Goal: Task Accomplishment & Management: Complete application form

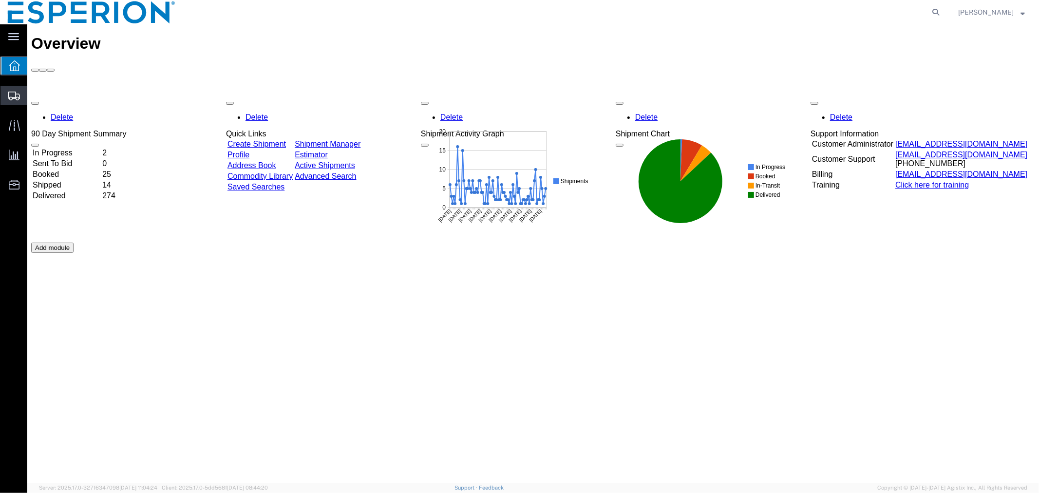
click at [0, 0] on span "Create Shipment" at bounding box center [0, 0] width 0 height 0
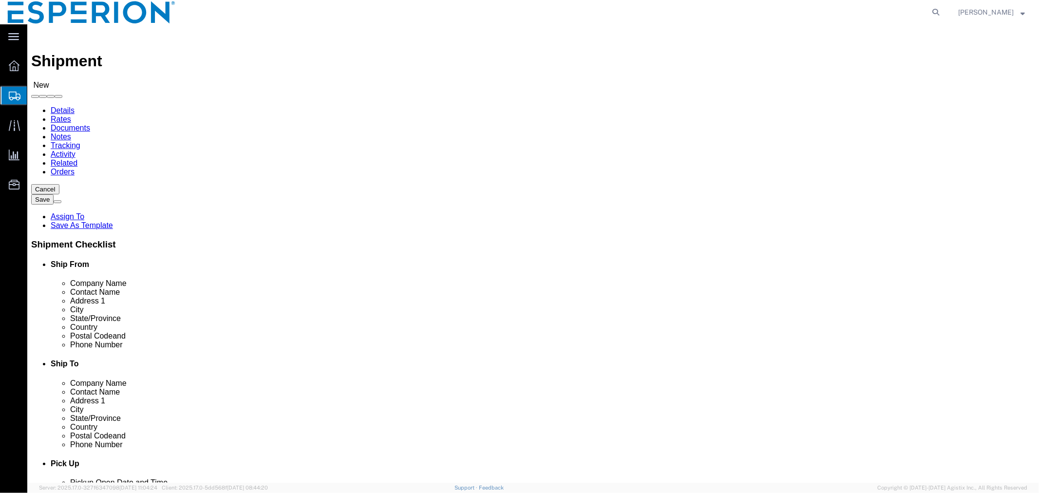
select select
click input "text"
type input "piramal"
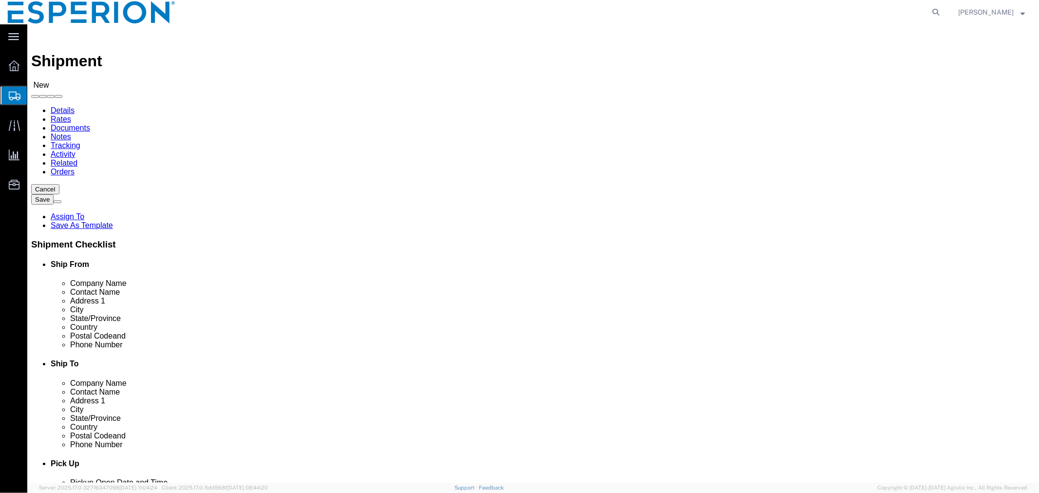
click p "- Piramal Pharma Limited - PTP - ([PERSON_NAME]) [STREET_ADDRESS] [GEOGRAPHIC_D…"
select select "MP"
type input "Piramal Pharma Limited - PTP"
click input "checkbox"
checkbox input "false"
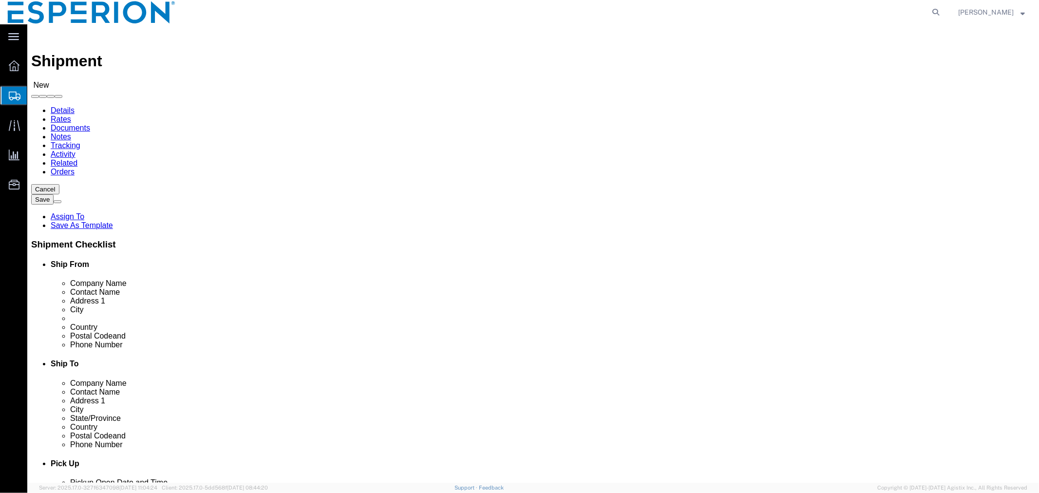
click input "text"
click p "- [PERSON_NAME] Europe GmbH - ([PERSON_NAME]) [STREET_ADDRESS] , 12:00 AM - 12:…"
type input "Daiichi Sankyo Europe GmbH"
click label
click input "checkbox"
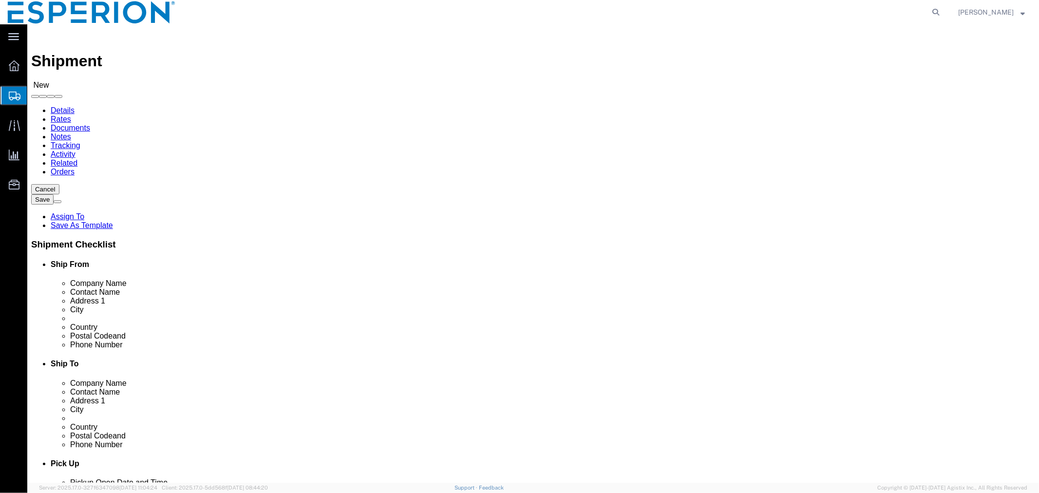
checkbox input "false"
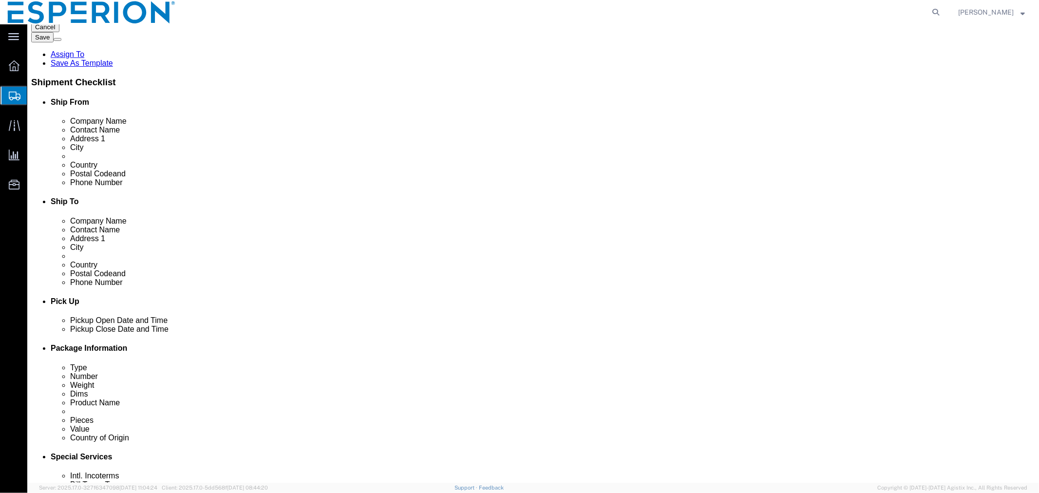
scroll to position [216, 0]
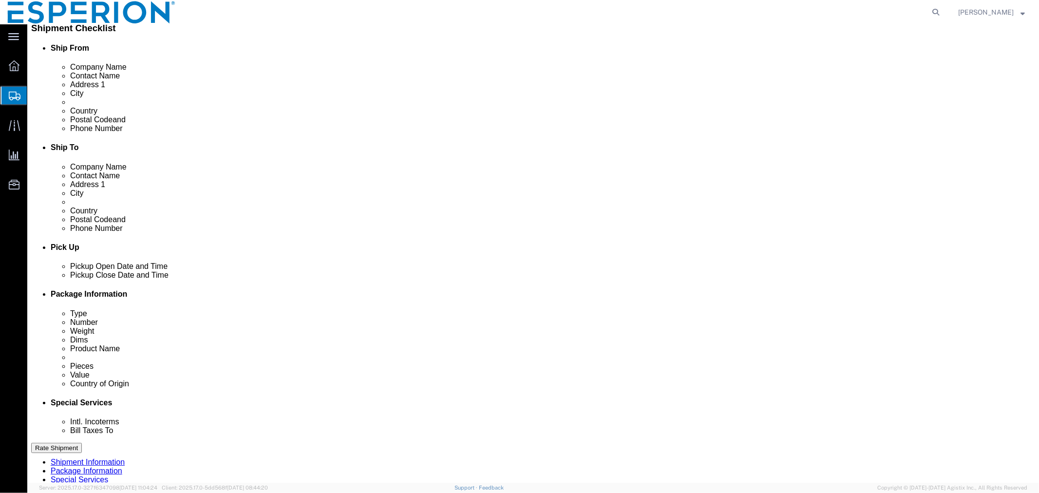
click div "[DATE] 12:00 AM"
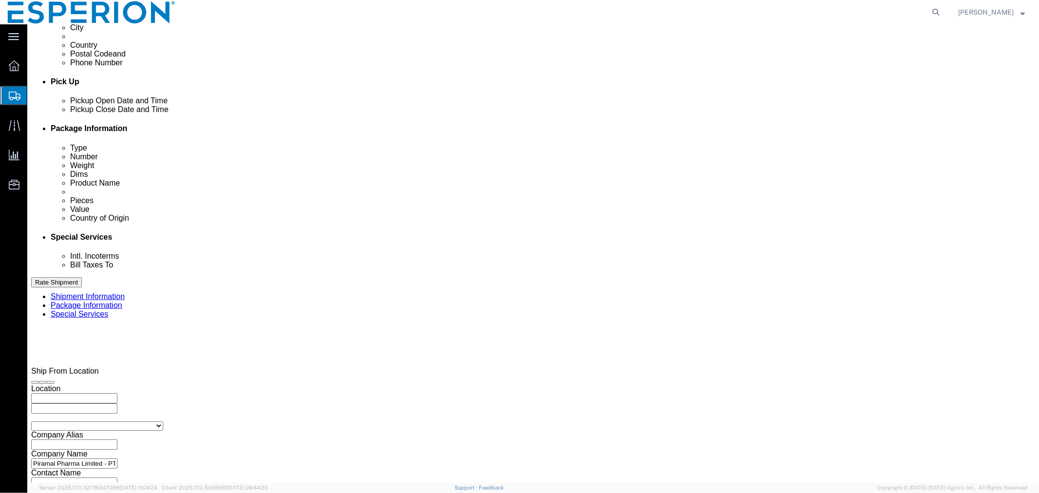
click input "5:00 PM"
click input "8:00 PM"
type input "8:00 AM"
click button "Apply"
click input "text"
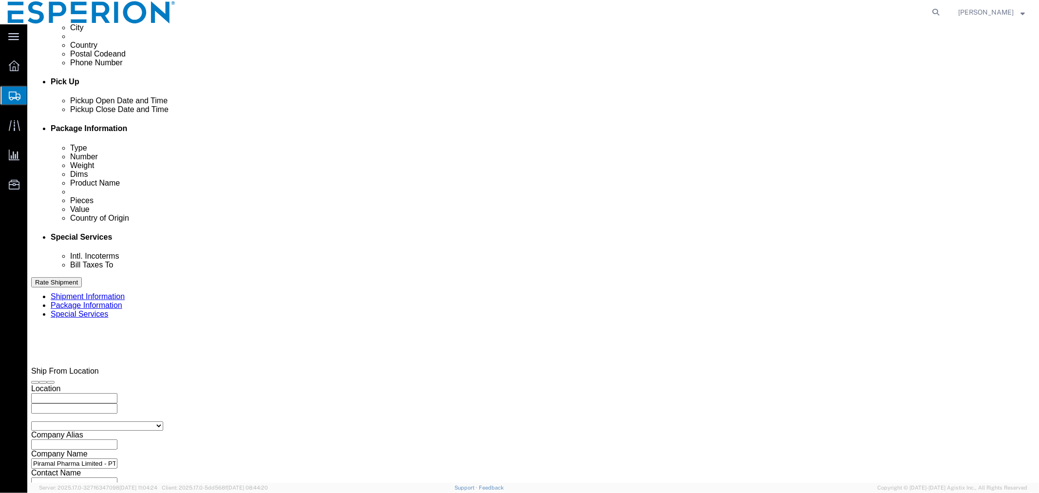
type input "C"
type input "SAMPLES"
click button "Add reference"
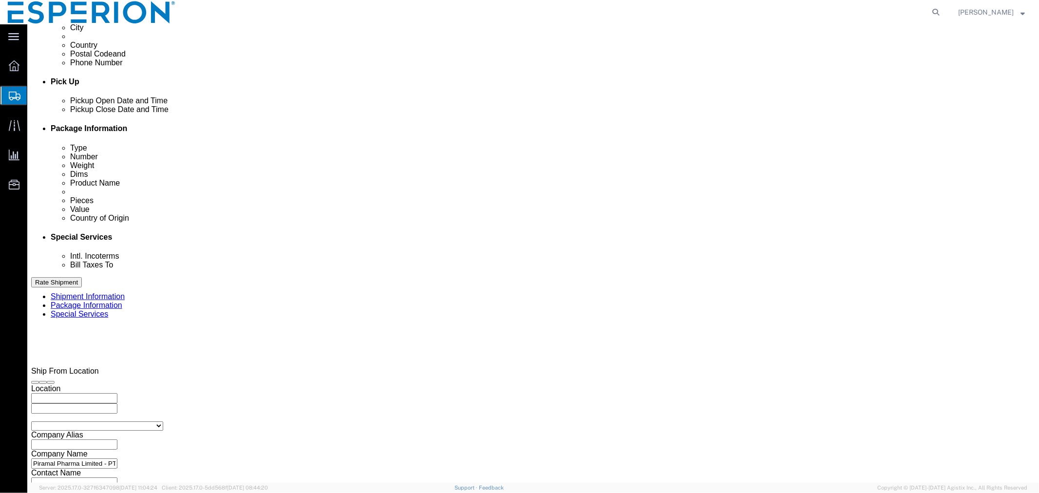
click button "Add reference"
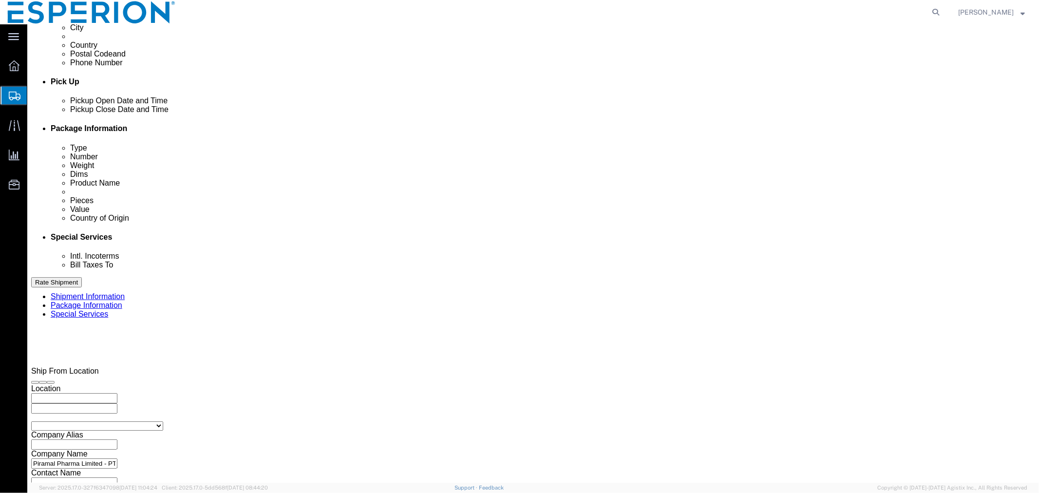
click select "Select Account Type Activity ID Airline Appointment Number ASN Batch Request # …"
select select "LOT"
click select "Select Account Type Activity ID Airline Appointment Number ASN Batch Request # …"
select select "LOT"
click select "Select Account Type Activity ID Airline Appointment Number ASN Batch Request # …"
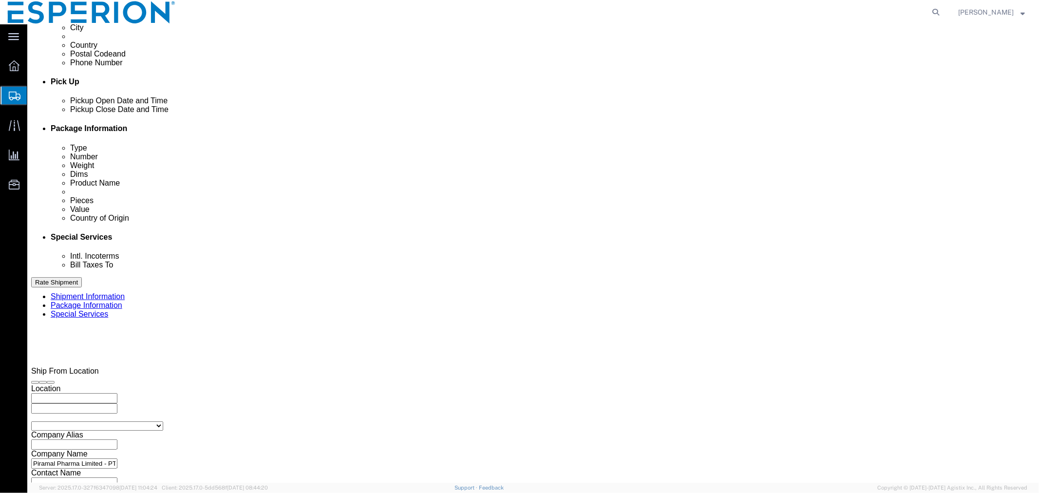
select select "LOT"
click select "Select Account Type Activity ID Airline Appointment Number ASN Batch Request # …"
select select "LOT"
click select "Select Account Type Activity ID Airline Appointment Number ASN Batch Request # …"
select select "LOT"
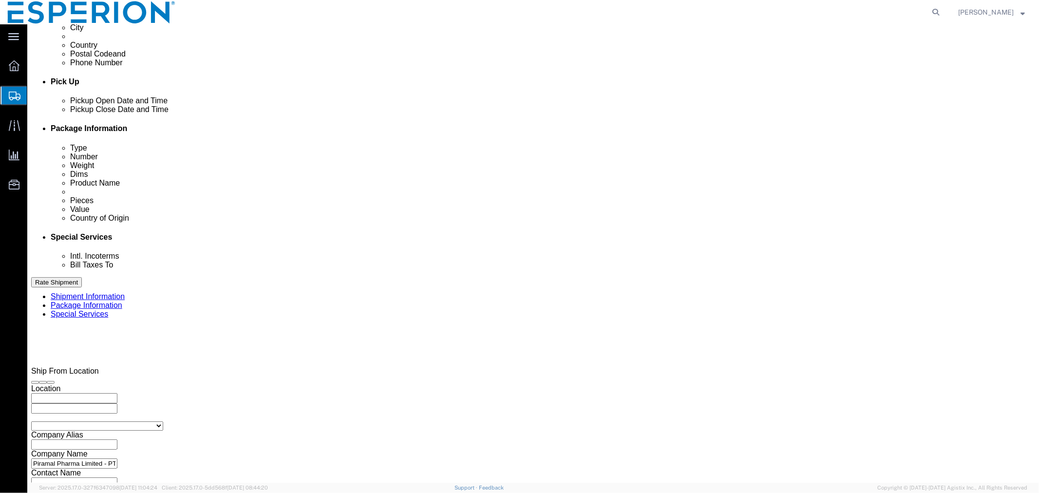
click select "Select Account Type Activity ID Airline Appointment Number ASN Batch Request # …"
select select "LOT"
click select "Select Account Type Activity ID Airline Appointment Number ASN Batch Request # …"
select select "LOT"
click select "Select Account Type Activity ID Airline Appointment Number ASN Batch Request # …"
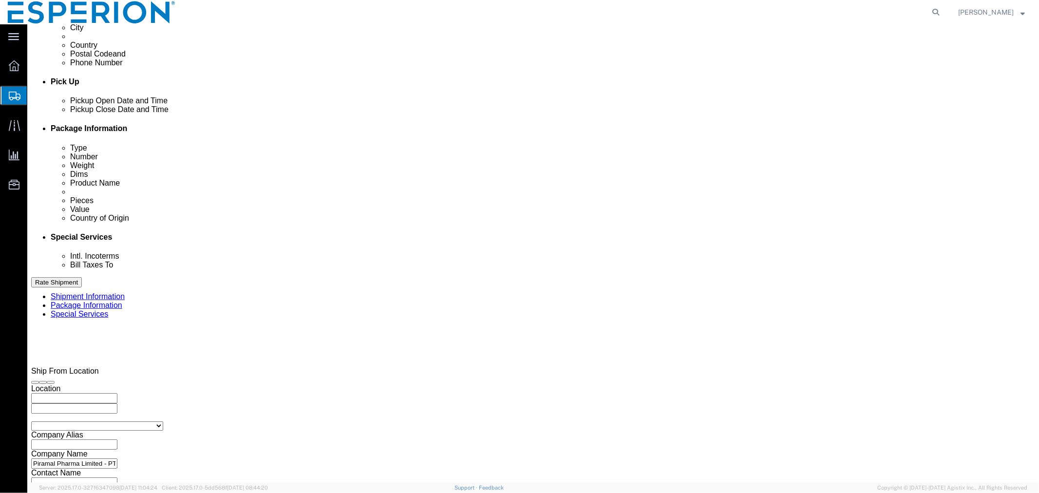
select select "LOT"
click select "Select Account Type Activity ID Airline Appointment Number ASN Batch Request # …"
select select "LOT"
click select "Select Account Type Activity ID Airline Appointment Number ASN Batch Request # …"
select select "LOT"
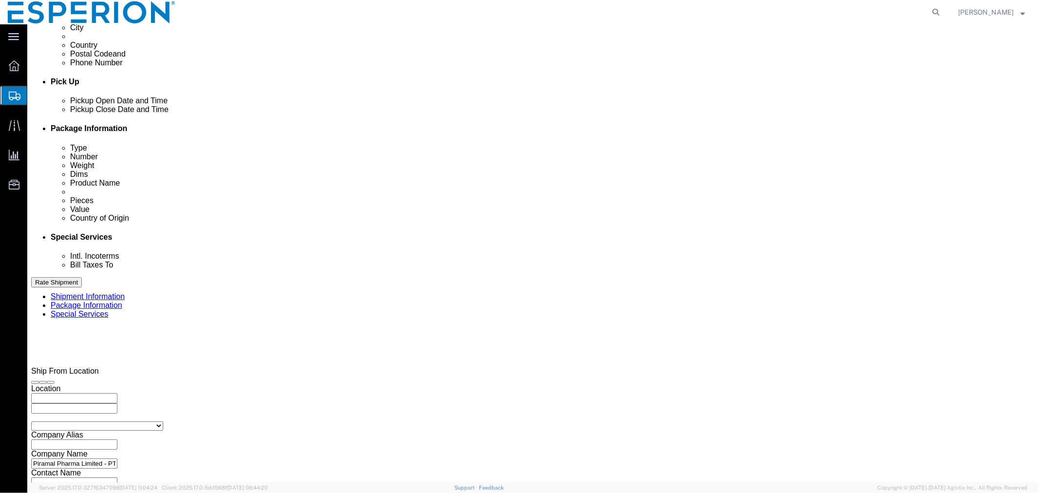
click div "Select Account Type Activity ID Airline Appointment Number ASN Batch Request # …"
click input "text"
type input "1000320878"
type input "1000320879"
type input "1000320881"
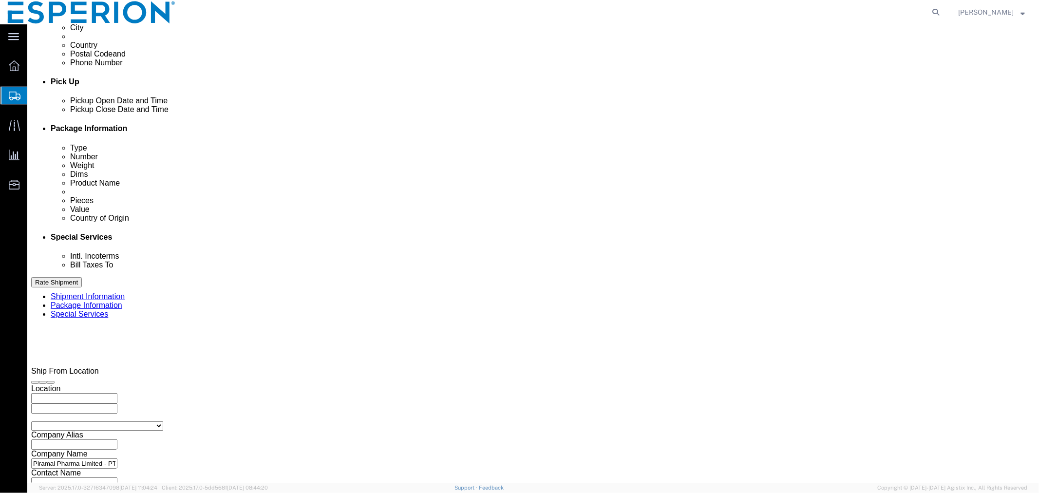
type input "1000320882"
type input "100032270"
type input "1000319003"
type input "1000325653"
type input "1000325654"
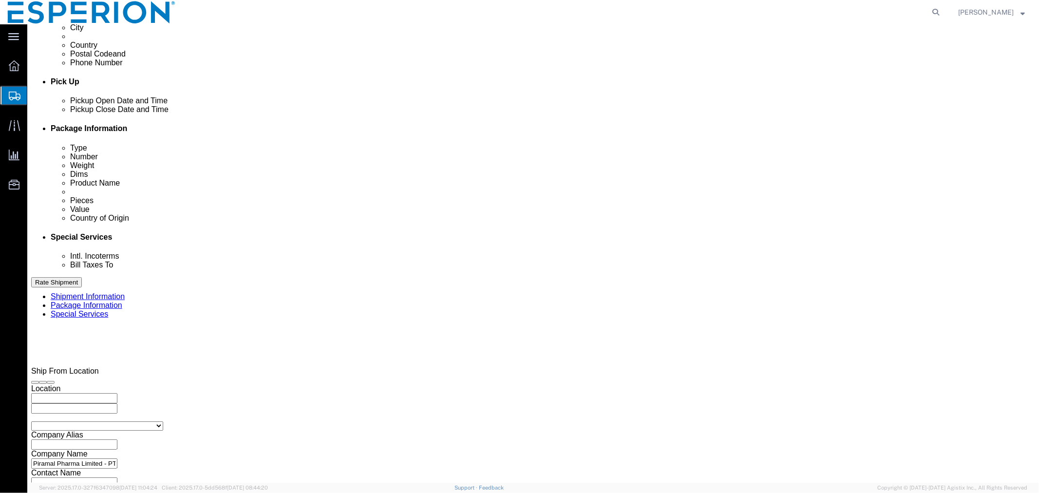
type input "1000325691"
type input "1000325692"
click select "Select Air Less than Truckload Multi-Leg Ocean Freight Rail Small Parcel Truckl…"
select select "AIR"
click select "Select Air Less than Truckload Multi-Leg Ocean Freight Rail Small Parcel Truckl…"
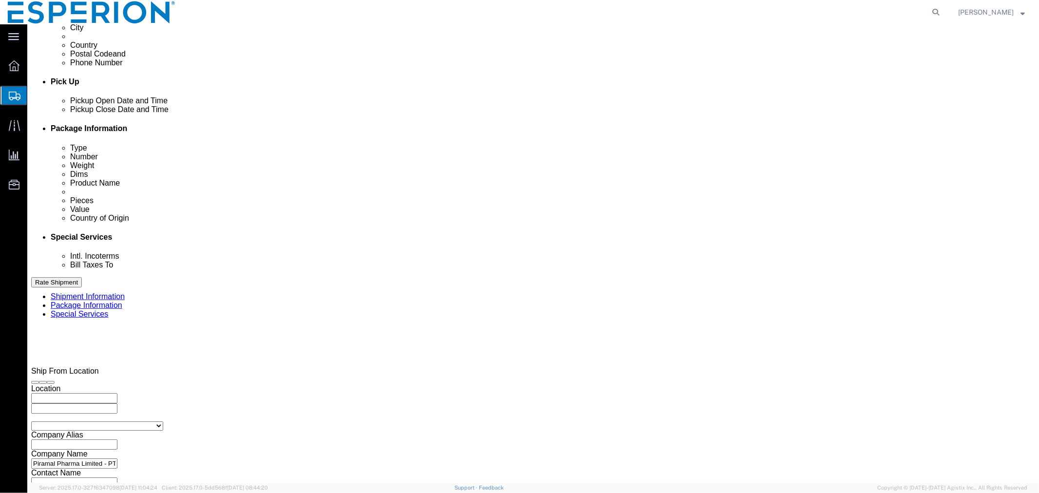
scroll to position [470, 0]
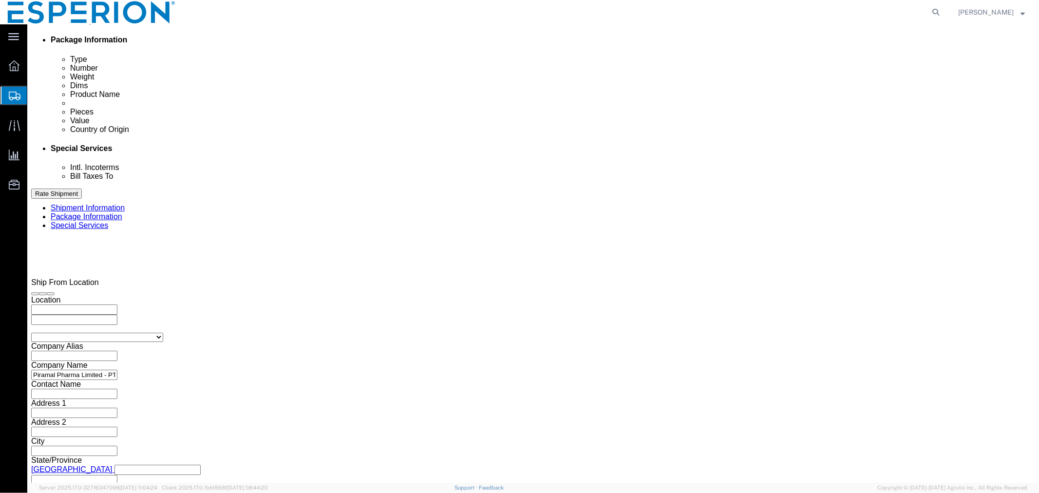
type input "BOM"
type input "MUC"
click input "text"
type input "LH"
click input "text"
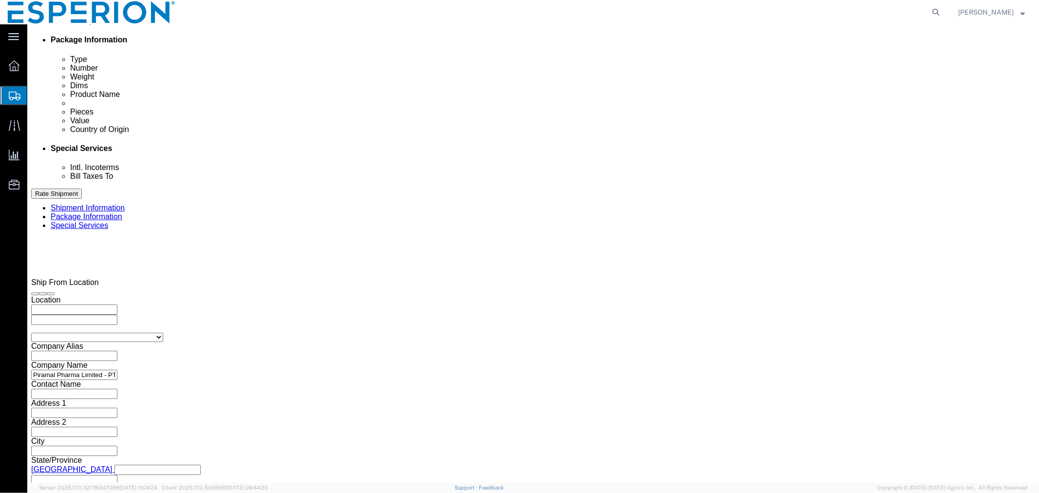
type input "767"
click icon "button"
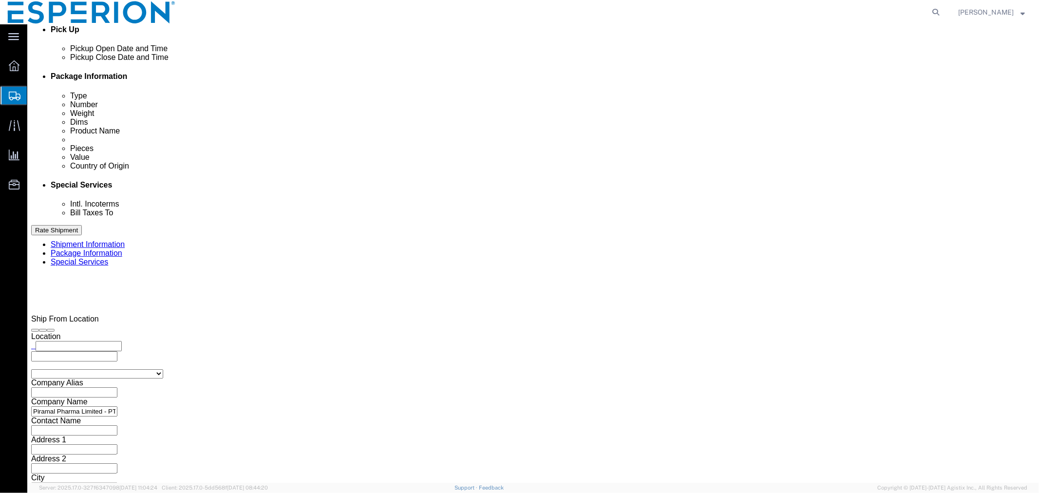
click input "text"
click td "21"
click input "text"
type input "1:30 AM"
click input "text"
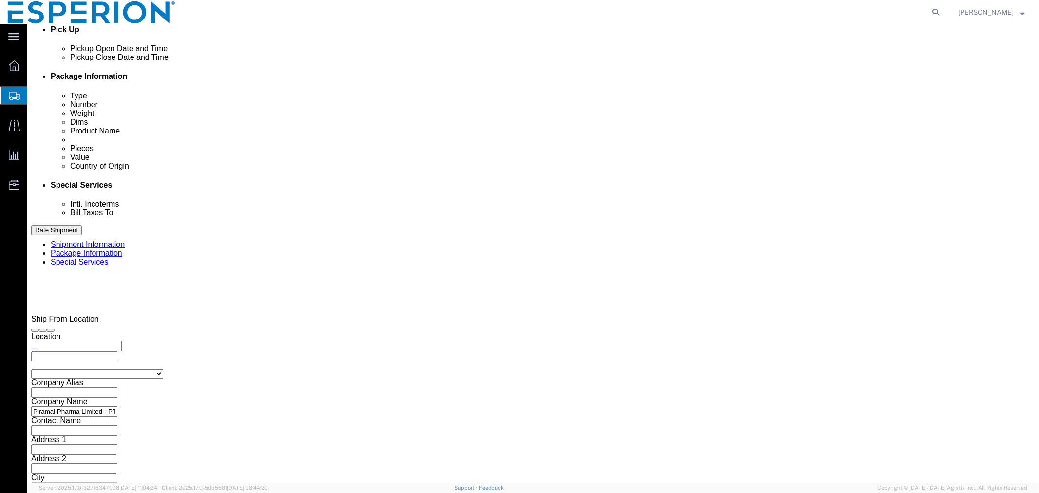
type input "[DATE]"
type input "0615"
click input "[DATE]"
click td "21"
click div "Departure Port BOM - [PERSON_NAME] Shivaji International Apt Arrival [GEOGRAPHI…"
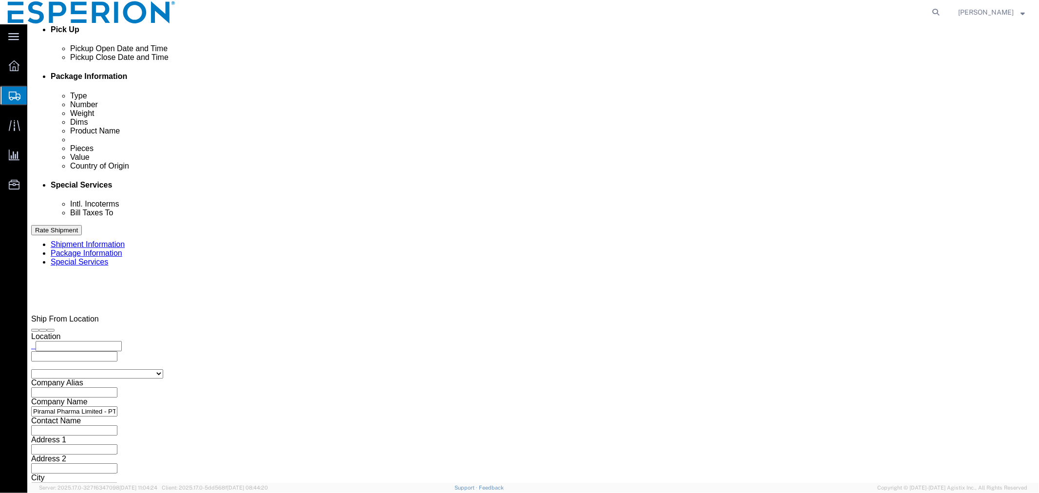
click button "Continue"
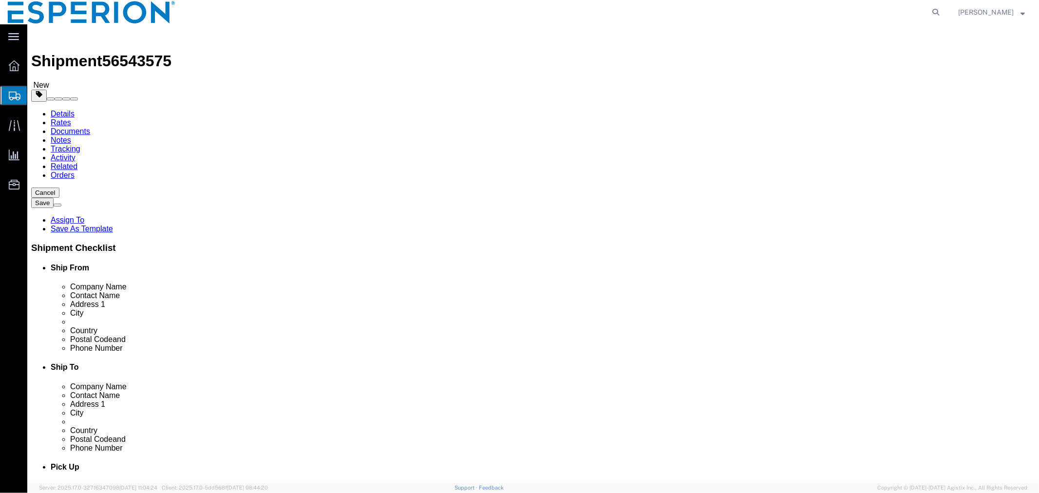
click select "Select Bale(s) Basket(s) Bolt(s) Bottle(s) Buckets Bulk Bundle(s) CSafe RAP CSa…"
select select "CRTN"
click select "Select Bale(s) Basket(s) Bolt(s) Bottle(s) Buckets Bulk Bundle(s) CSafe RAP CSa…"
click select "Select cm ft in"
select select "CM"
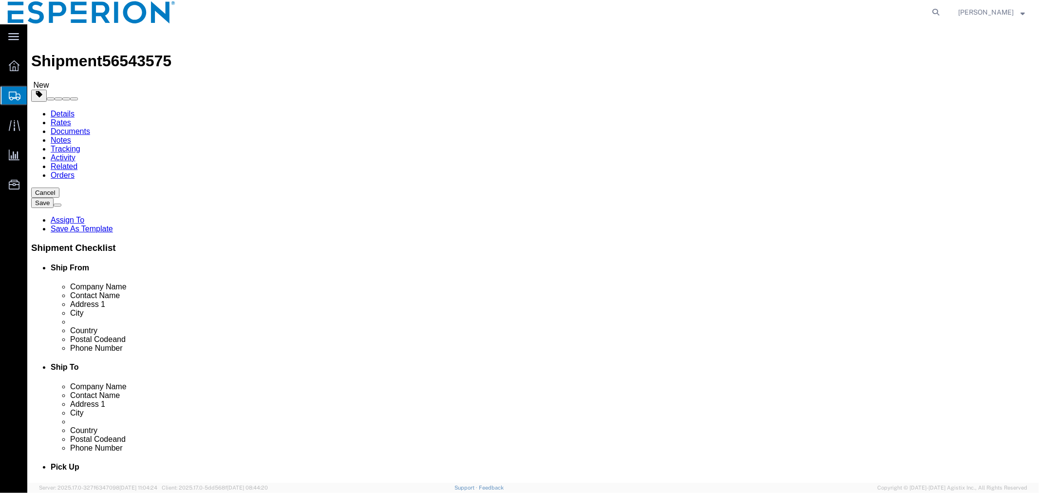
click select "Select cm ft in"
click input "checkbox"
checkbox input "true"
click div "Package Type Select Bale(s) Basket(s) Bolt(s) Bottle(s) Buckets Bulk Bundle(s) …"
type input "FROM_15_TO_25"
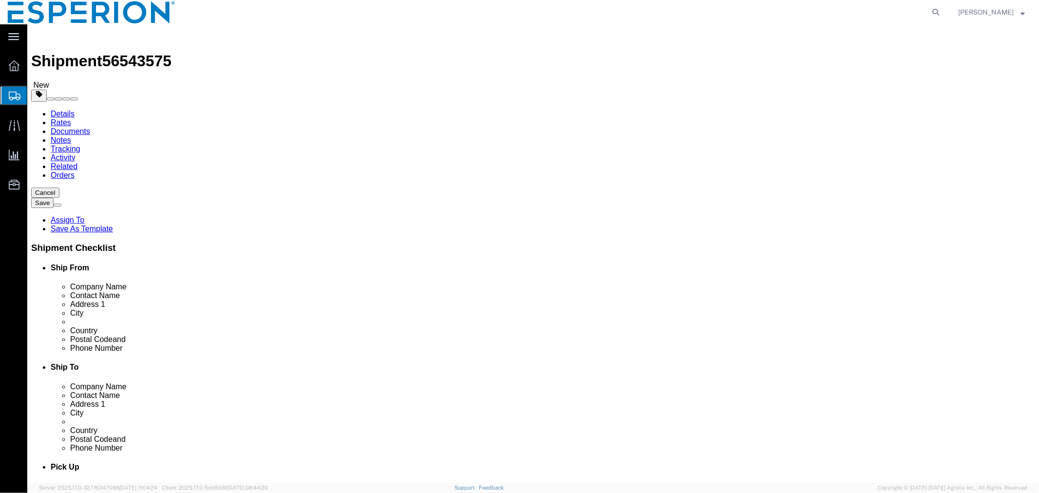
click select "Select kgs lbs"
select select "KGS"
click select "Select kgs lbs"
drag, startPoint x: 170, startPoint y: 225, endPoint x: 141, endPoint y: 224, distance: 29.7
click div "Weight 0.00 Select kgs lbs Ship. t°"
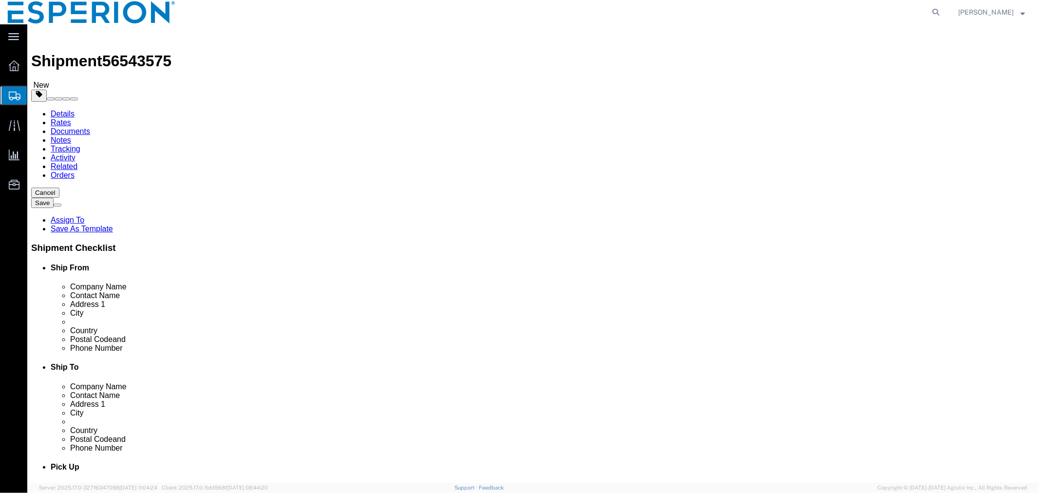
type input "1.110"
click input "text"
type input "30"
type input "21"
type input "20"
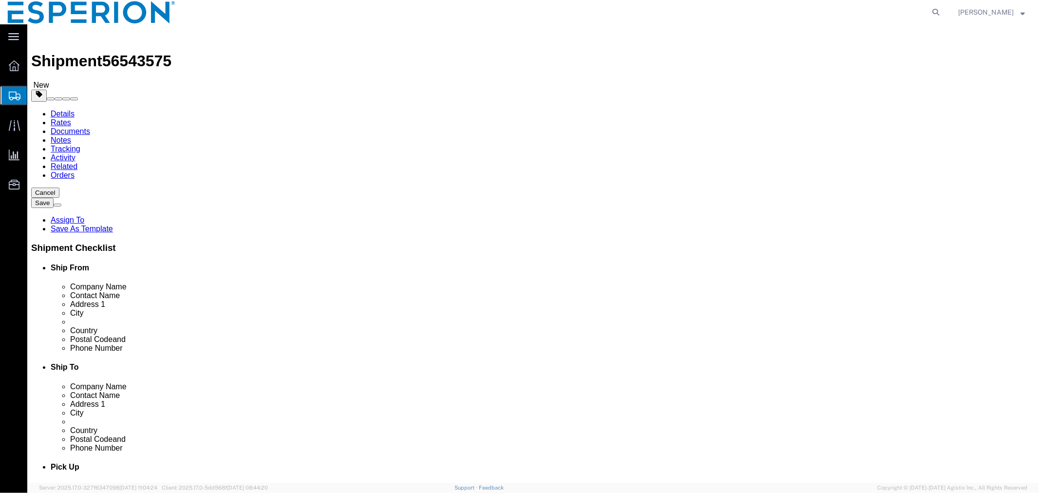
click link "Add Content"
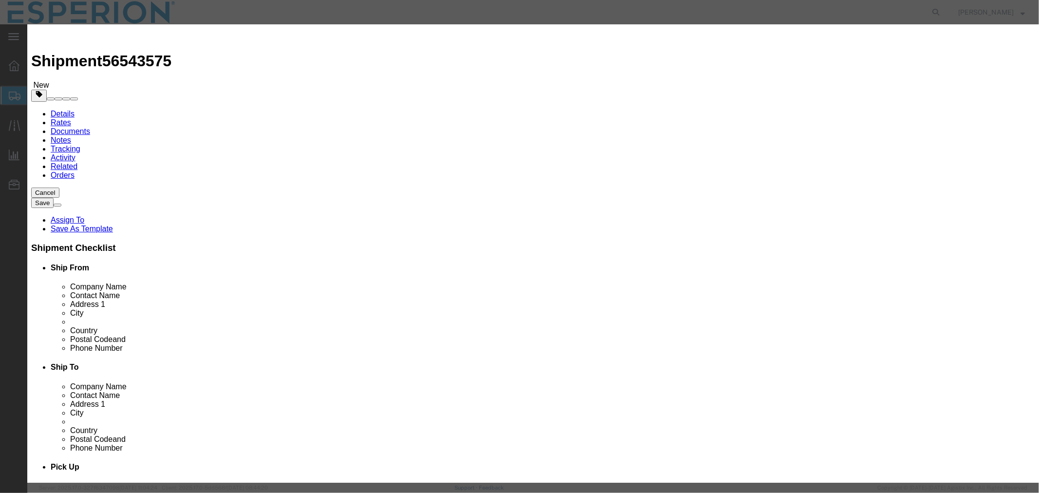
click input "text"
type input "EZE"
click td "Model:"
type input "1"
select select "KGS"
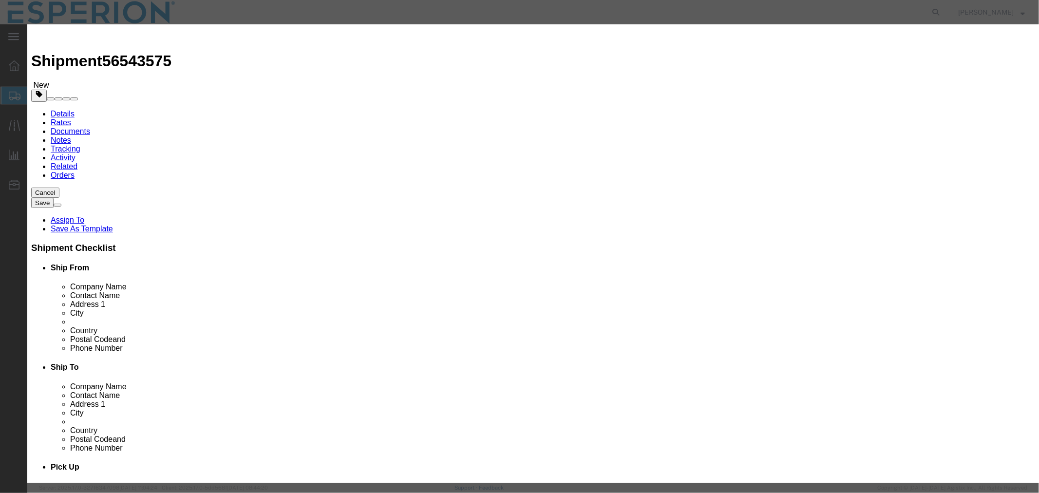
type input "1200"
select select "USD"
select select "PHARMA"
select select "IN"
type input "FROM_15_TO_25"
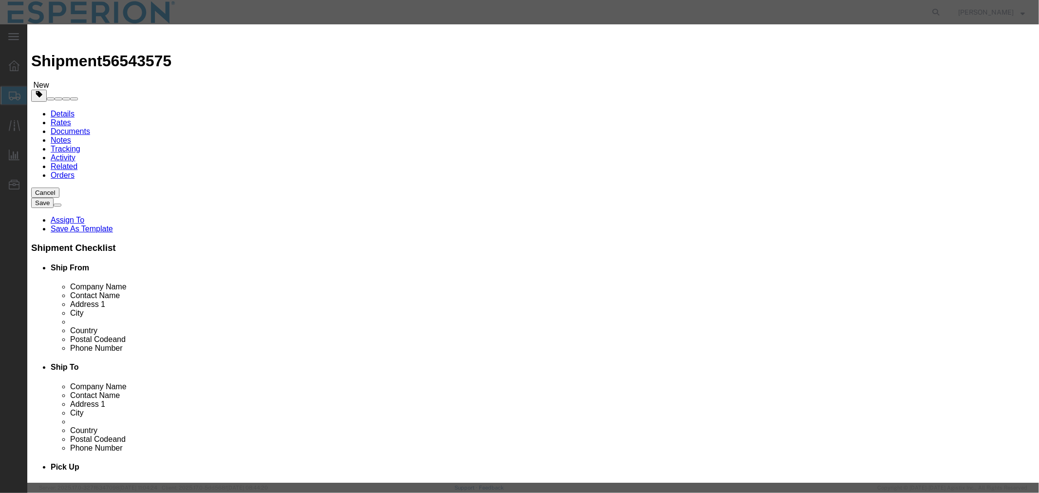
type input "163222-33-1"
type input "2933.79.0800"
type input "EAR99"
select select
type input "2933.79.0800"
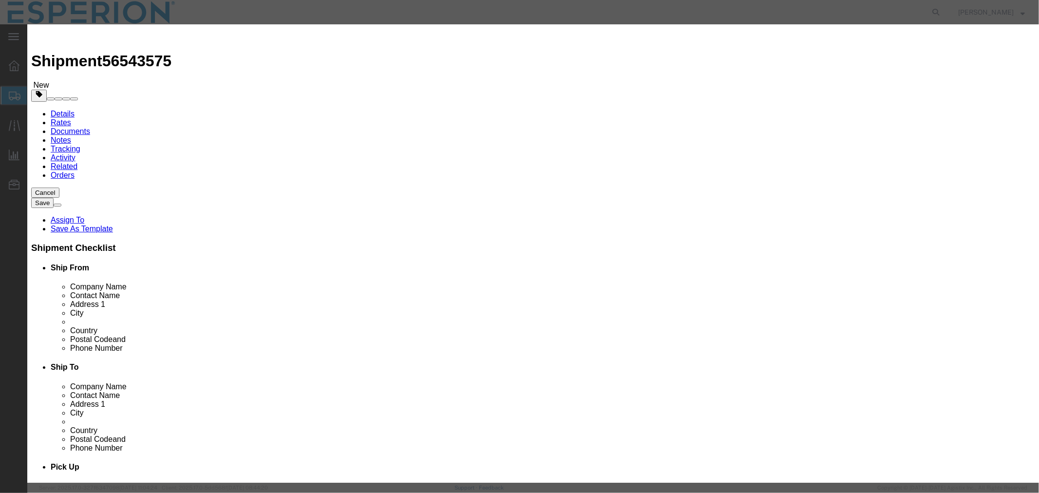
type input "EAR99"
type input "[MEDICAL_DATA]"
type input "API"
type textarea "Hetrocyclic compounds"
click input "[MEDICAL_DATA]"
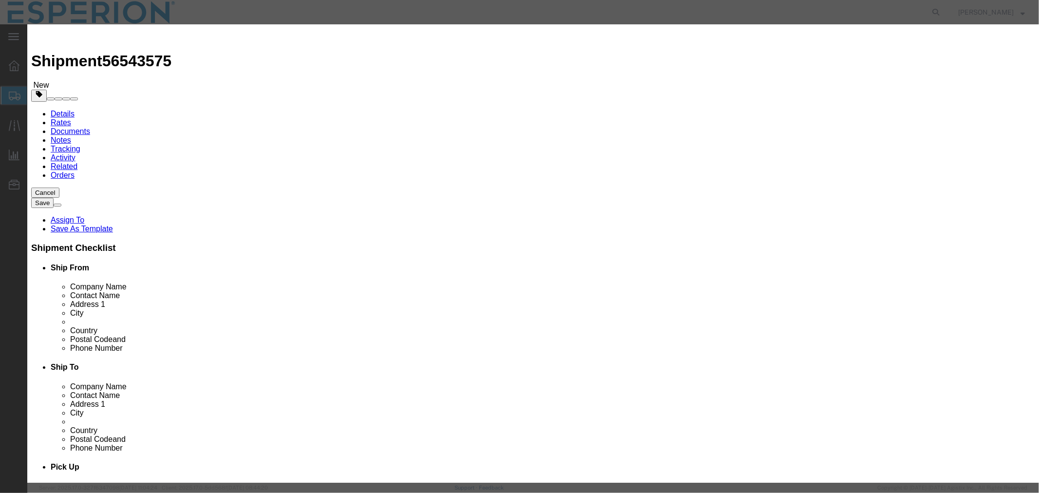
type input "[MEDICAL_DATA]-SAMPLES(PTP)"
drag, startPoint x: 617, startPoint y: 139, endPoint x: 615, endPoint y: 146, distance: 7.7
click input "text"
drag, startPoint x: 649, startPoint y: 137, endPoint x: 535, endPoint y: 133, distance: 113.5
click div "Serial 1000320879"
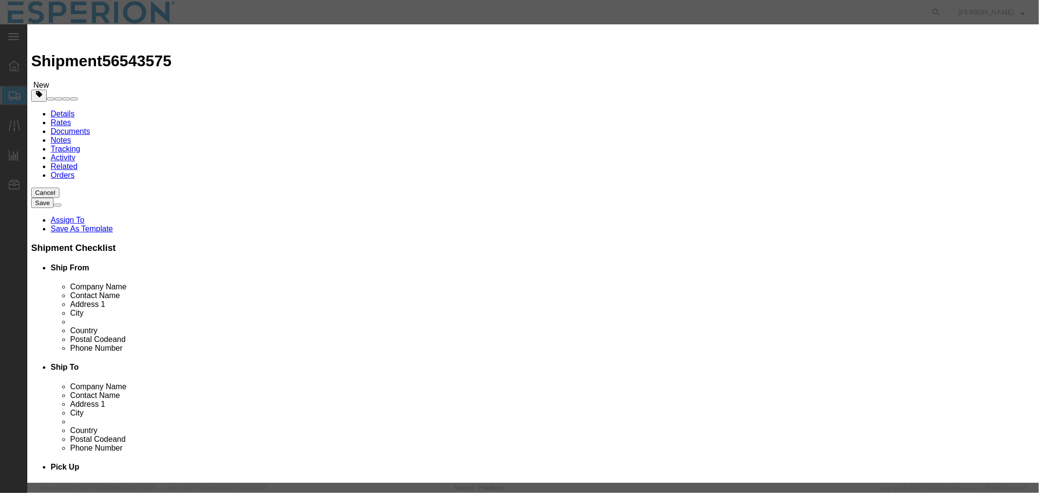
scroll to position [162, 0]
type input "1000320879"
click input "text"
paste input "1000320879"
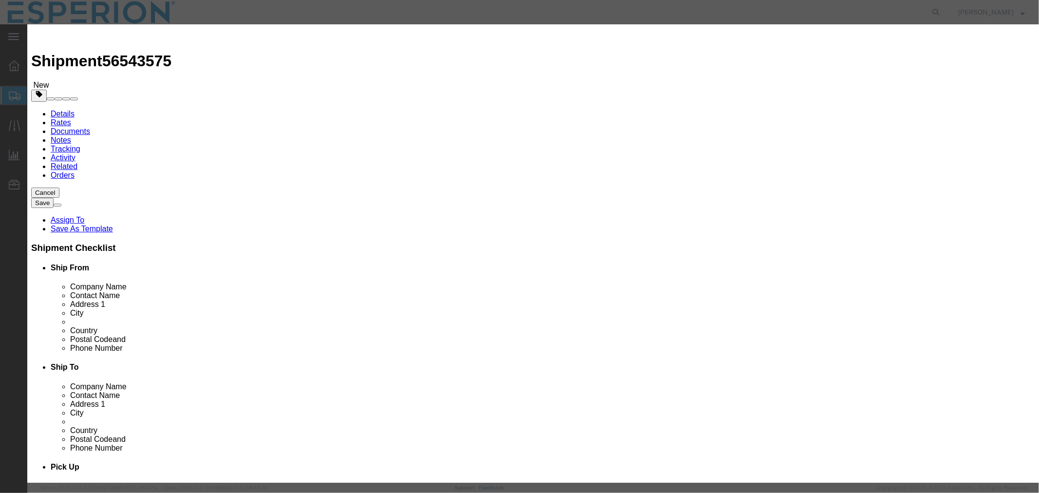
type input "1000320879"
click input "1"
type input "0.01"
type input "12"
click div "Save & Add Another Save & Close Close"
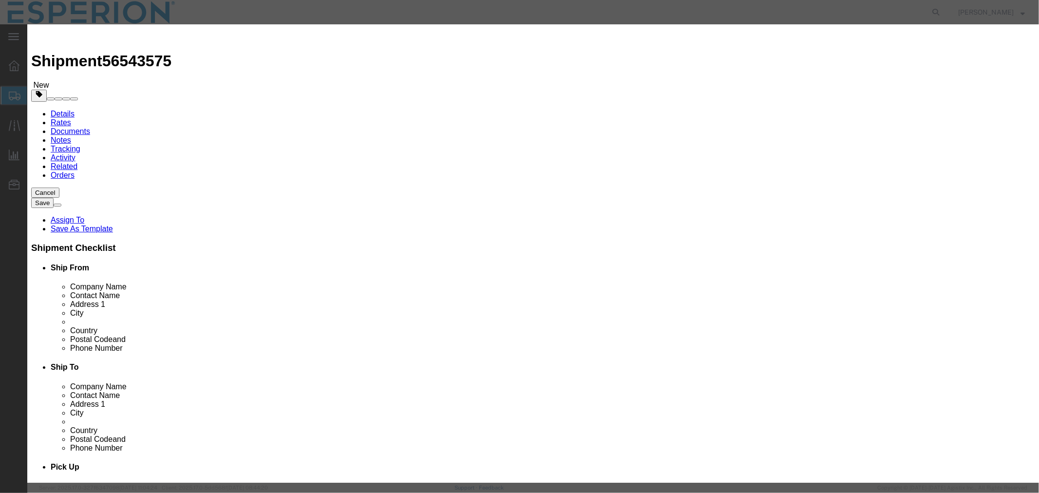
click button "Save & Close"
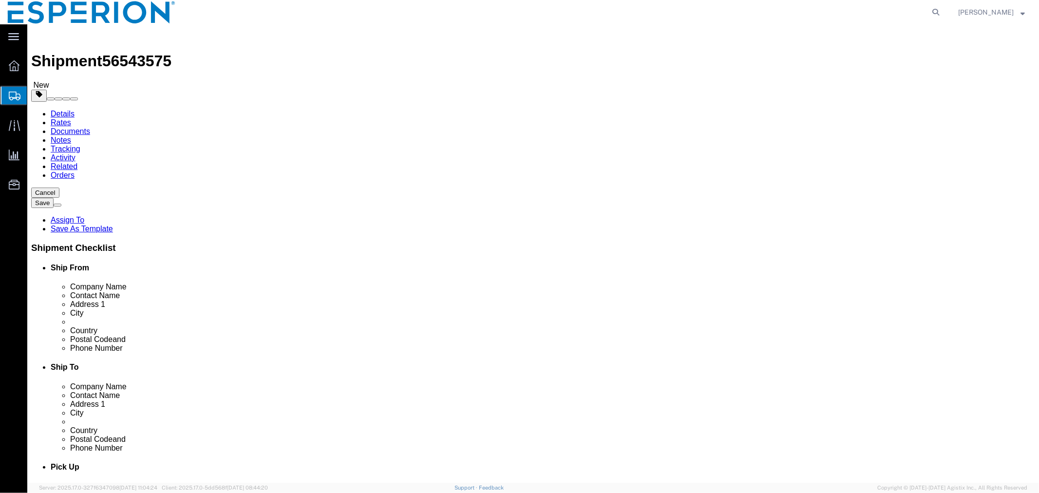
click span "button"
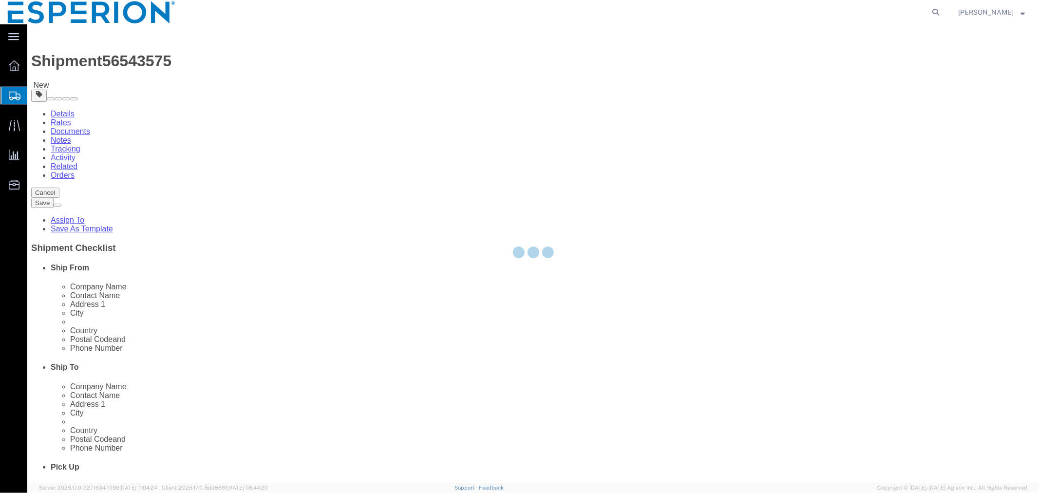
select select "CRTN"
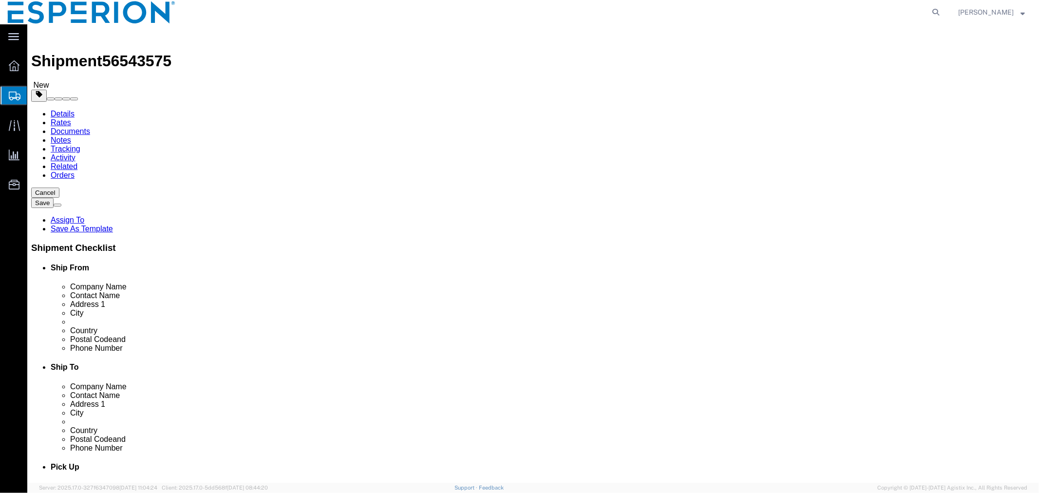
click span "button"
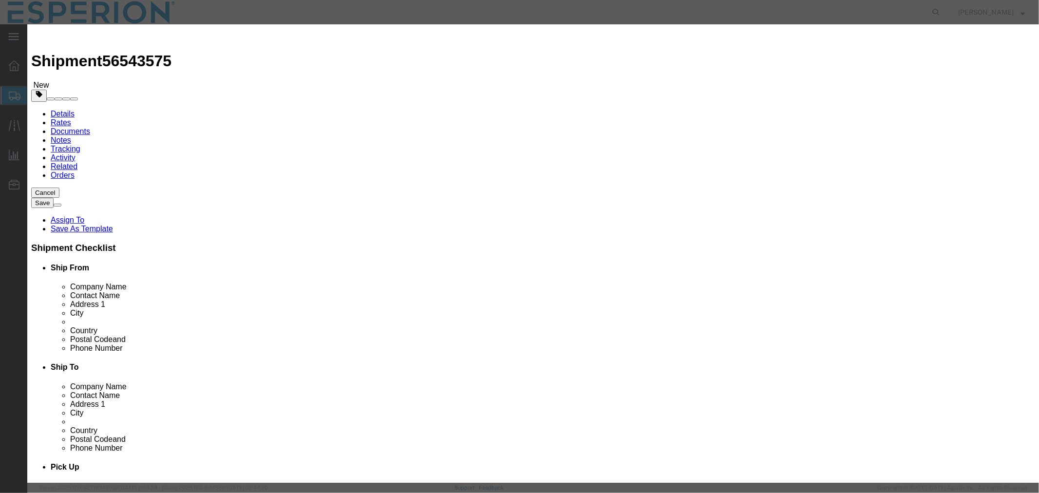
click button "Yes"
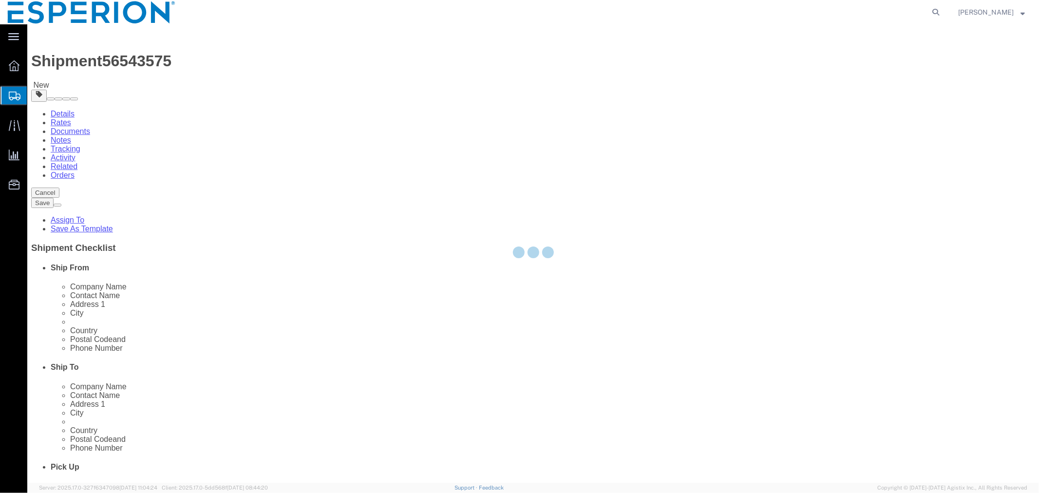
select select "CRTN"
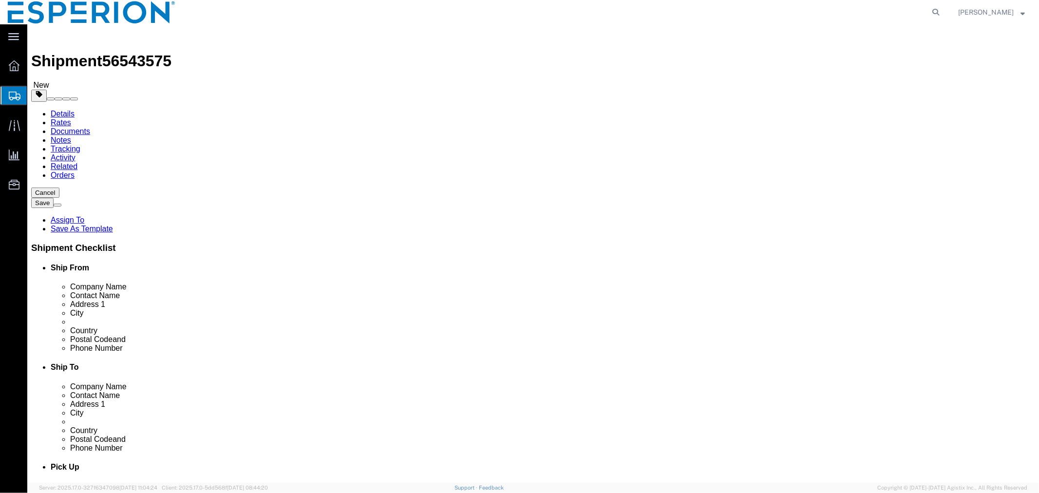
click link "Clone this content"
select select "CRTN"
click dd "0.01 Kilogram"
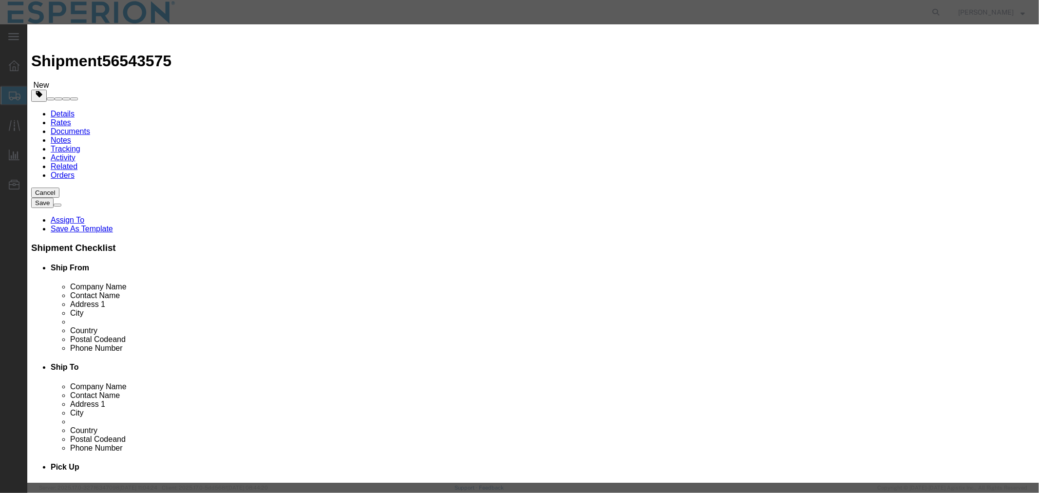
click input "0.01"
type input "0.005"
type input "6"
click input "1000320879"
drag, startPoint x: 655, startPoint y: 142, endPoint x: 535, endPoint y: 139, distance: 120.8
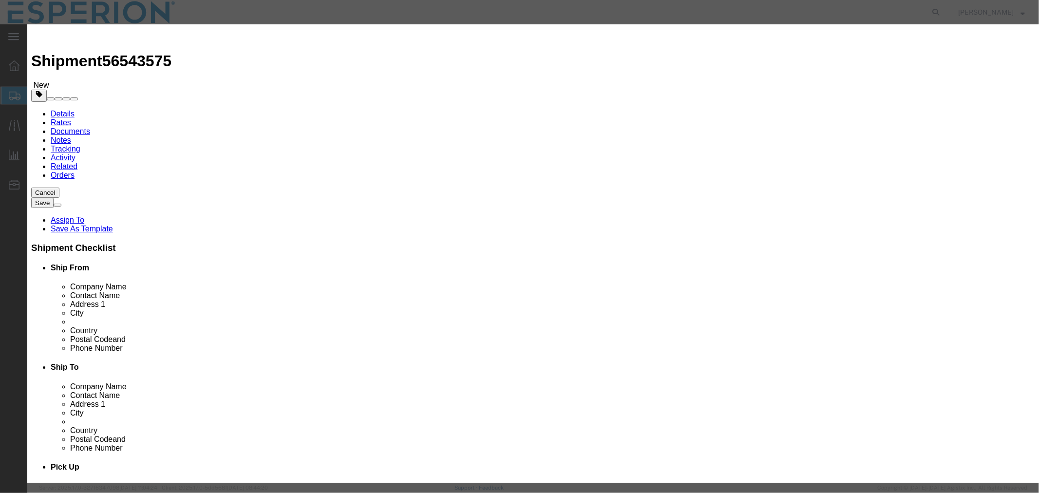
click div "Serial 1000320878"
type input "1000320878"
drag, startPoint x: 384, startPoint y: 299, endPoint x: 277, endPoint y: 299, distance: 107.6
click div "Lot# 1000320879"
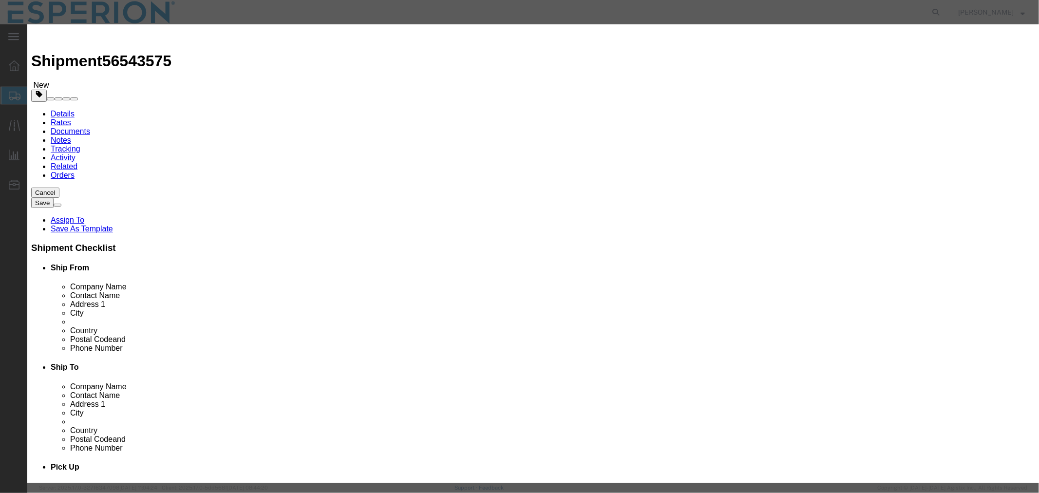
paste input "8"
type input "1000320878"
click button "Save & Close"
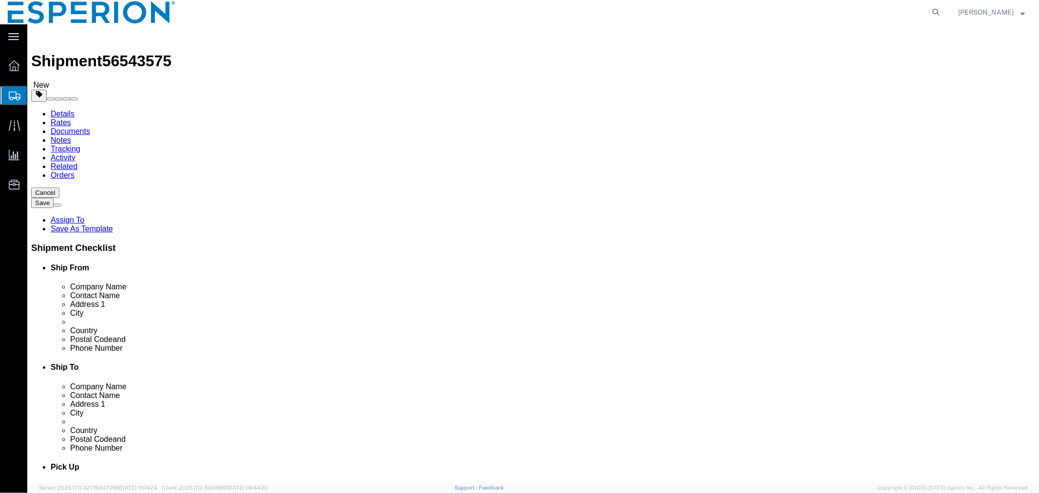
click dd "0.00 Kilogram"
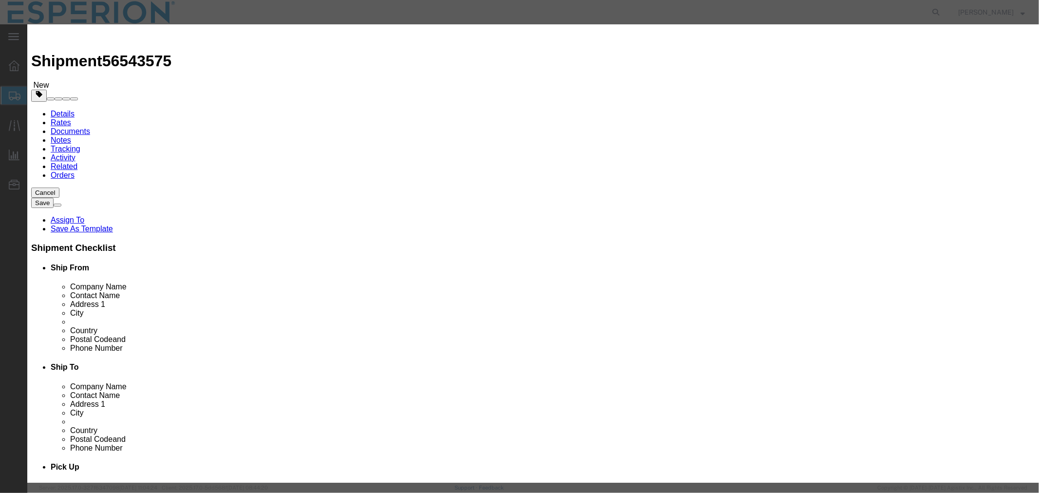
click input "0.00"
type input "0.001"
type input "0.01"
click button "Save & Close"
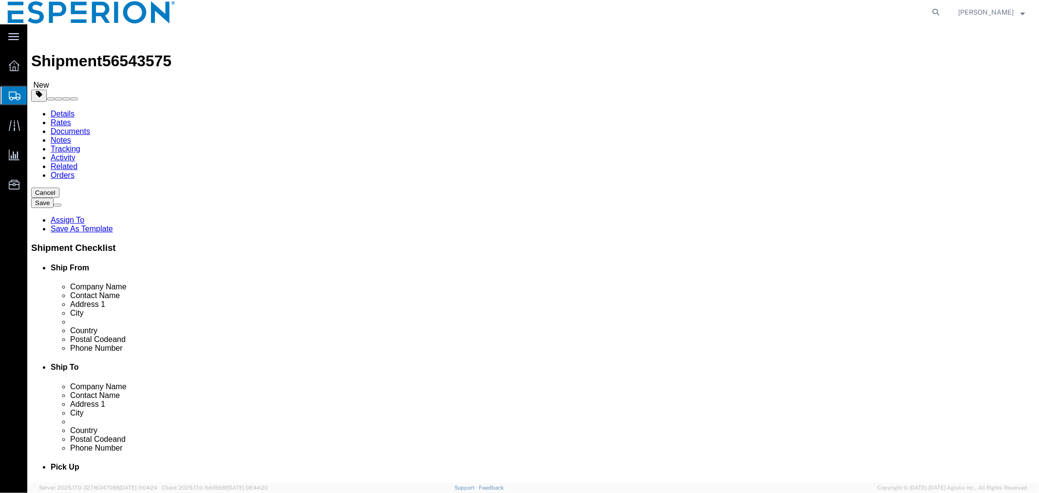
click div "Pieces: 0.00 Kilogram Total value: 0.01 USD"
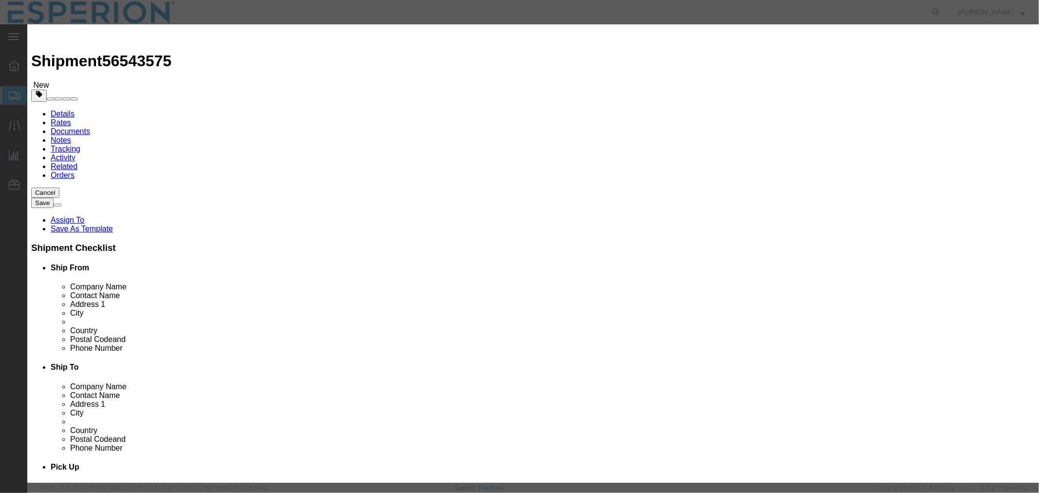
click input "0.00"
type input "0.01"
type input "0"
click button "Save & Close"
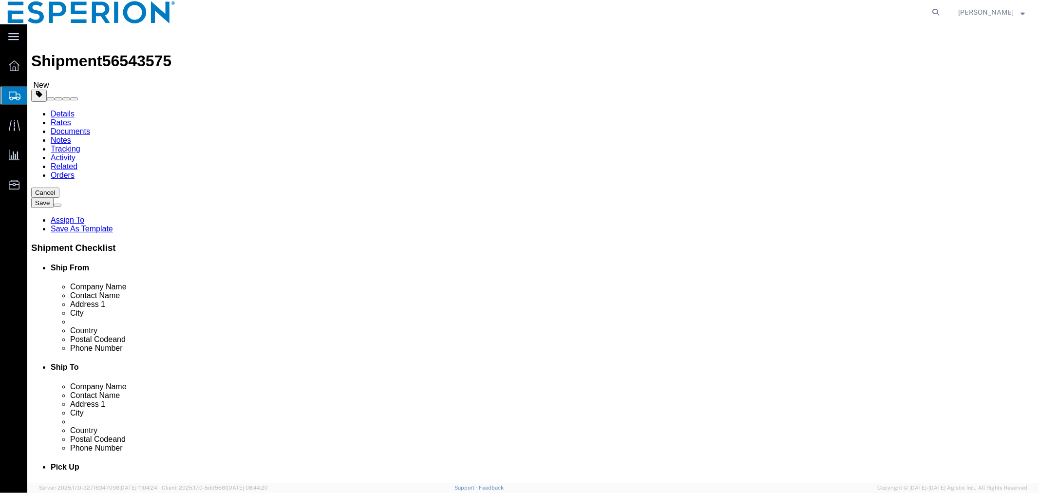
click dd "0.00 USD"
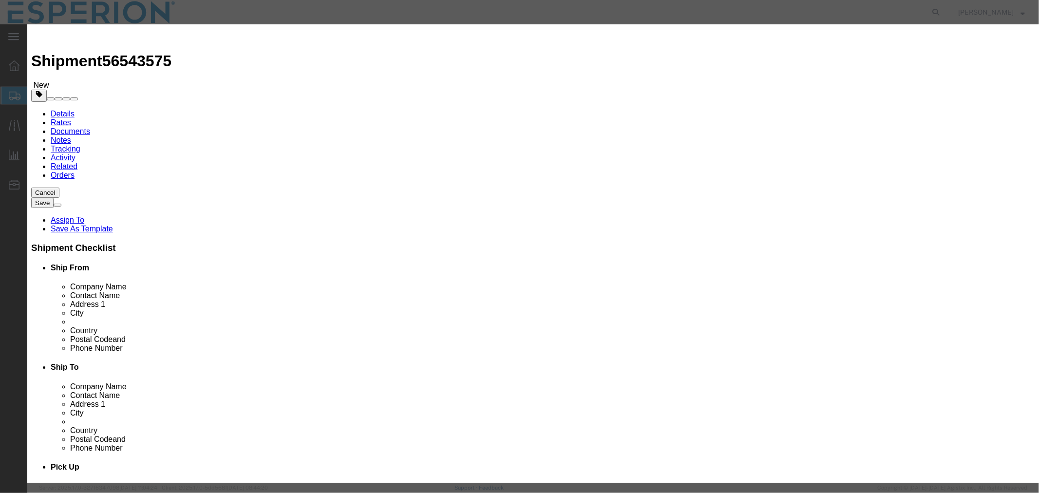
click input "0.00"
drag, startPoint x: 339, startPoint y: 115, endPoint x: 322, endPoint y: 115, distance: 17.0
click div "Total Value 0.00 Select ADP AED AFN ALL AMD AOA ARS ATS AUD AWG AZN BAM BBD BDT…"
type input "12.00"
click button "Save & Close"
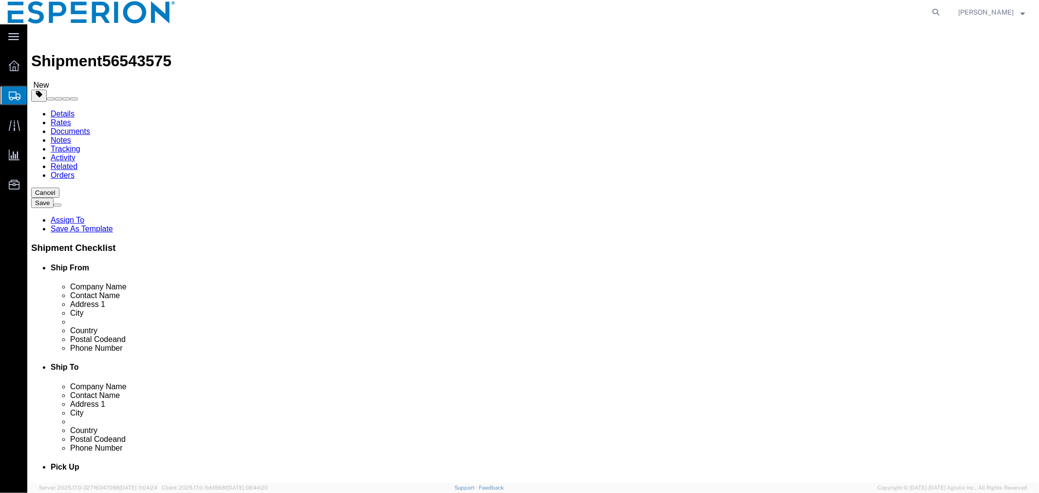
click div "1 x Carton(s) Package Type Select Bale(s) Basket(s) Bolt(s) Bottle(s) Buckets B…"
click link "Clone this content"
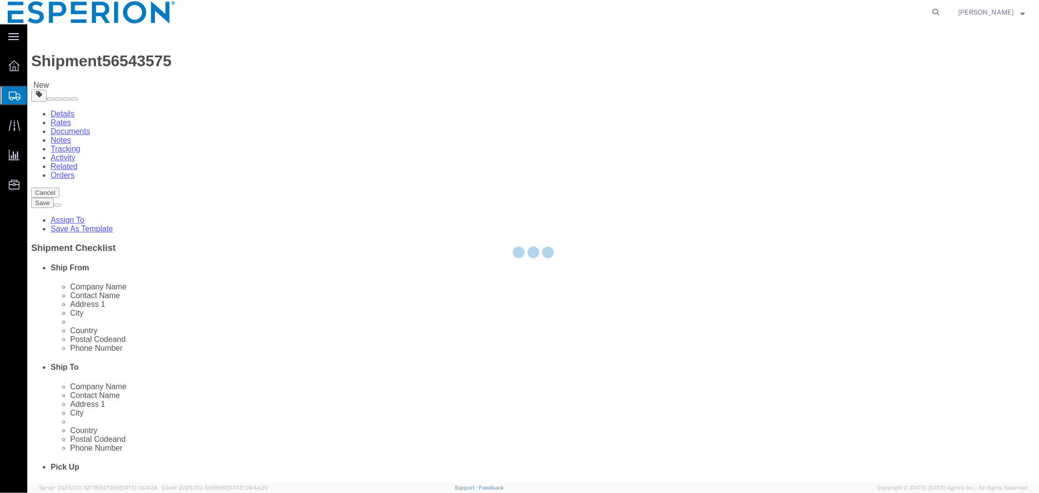
select select "CRTN"
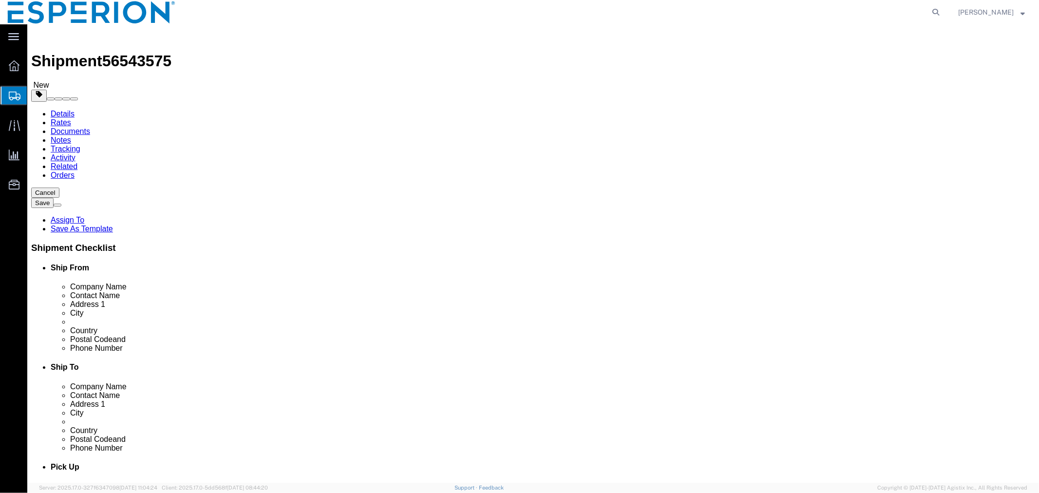
scroll to position [123, 0]
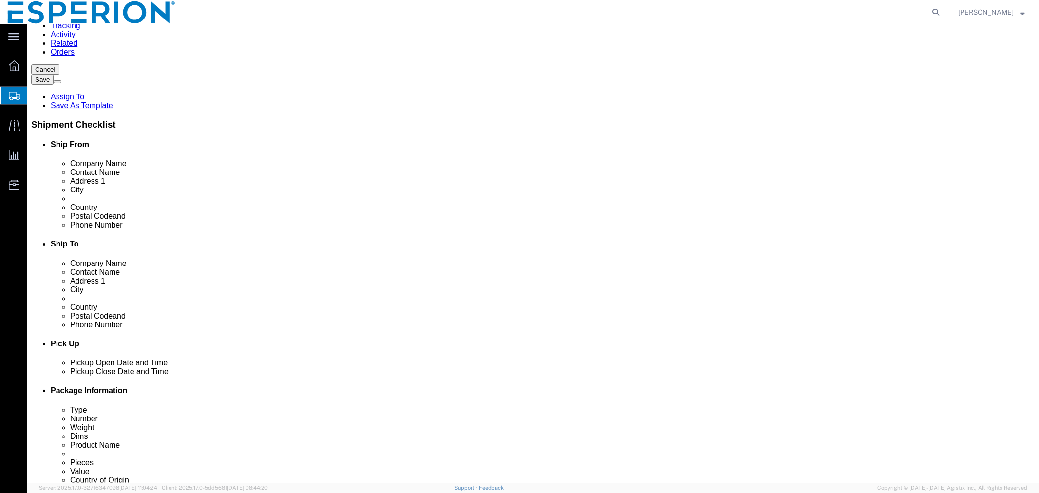
click dd "12.00 USD"
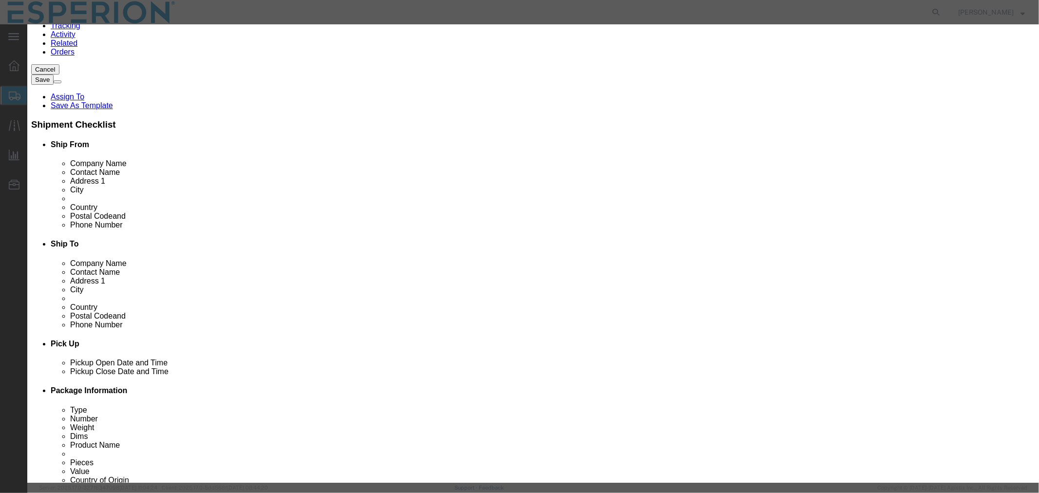
click input "1000320878"
drag, startPoint x: 655, startPoint y: 138, endPoint x: 584, endPoint y: 131, distance: 71.0
click div "Description Hetrocyclic compounds Commodity Category Select Pharma Information …"
type input "1000320881"
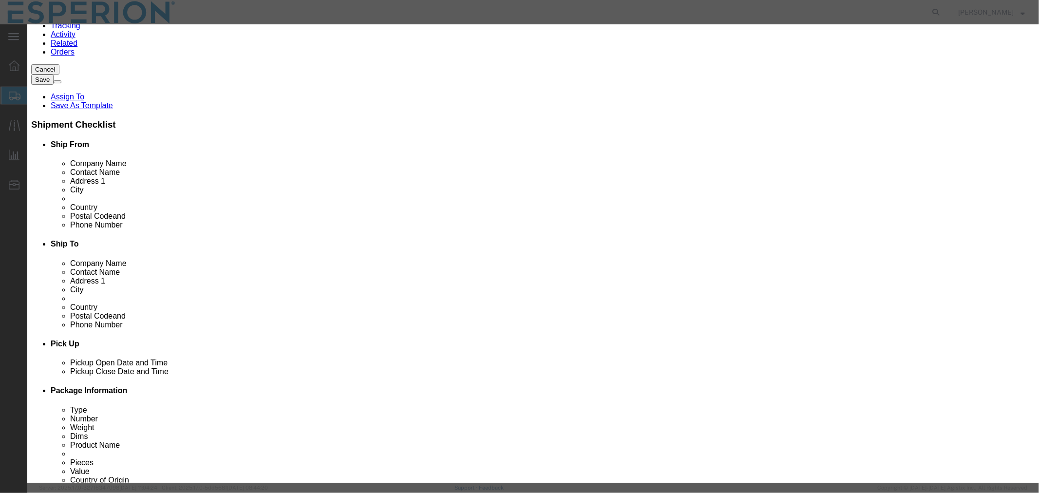
drag, startPoint x: 385, startPoint y: 186, endPoint x: 318, endPoint y: 182, distance: 67.8
click div "Lot# 1000320878"
paste input "81"
type input "1000320881"
click button "Save & Close"
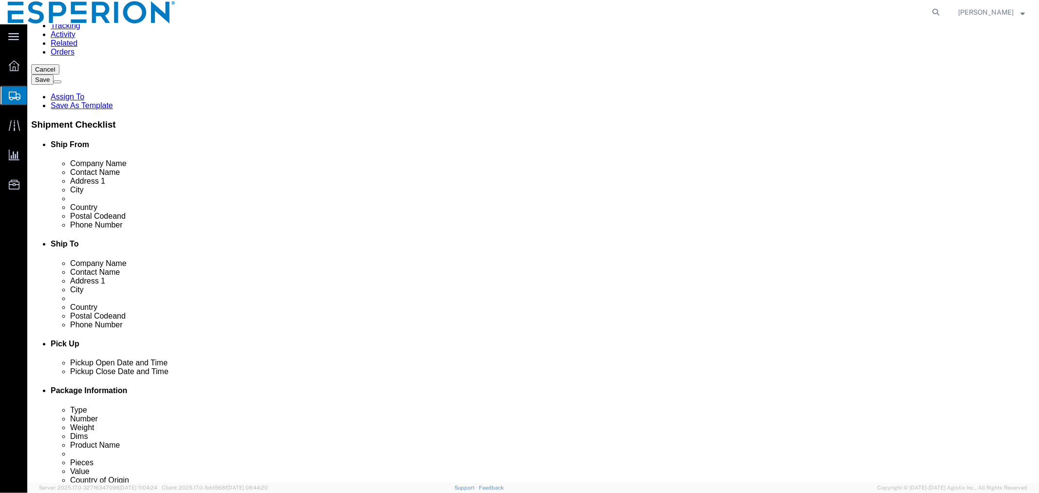
click link "Clone this content"
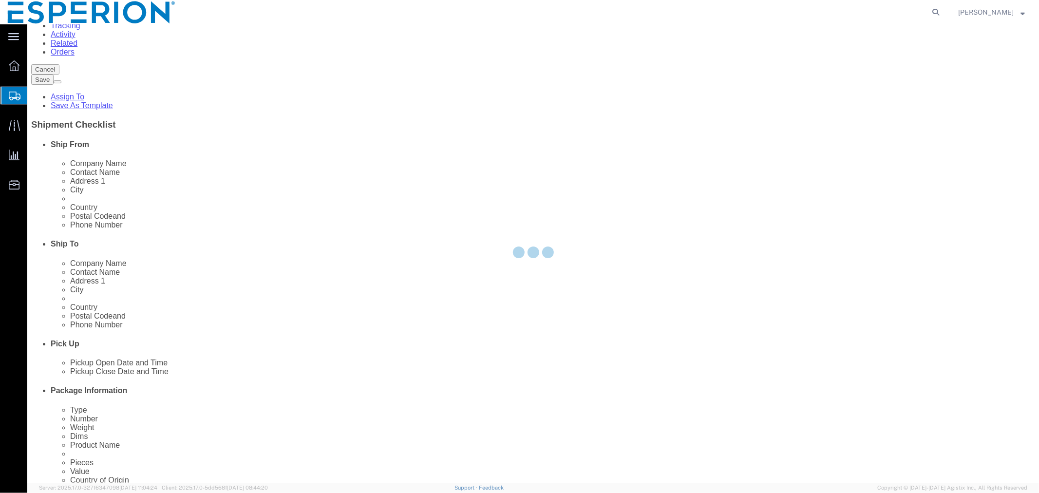
select select "CRTN"
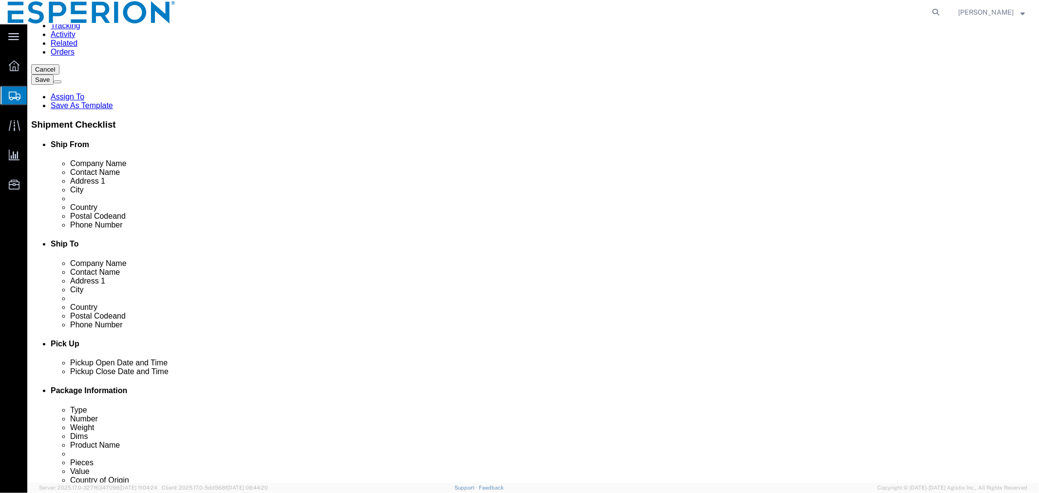
click dd "0.01 Kilogram"
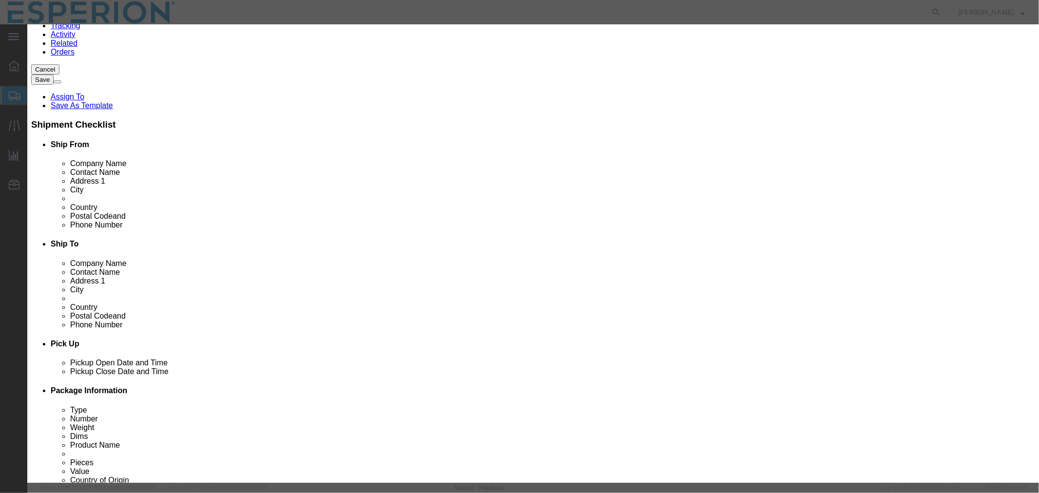
drag, startPoint x: 660, startPoint y: 144, endPoint x: 579, endPoint y: 139, distance: 81.5
click div "Serial 1000320881"
click input "1000320881"
drag, startPoint x: 648, startPoint y: 143, endPoint x: 584, endPoint y: 144, distance: 63.8
click div "Serial 1000320882"
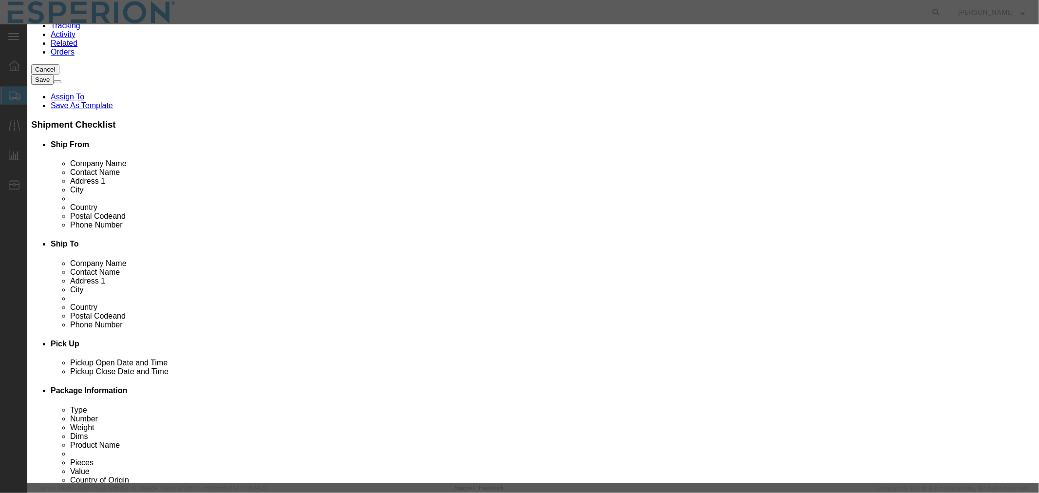
scroll to position [162, 0]
type input "1000320882"
drag, startPoint x: 383, startPoint y: 242, endPoint x: 315, endPoint y: 242, distance: 67.7
click div "Lot# 1000320881"
paste input "2"
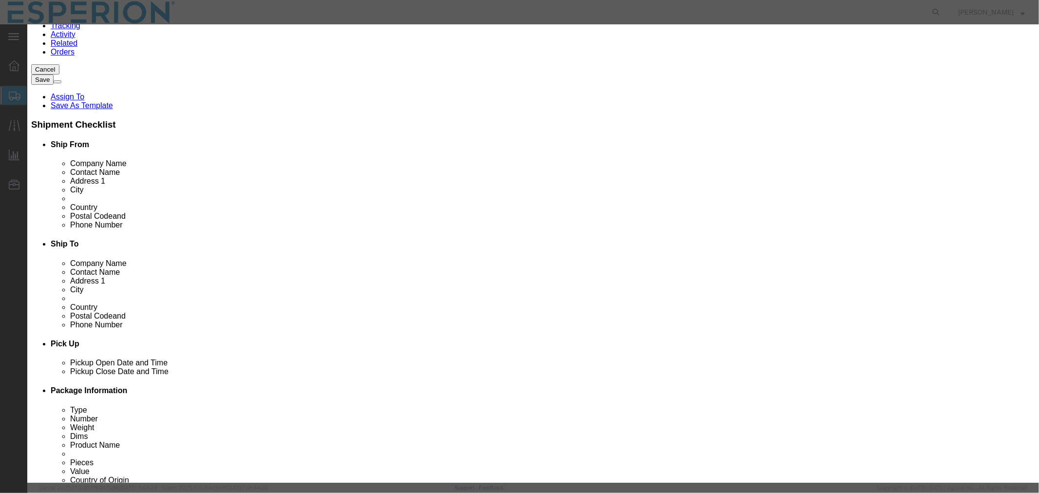
type input "1000320882"
click button "Save & Close"
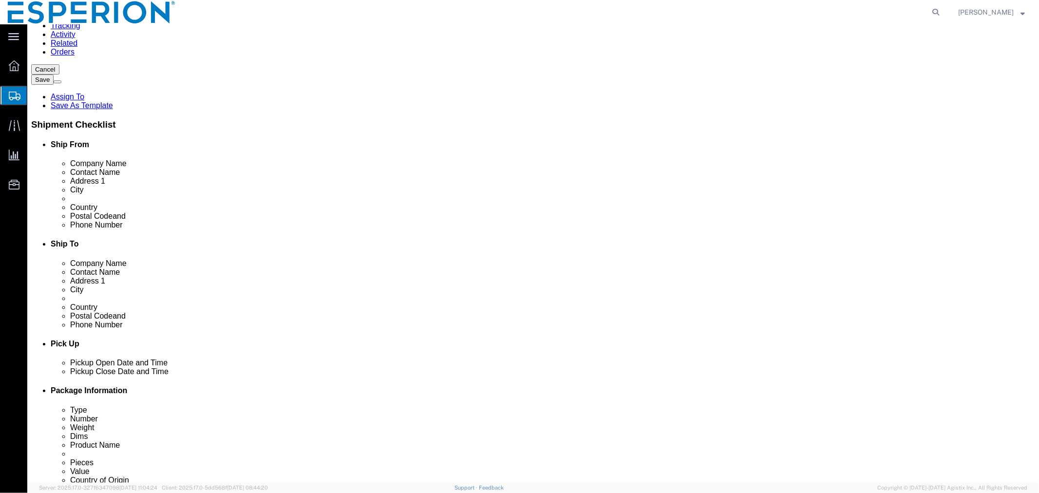
click dd "0.01 Kilogram"
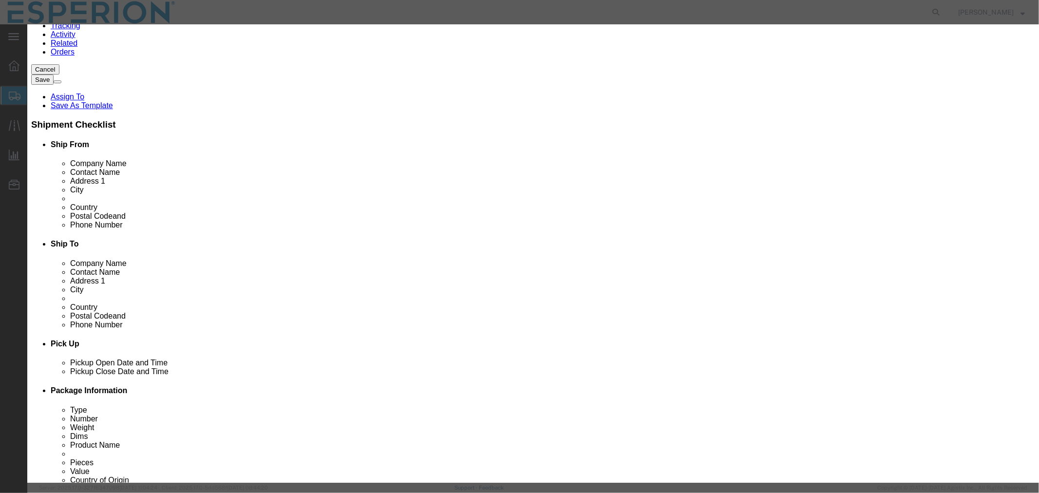
click button "Close"
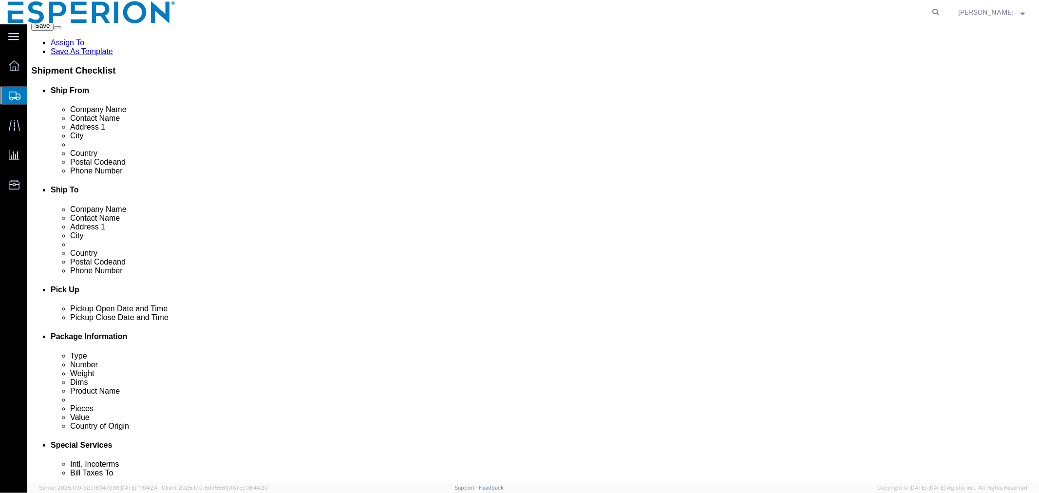
scroll to position [213, 0]
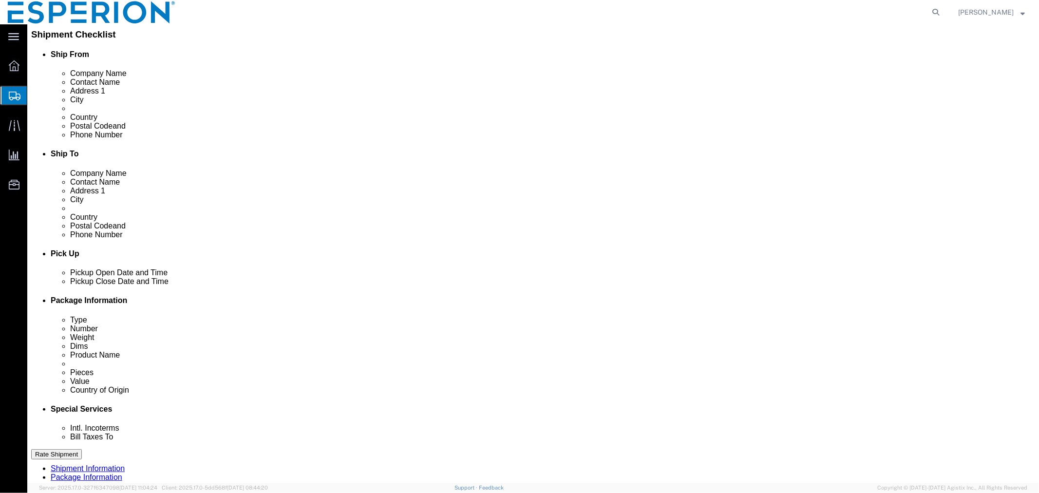
click link "Add Content"
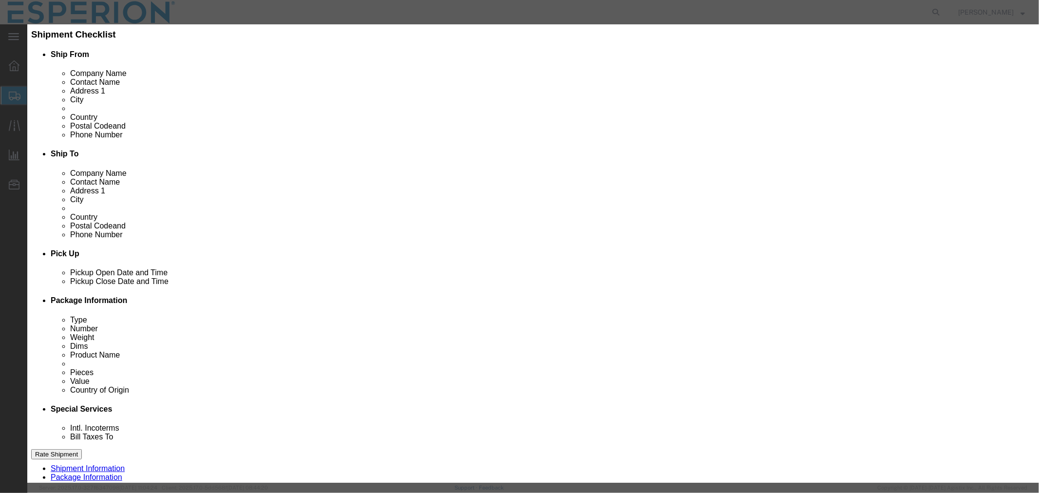
click input "text"
type input "BEMP"
click td "Name: Bemp edoic Acid - Neuland"
type input "1"
select select "KGS"
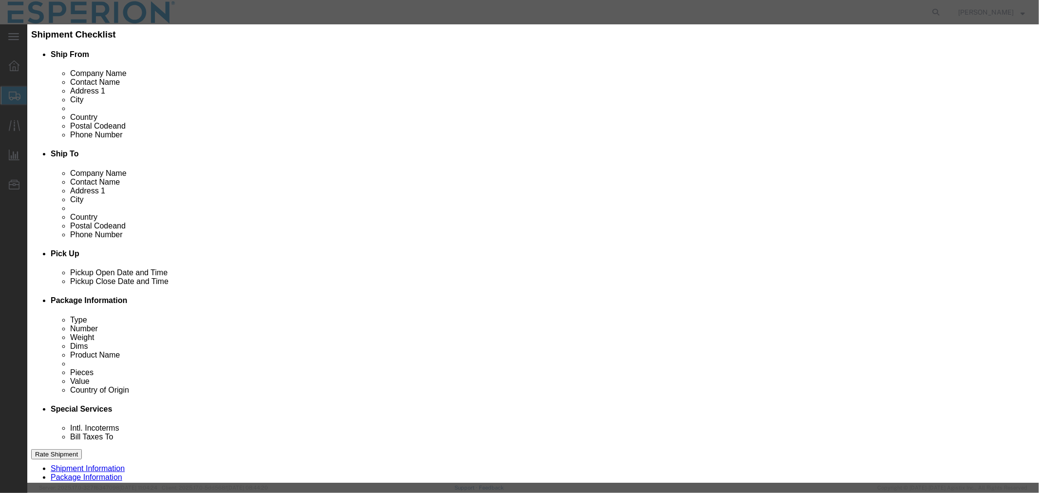
type input "958.56"
select select "USD"
select select "PHARMA"
select select "IN"
type input "FROM_2_TO_40"
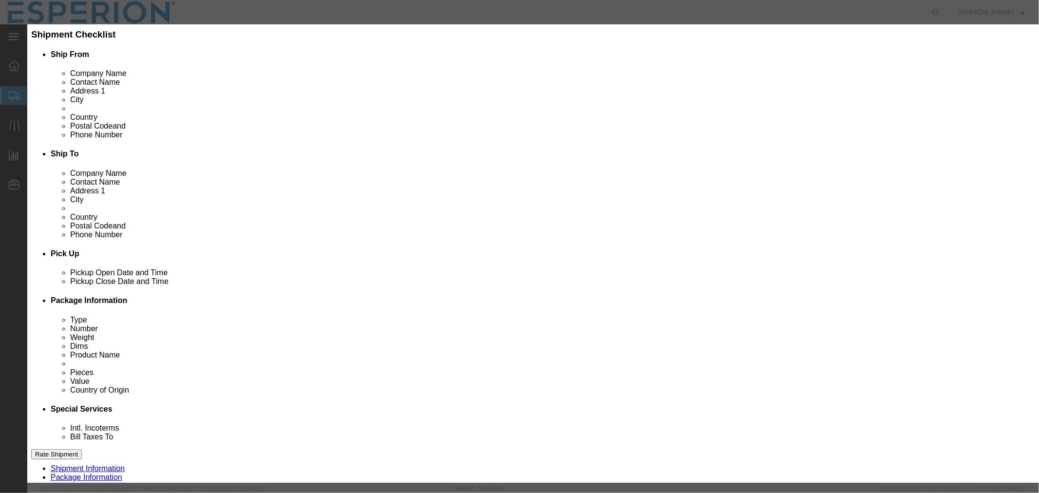
type input "2918.19.9000"
type input "EAR99"
select select
type input "[MEDICAL_DATA] - Neuland"
type input "API"
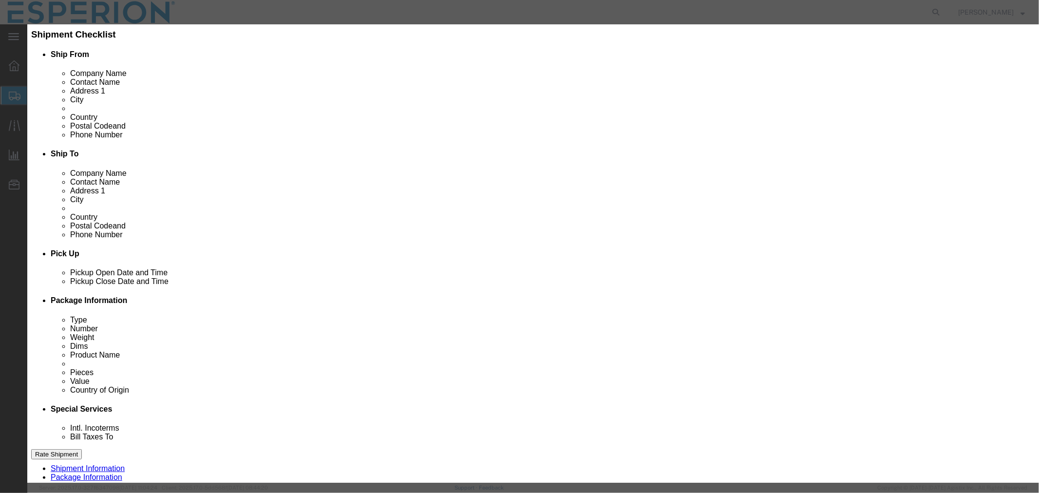
type textarea "API"
type input "[MEDICAL_DATA] - Neuland(Samples)"
drag, startPoint x: 366, startPoint y: 94, endPoint x: 298, endPoint y: 94, distance: 68.7
click div "Pieces 1 Select Bag Barrels 100Board Feet Bottle Box Blister Pack Carats Can Ca…"
type input "0.01"
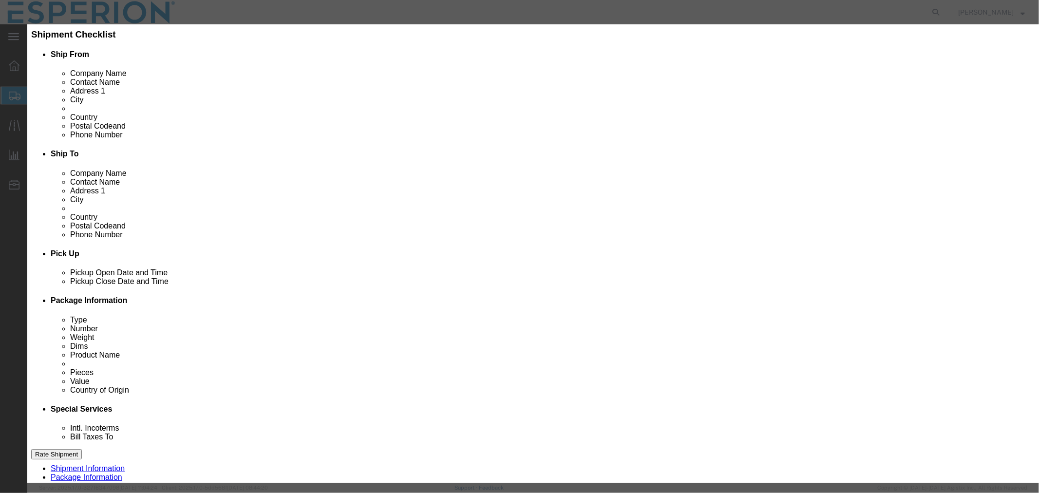
type input "9.59"
click input "text"
type input "1000322770"
type input "FROM_15_TO_25"
drag, startPoint x: 640, startPoint y: 139, endPoint x: 573, endPoint y: 140, distance: 67.7
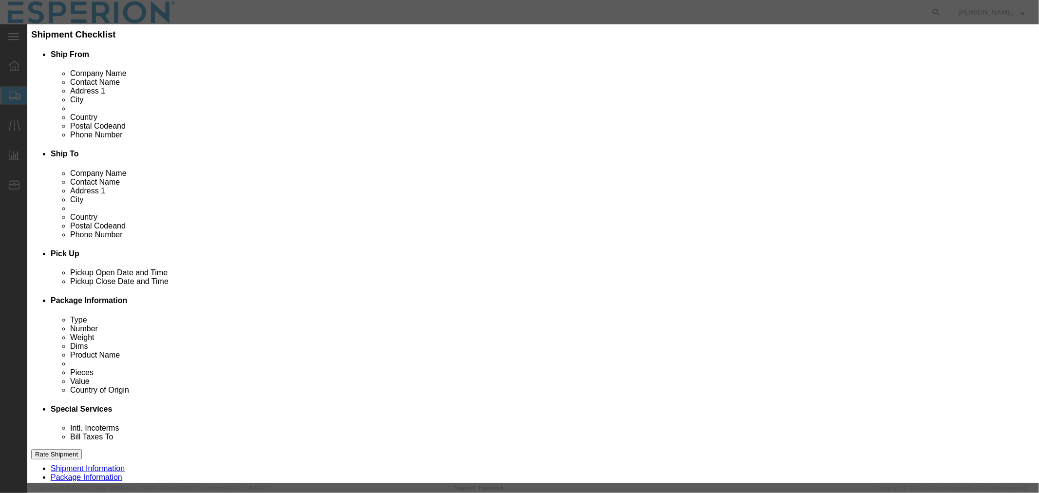
click div "Serial 1000322770"
paste input "0882"
type input "1000320882"
click input "text"
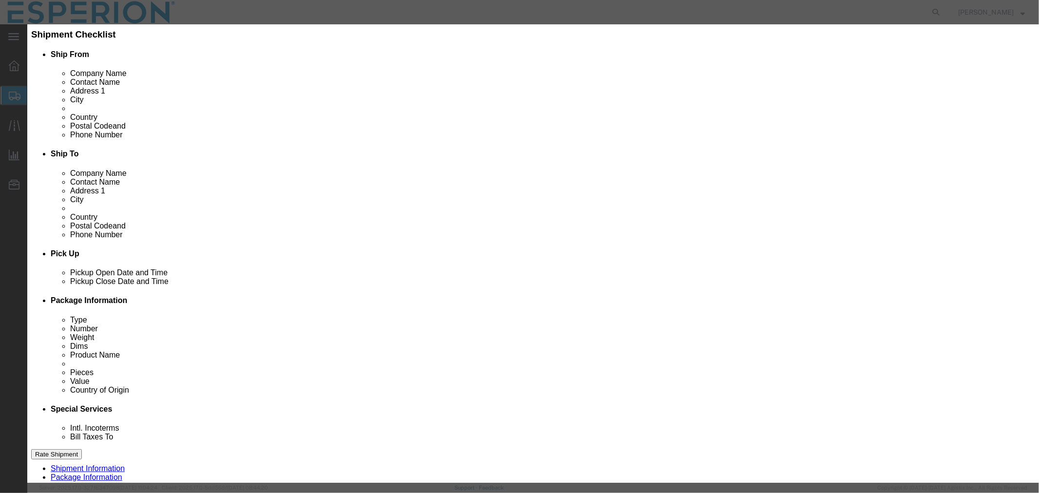
paste input "1000320882"
type input "1000320882"
click button "Save & Close"
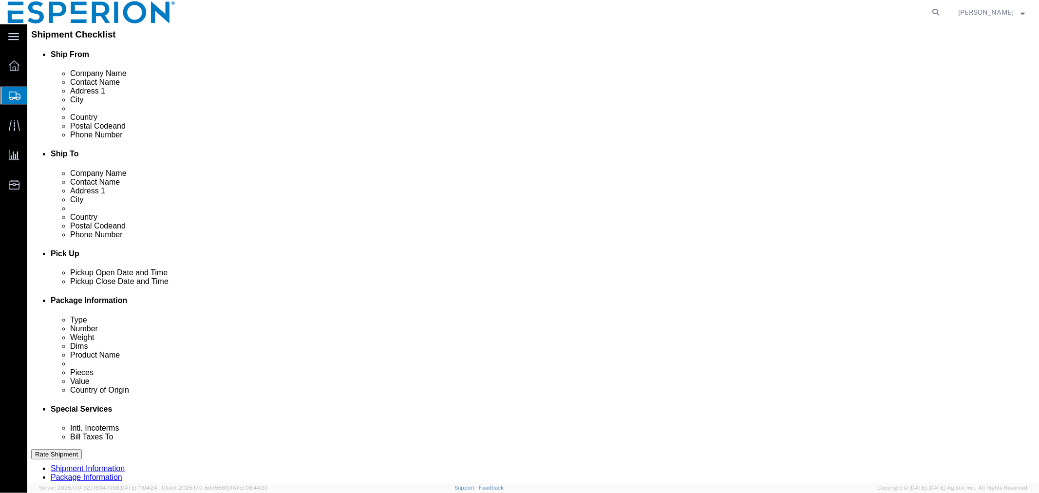
click link "Clone this content"
select select "CRTN"
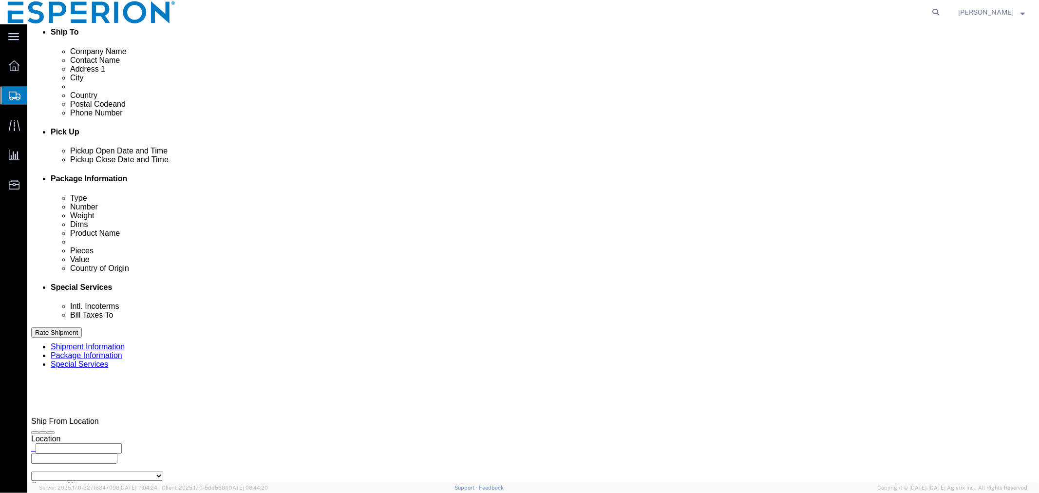
click dd "0.01 Kilogram"
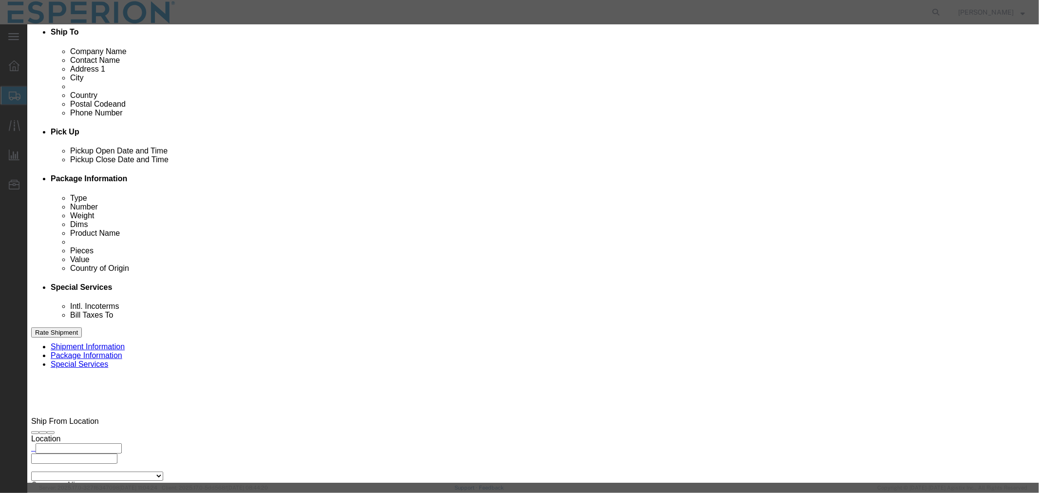
click input "1000320882"
click button "Close"
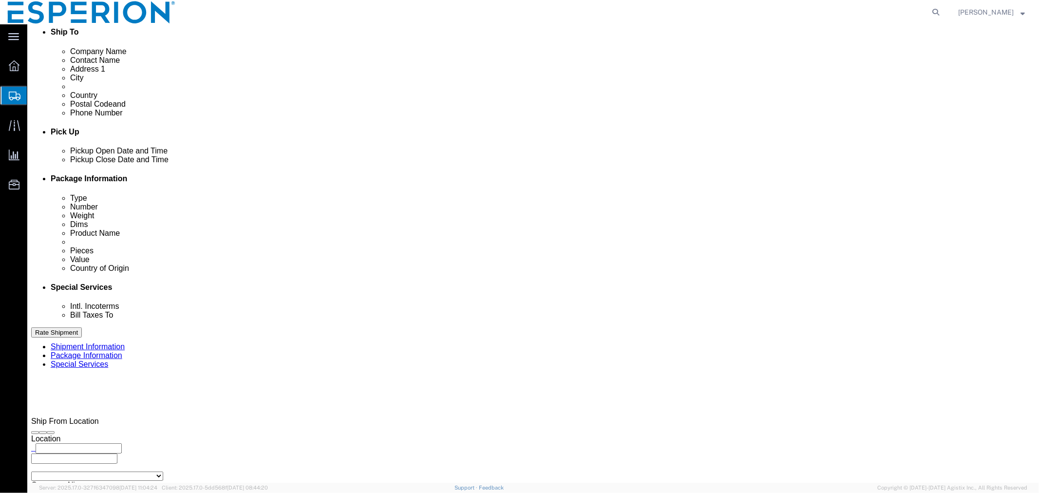
click div "Pieces: 0.01 Kilogram Total value: 12.00 USD"
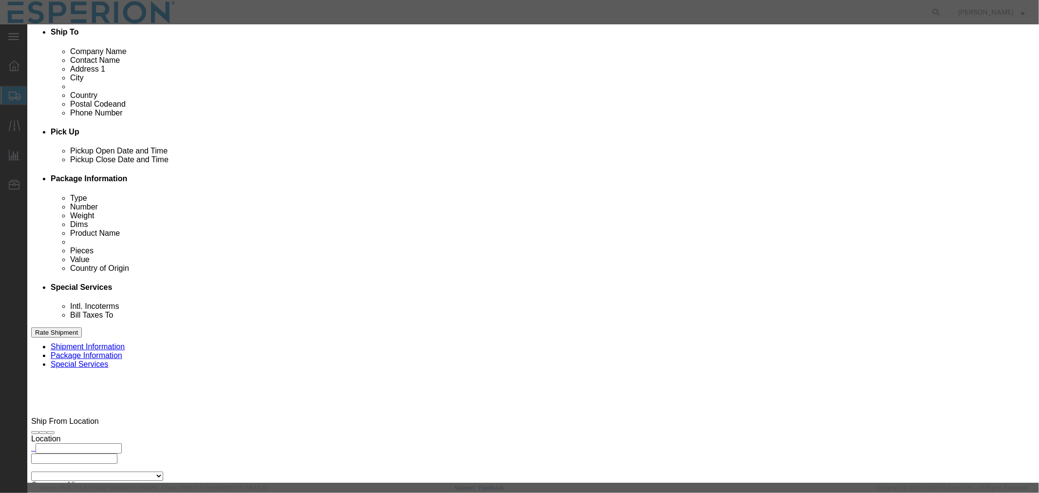
click button "Close"
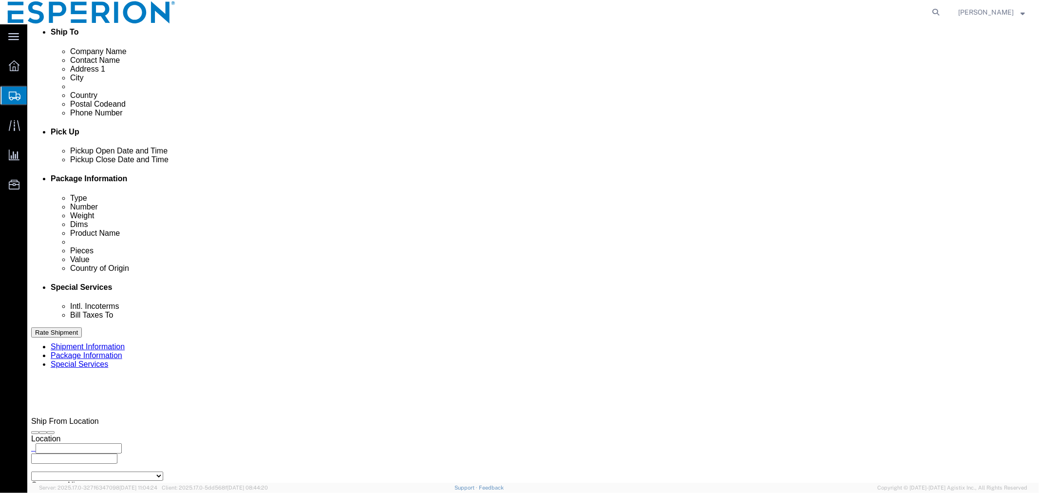
click dd "0.01 Kilogram"
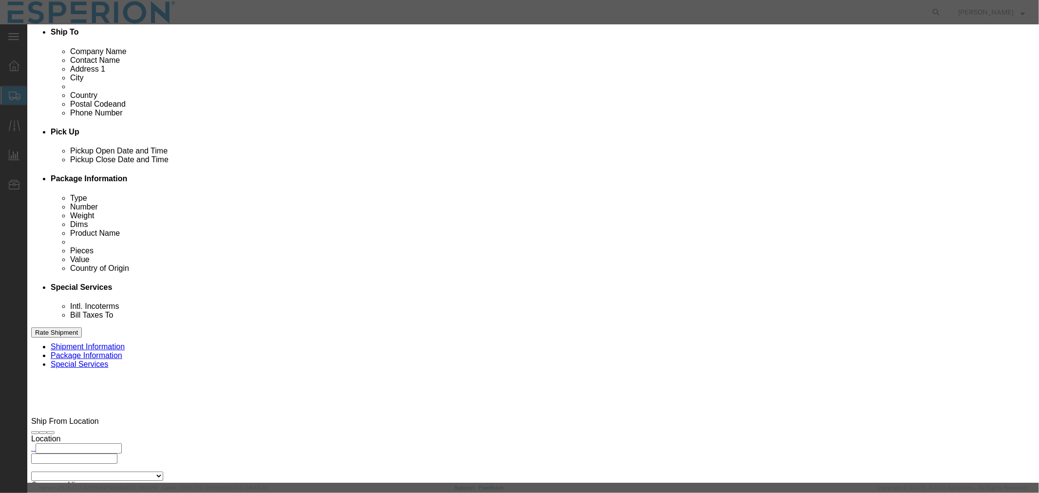
click input "1000320882"
drag, startPoint x: 652, startPoint y: 145, endPoint x: 548, endPoint y: 145, distance: 103.2
click div "Serial 1000320882"
drag, startPoint x: 655, startPoint y: 140, endPoint x: 563, endPoint y: 138, distance: 91.6
click div "Serial 1000322770"
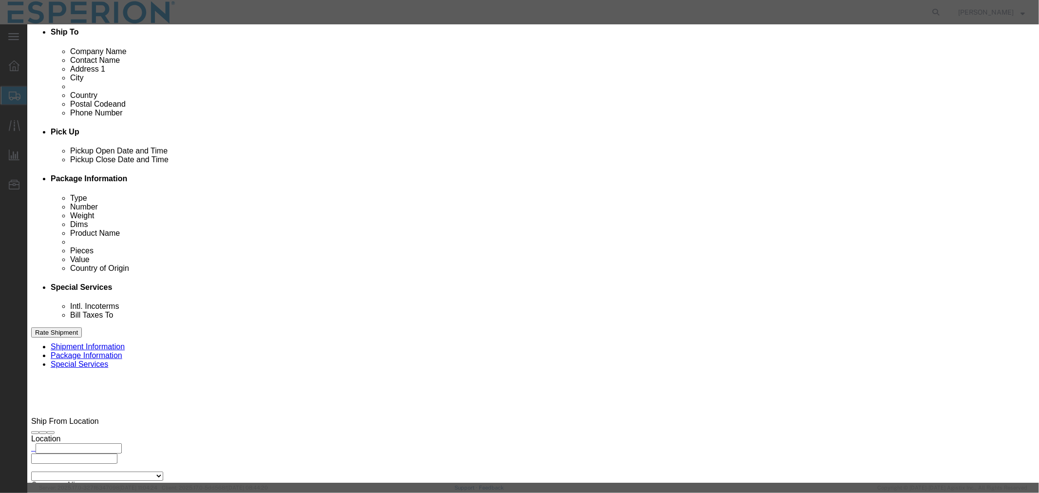
scroll to position [216, 0]
type input "1000322770"
drag, startPoint x: 382, startPoint y: 187, endPoint x: 262, endPoint y: 187, distance: 120.8
click div "Lot# 1000320882"
paste input "2770"
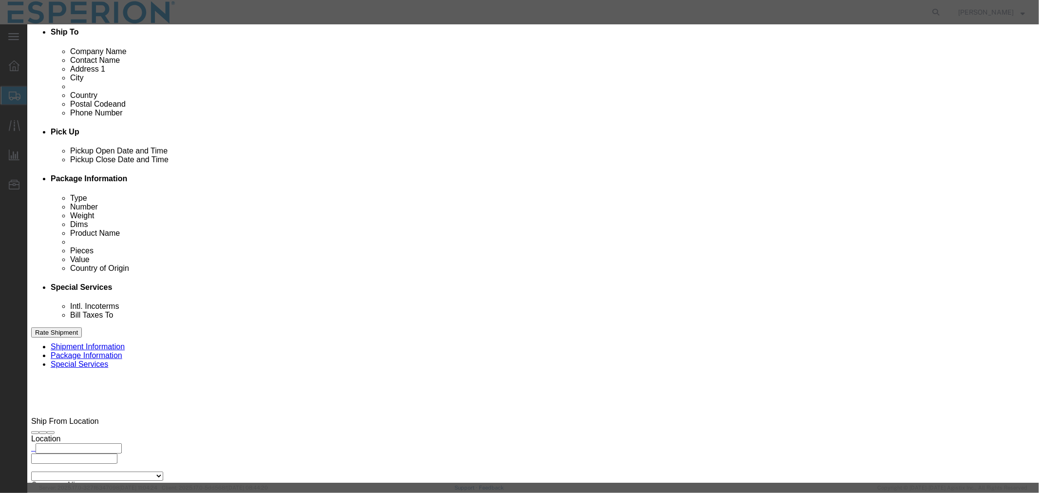
type input "1000322770"
click button "Save & Close"
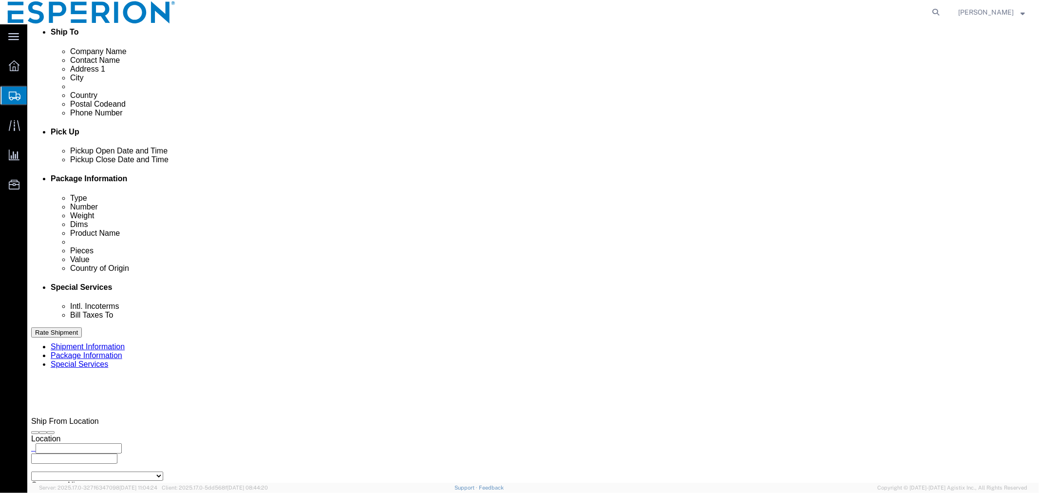
click dd "9.59 USD"
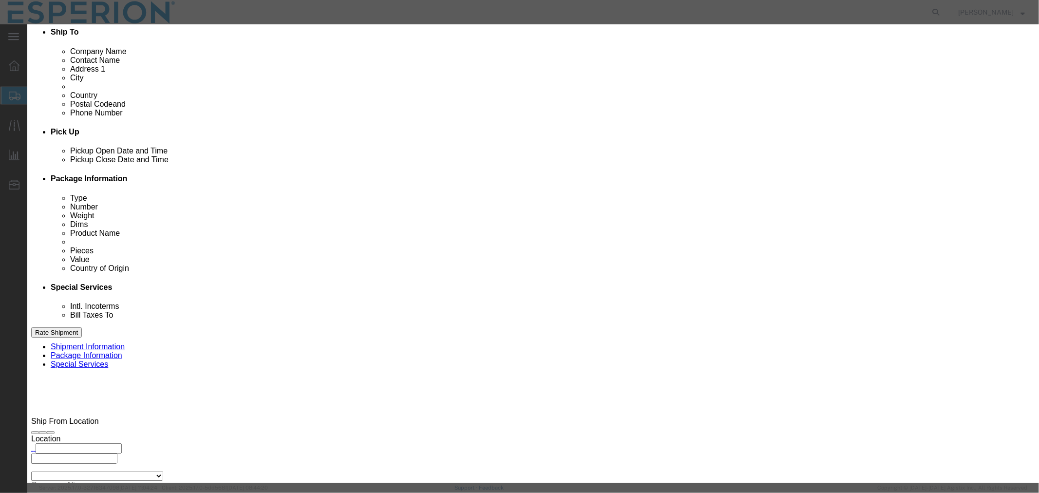
click input "1000320882"
drag, startPoint x: 651, startPoint y: 141, endPoint x: 572, endPoint y: 136, distance: 79.5
click div "Serial 1000319003"
type input "1000319003"
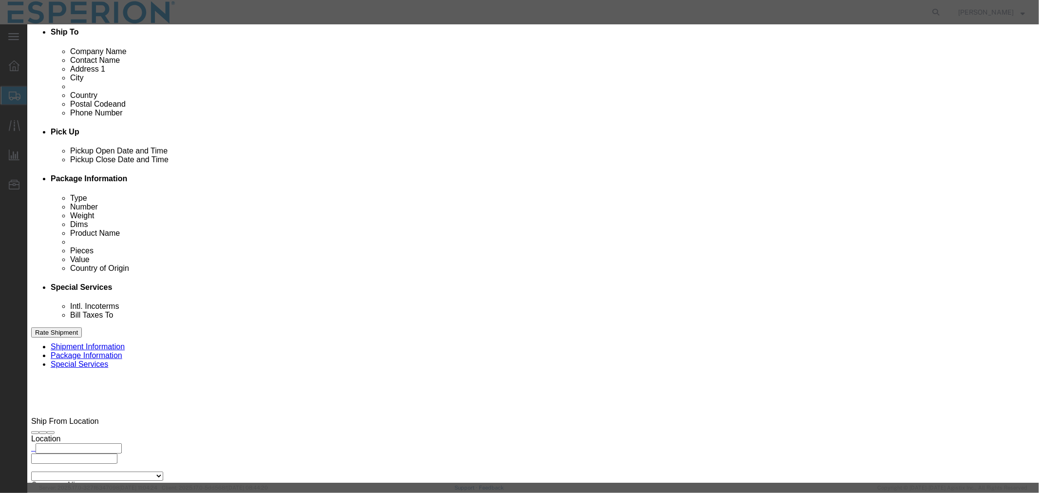
drag, startPoint x: 390, startPoint y: 134, endPoint x: 309, endPoint y: 136, distance: 80.4
click div "Lot# 1000320882"
paste input "19003"
type input "1000319003"
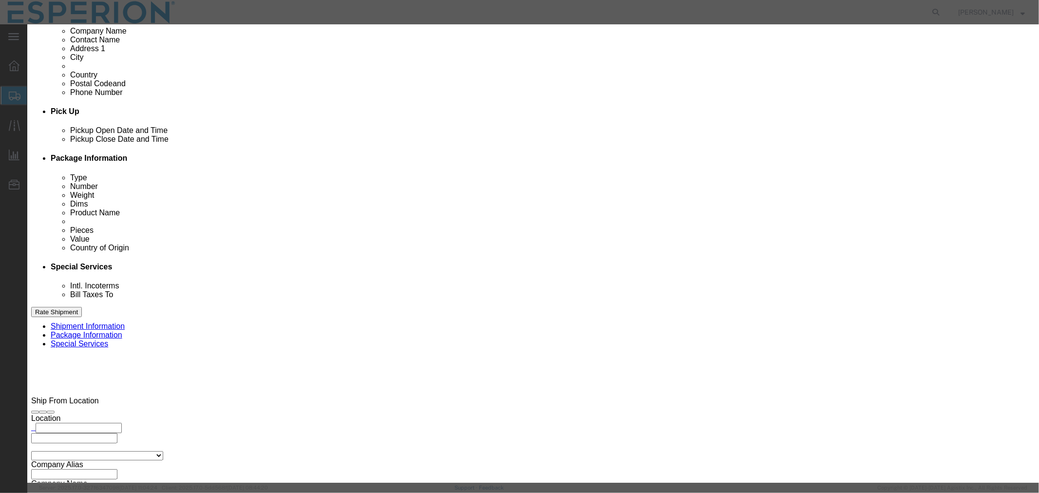
click button "Save & Close"
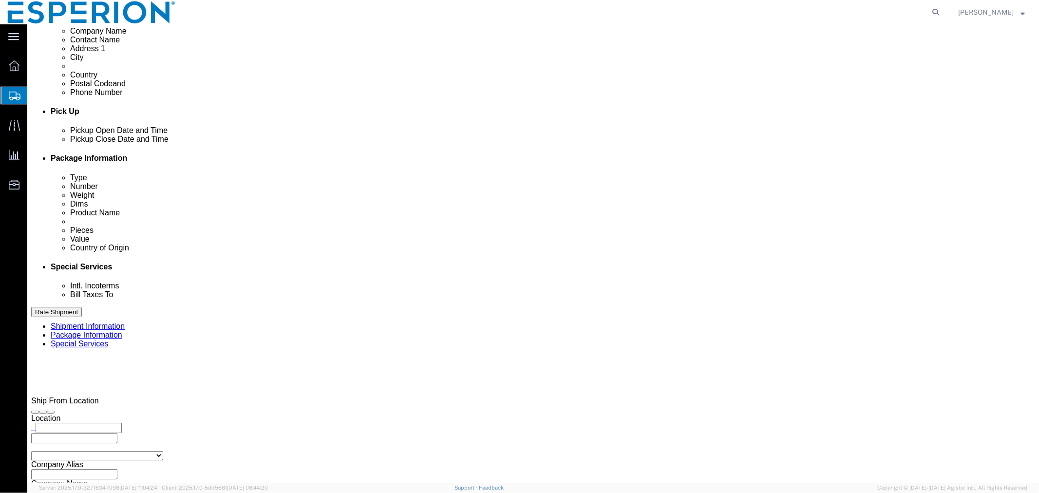
click dd "9.59 USD"
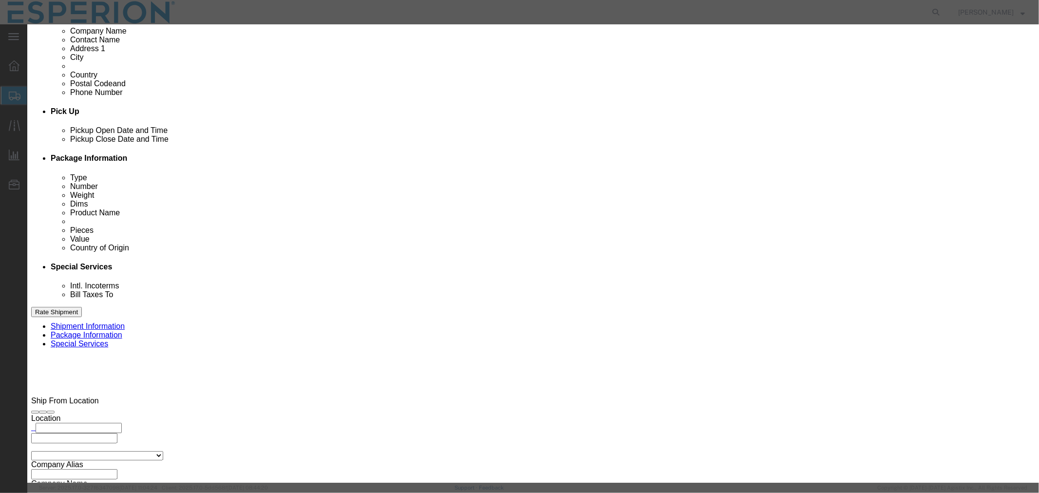
click button "Close"
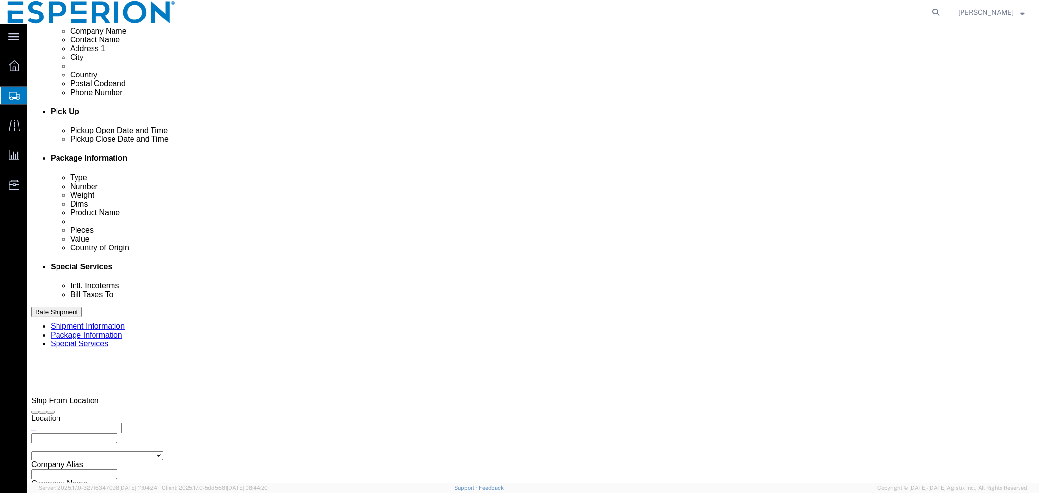
click dd "0.01 Kilogram"
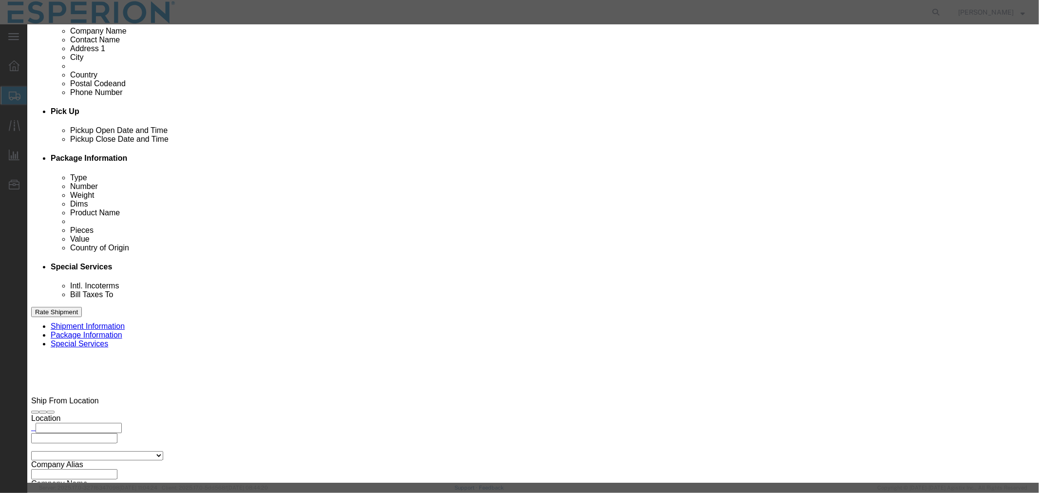
click button "Close"
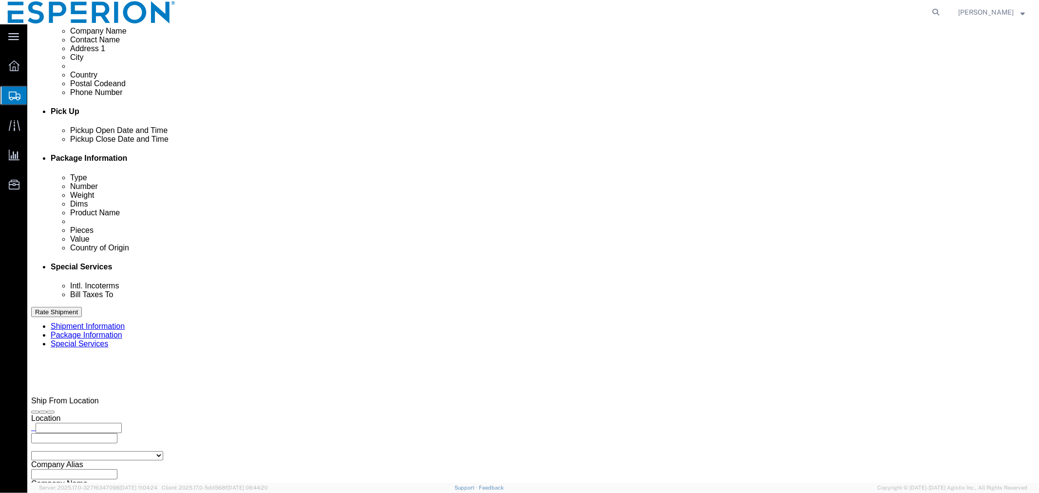
click link "Clone this content"
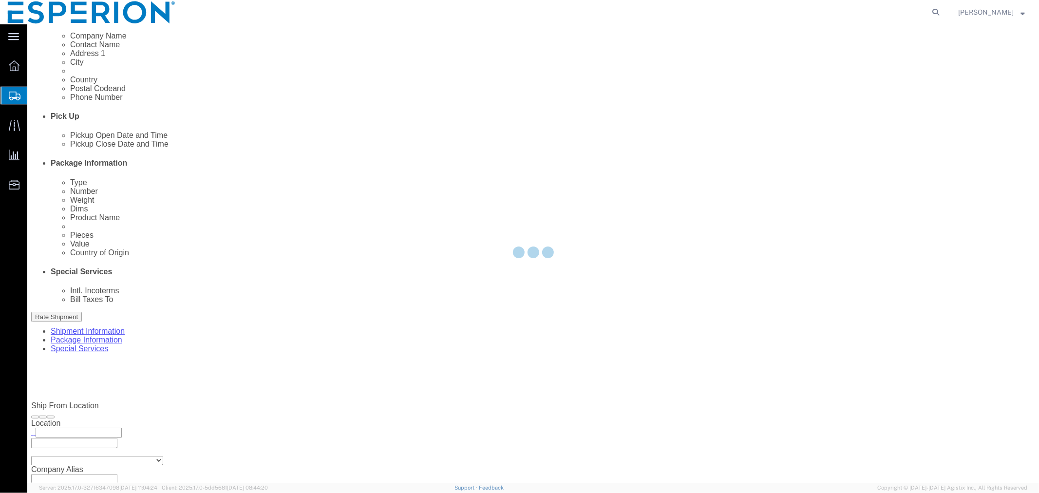
select select "CRTN"
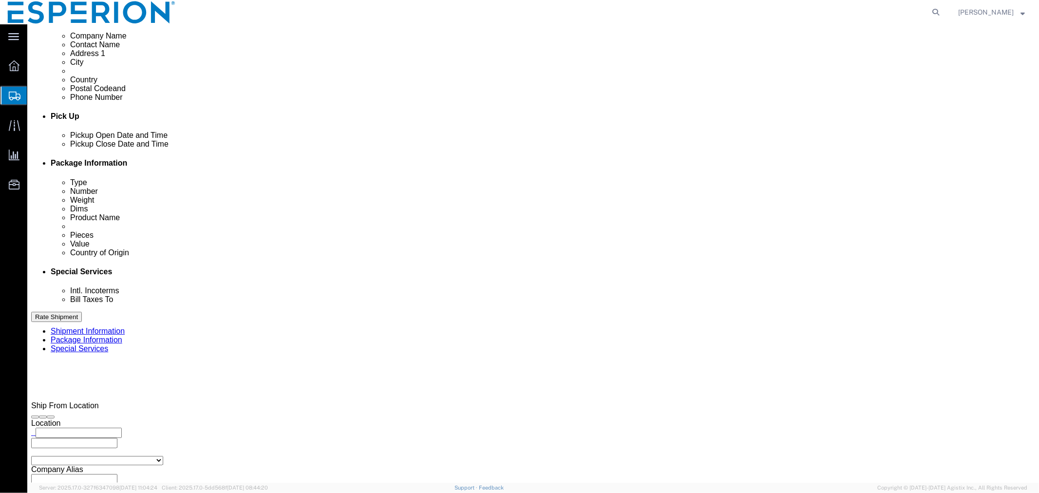
scroll to position [371, 0]
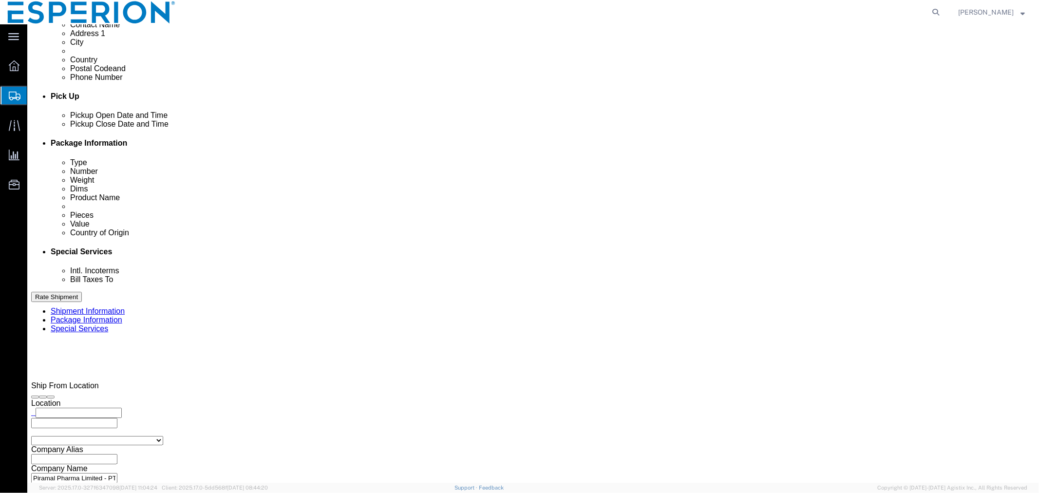
click div "Pieces: 0.01 Kilogram Total value: 9.59 USD"
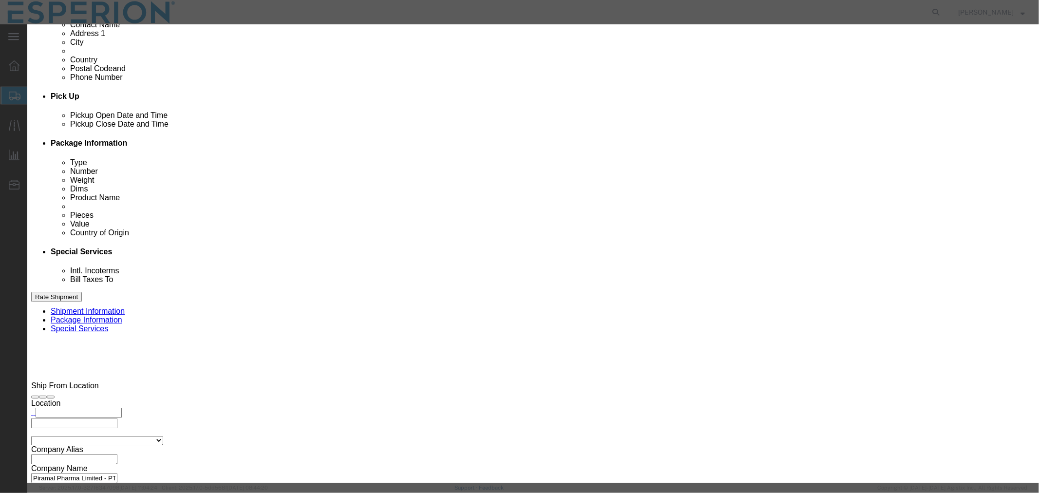
click input "1000319003"
drag, startPoint x: 656, startPoint y: 143, endPoint x: 583, endPoint y: 134, distance: 73.6
click div "Serial 1000325653"
type input "1000325653"
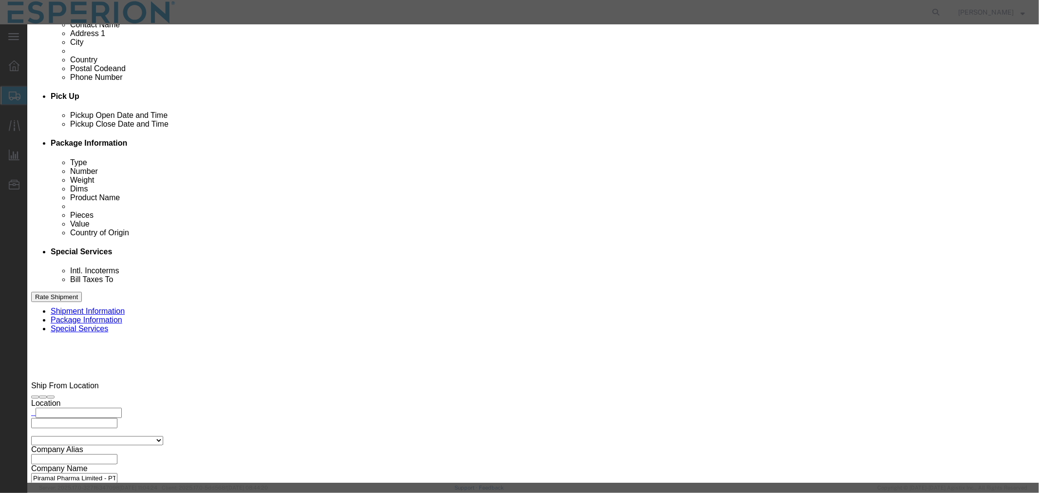
drag, startPoint x: 382, startPoint y: 191, endPoint x: 320, endPoint y: 187, distance: 61.5
click div "Lot# 1000319003"
paste input "2565"
type input "1000325653"
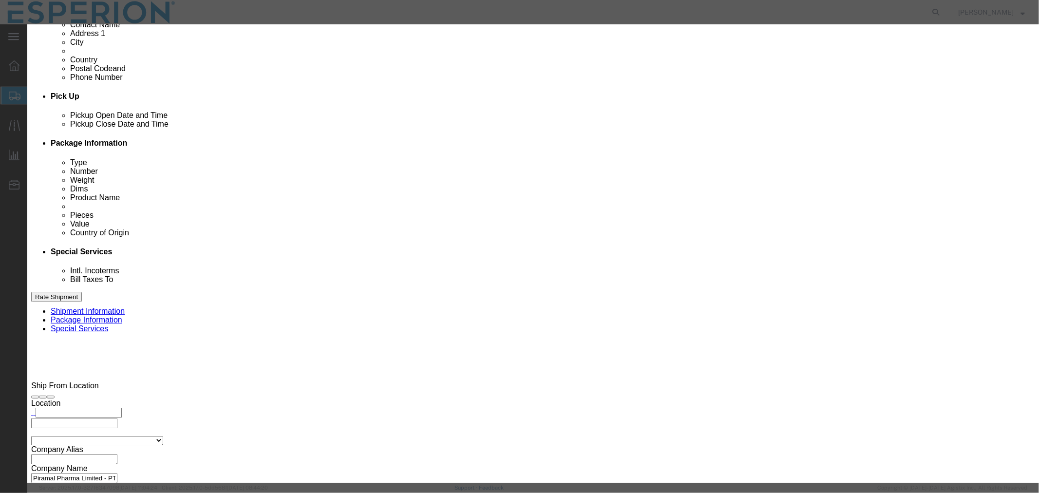
click button "Save & Close"
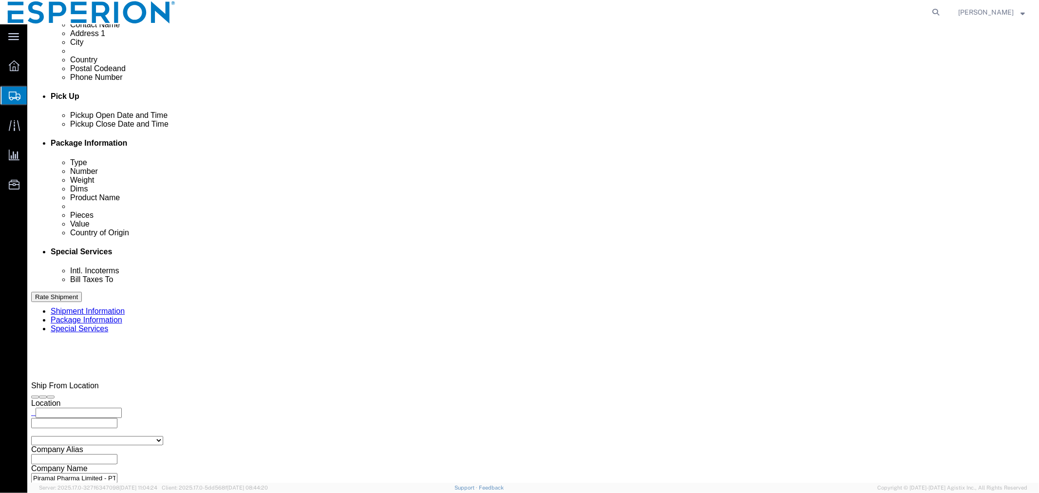
click link "Clone this content"
select select "CRTN"
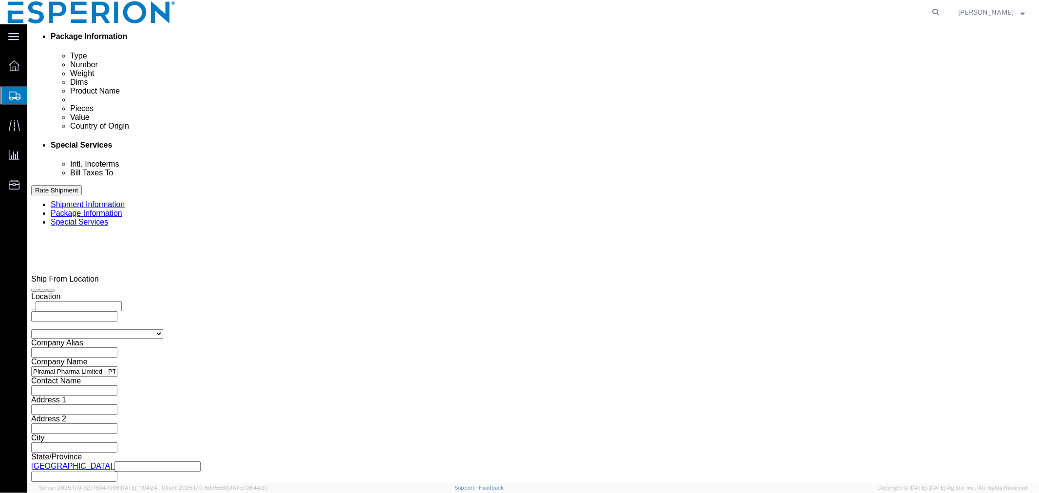
click div "Pieces: 0.01 Kilogram Total value: 9.59 USD"
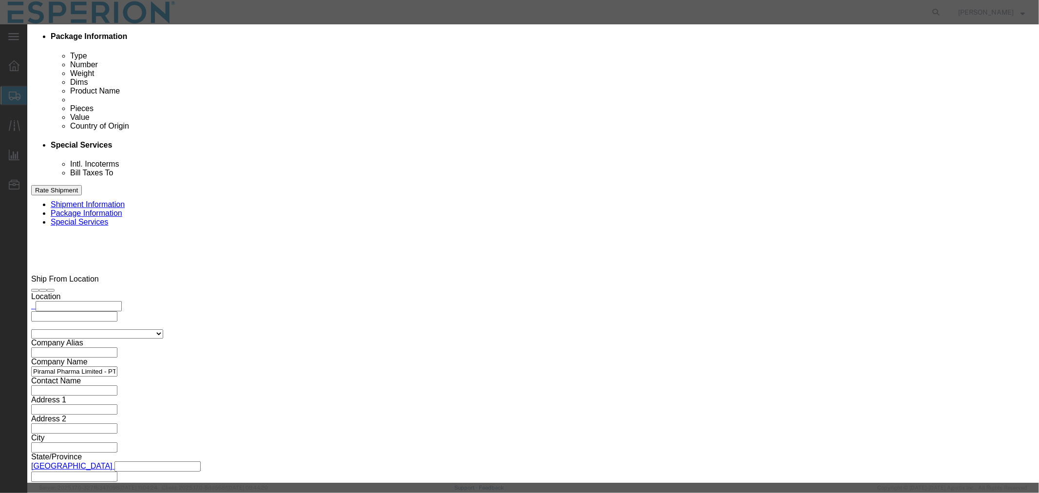
click input "1000325653"
drag, startPoint x: 665, startPoint y: 141, endPoint x: 568, endPoint y: 133, distance: 97.2
click div "Serial 1000325654"
type input "1000325654"
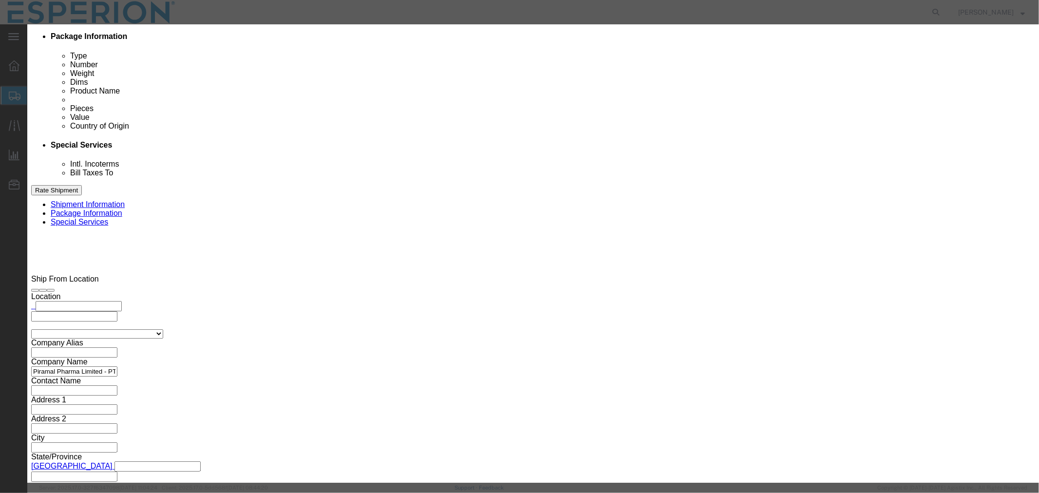
drag, startPoint x: 371, startPoint y: 192, endPoint x: 263, endPoint y: 193, distance: 108.1
click div "Lot# 1000325653"
paste input "4"
type input "1000325654"
click button "Save & Close"
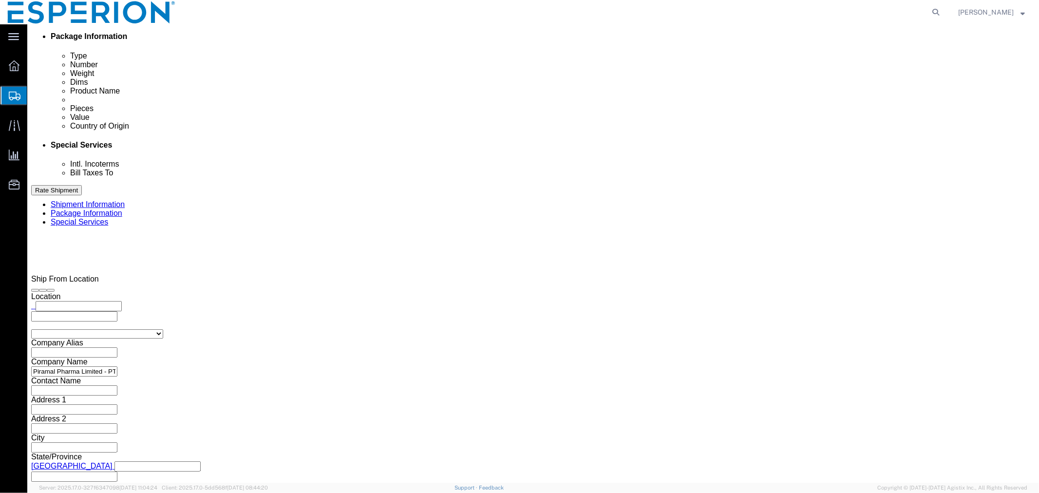
click link "Clone this content"
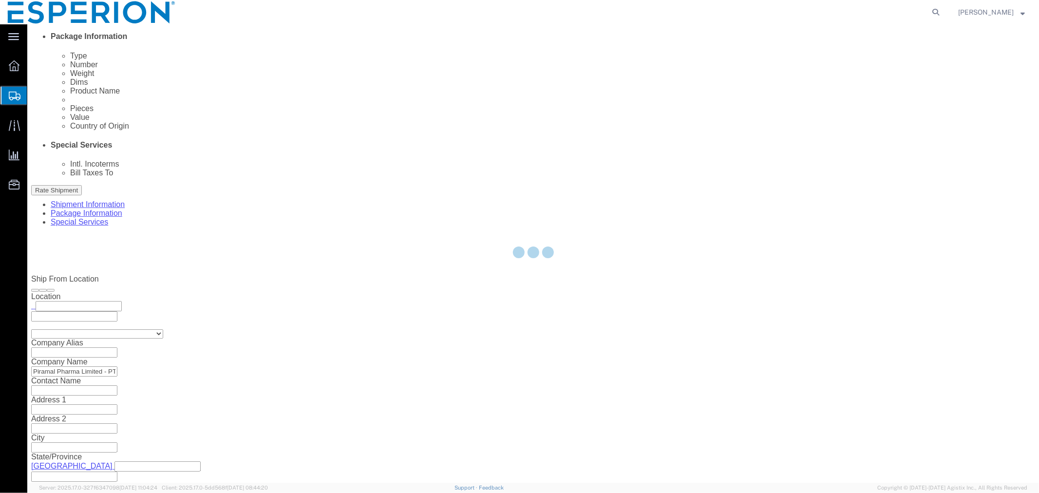
select select "CRTN"
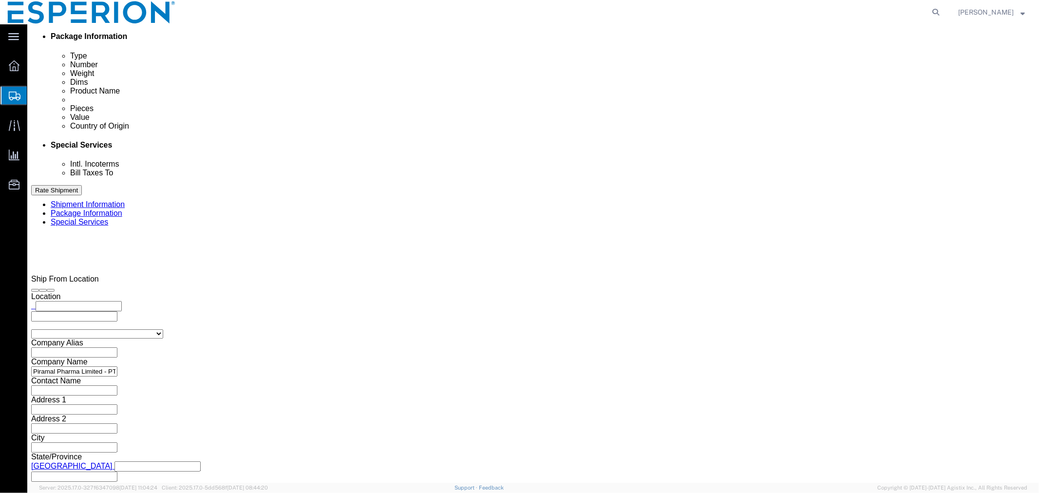
scroll to position [548, 0]
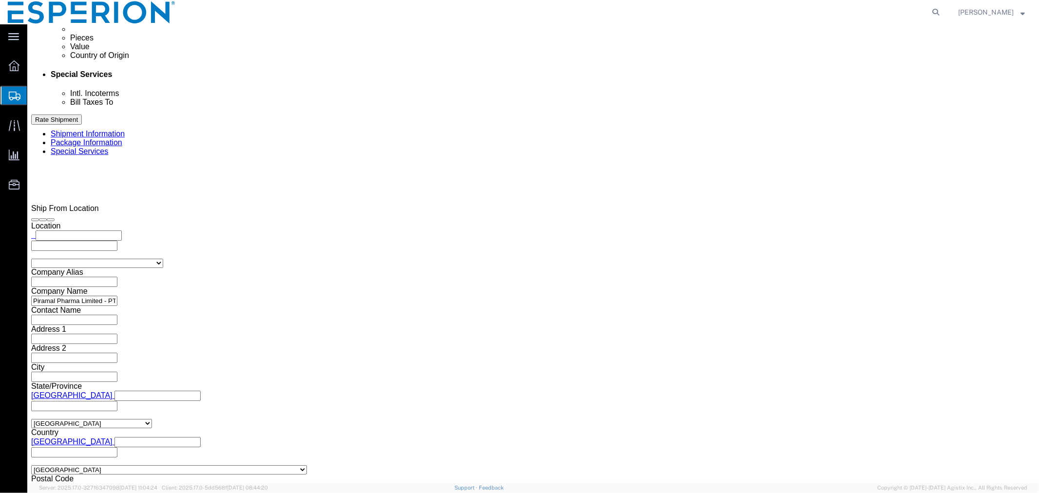
click dd "9.59 USD"
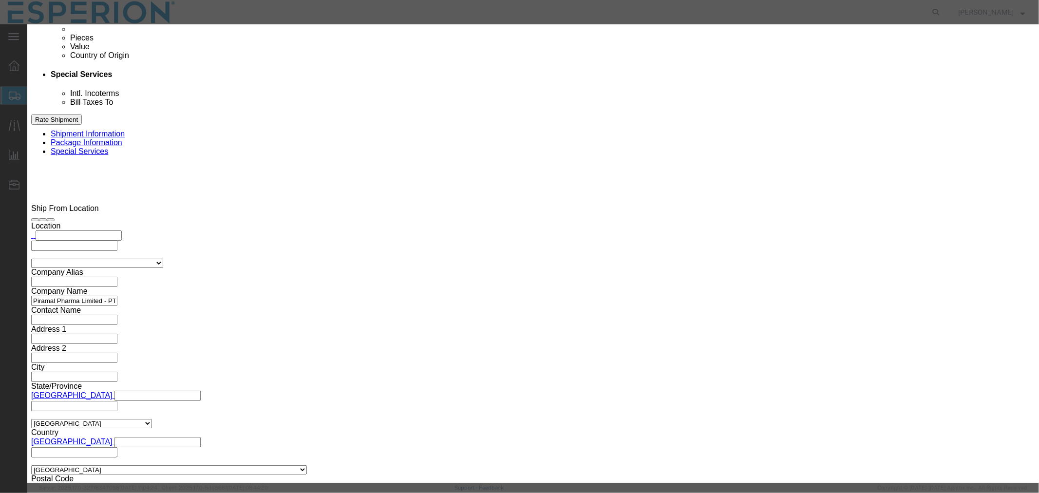
click input "1000325654"
drag, startPoint x: 648, startPoint y: 86, endPoint x: 585, endPoint y: 79, distance: 63.7
click div "Serial 1000325691"
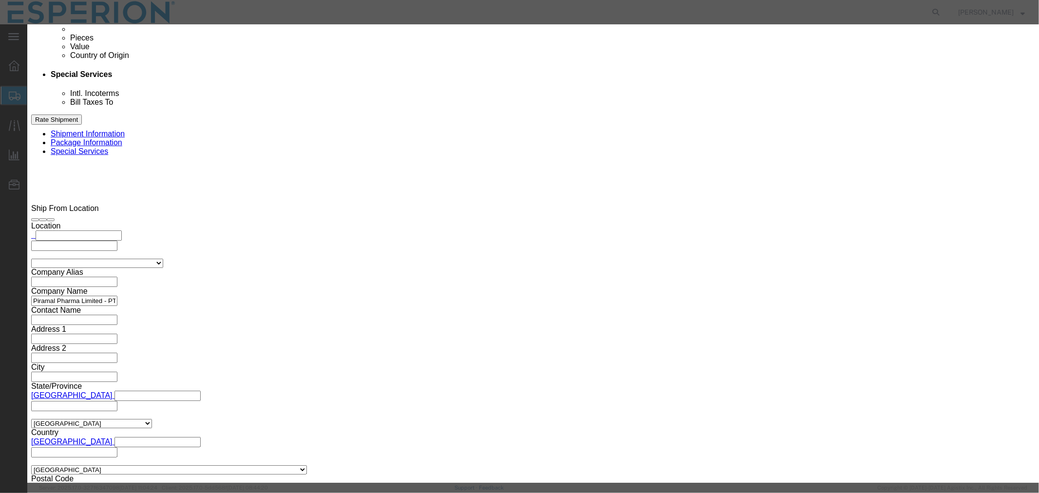
type input "1000325691"
drag, startPoint x: 396, startPoint y: 296, endPoint x: 301, endPoint y: 293, distance: 95.5
click div "Lot# 1000325654"
paste input "91"
type input "1000325691"
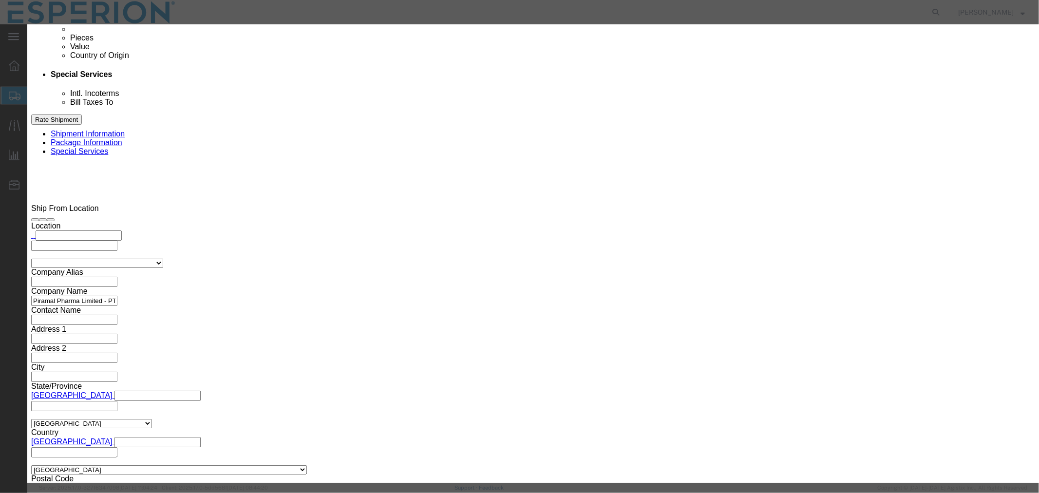
click button "Save & Close"
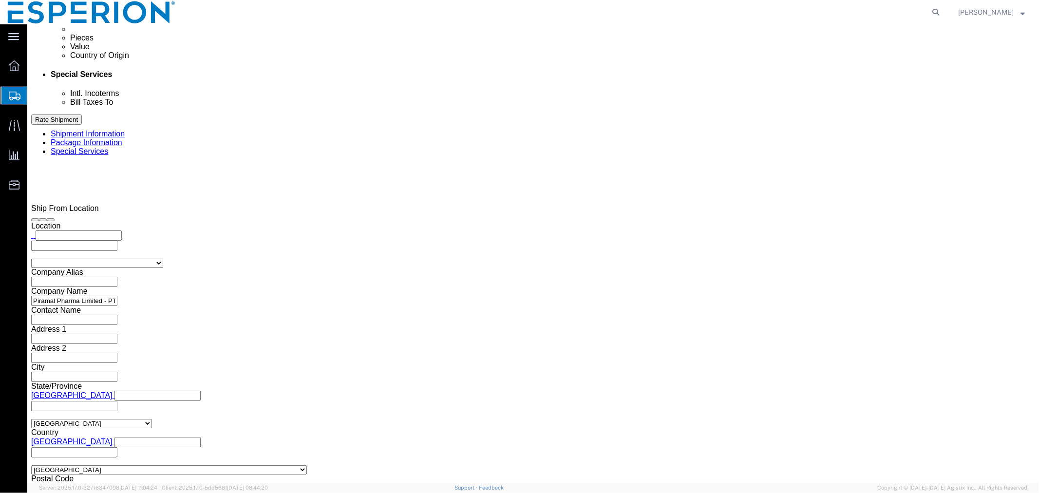
click link "Clone this content"
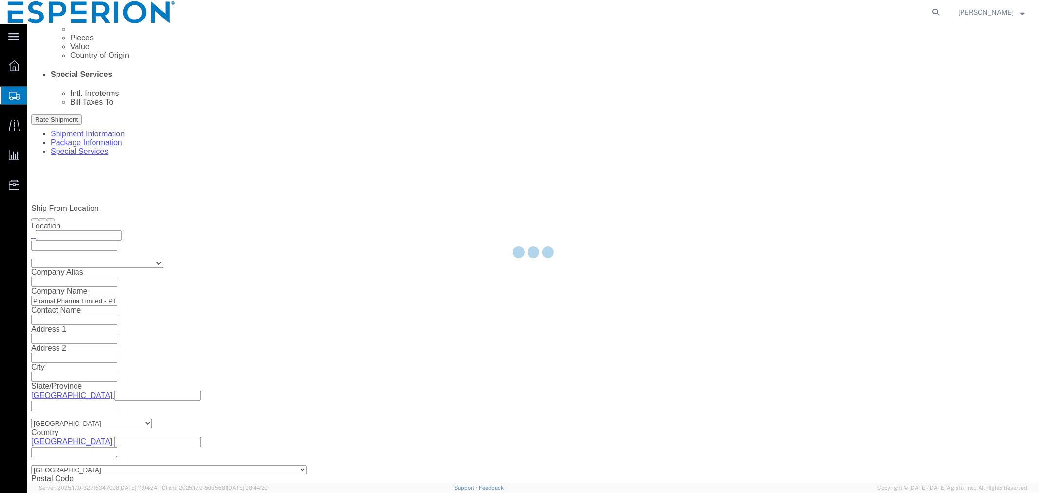
select select "CRTN"
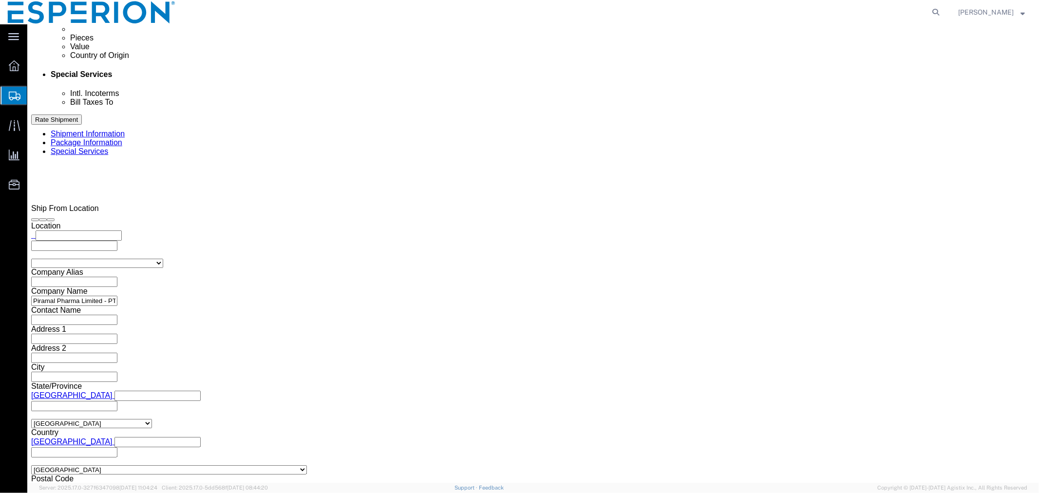
scroll to position [619, 0]
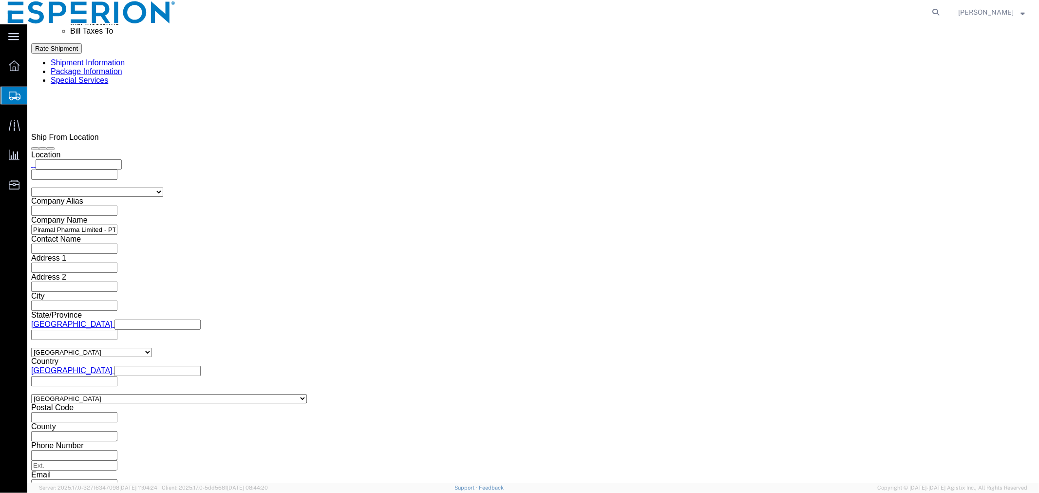
click div "Pieces: 0.01 Kilogram Total value: 9.59 USD"
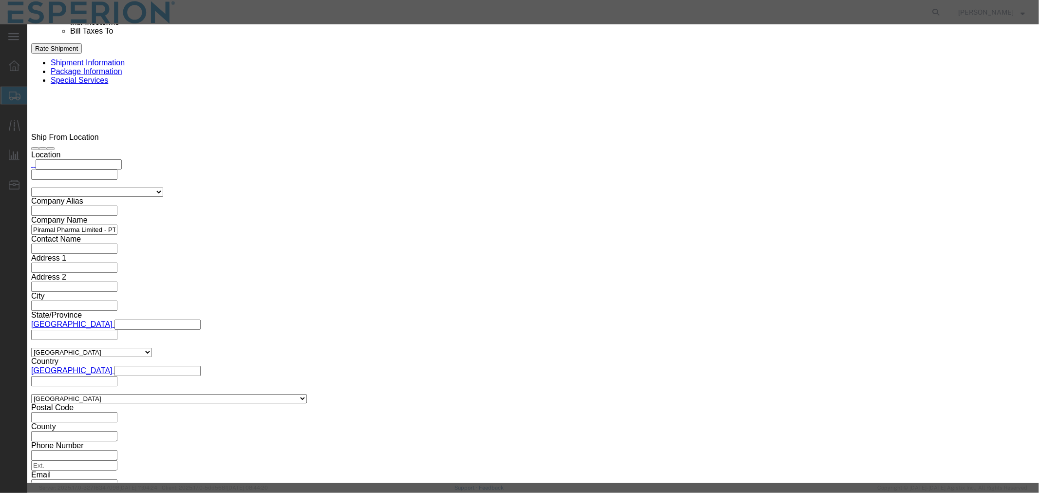
click input "1000325691"
drag, startPoint x: 650, startPoint y: 137, endPoint x: 585, endPoint y: 131, distance: 65.0
click div "Description API Commodity Category Select Pharma Information Country Of Origin …"
type input "1000325692"
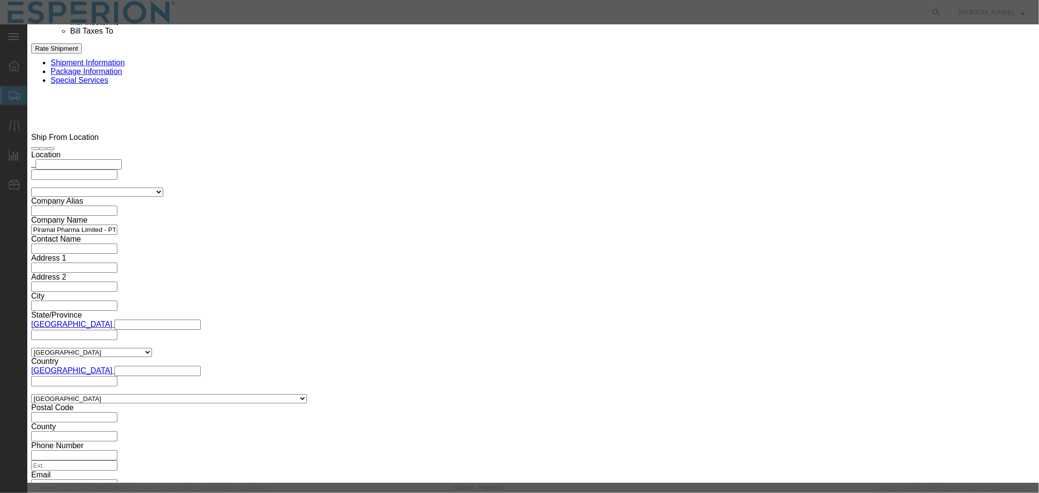
drag, startPoint x: 393, startPoint y: 192, endPoint x: 301, endPoint y: 187, distance: 92.6
click div "Lot# 1000325691"
paste input "2"
type input "1000325692"
click button "Save & Close"
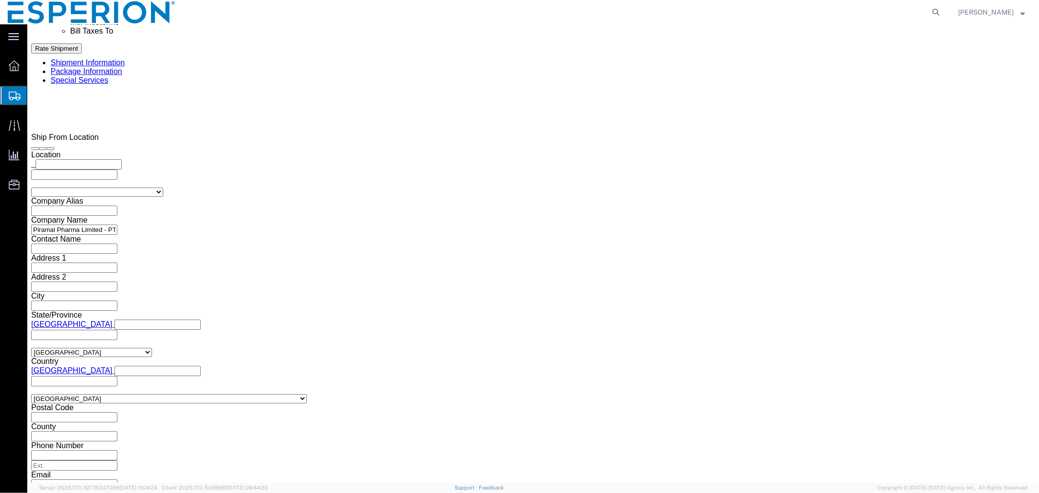
scroll to position [510, 0]
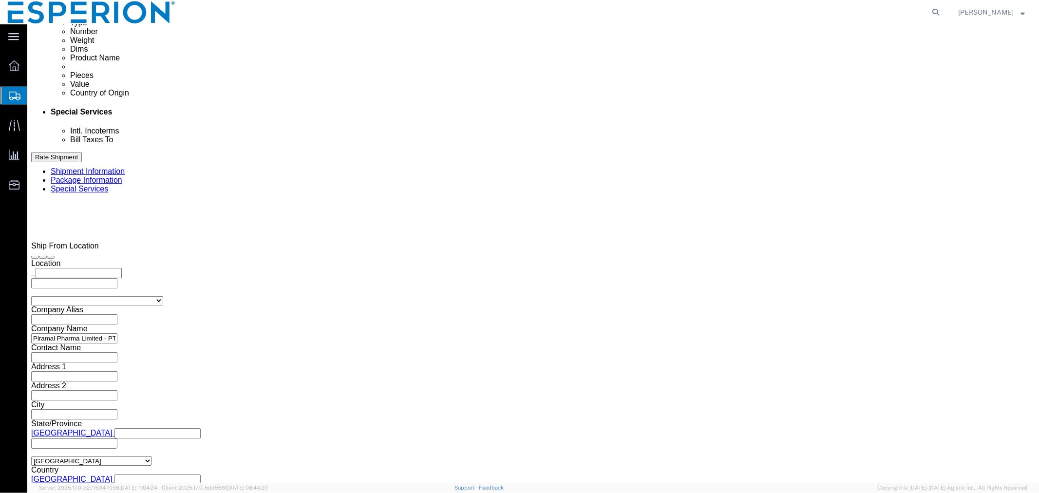
click dd "9.59 USD"
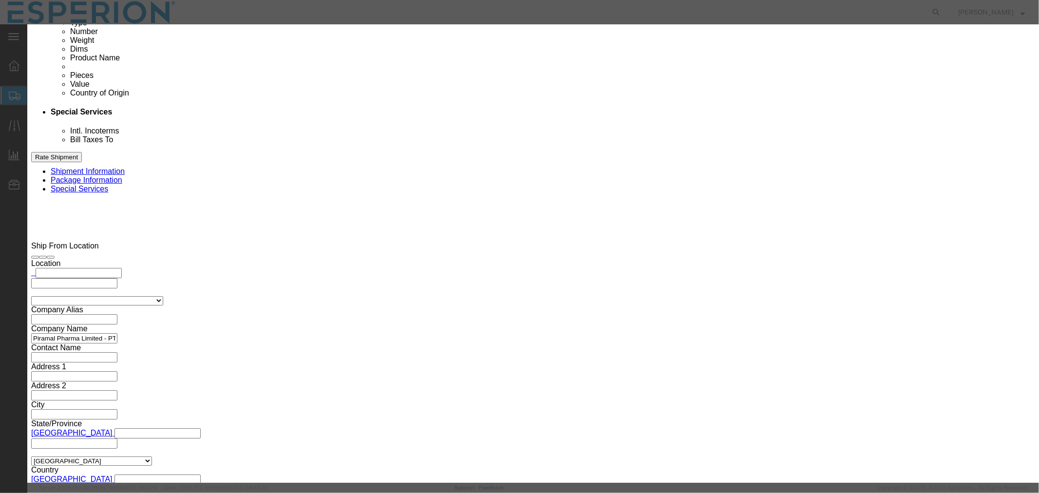
click icon "button"
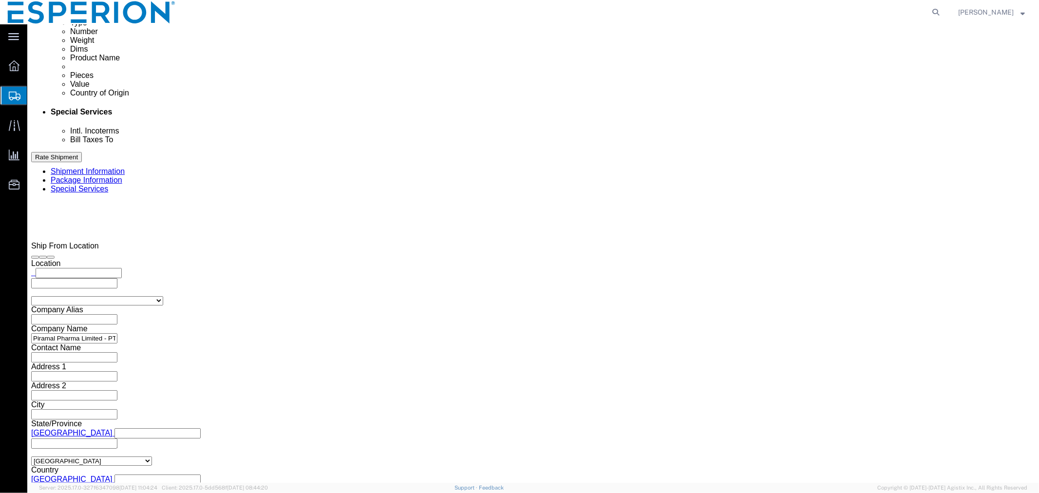
scroll to position [639, 0]
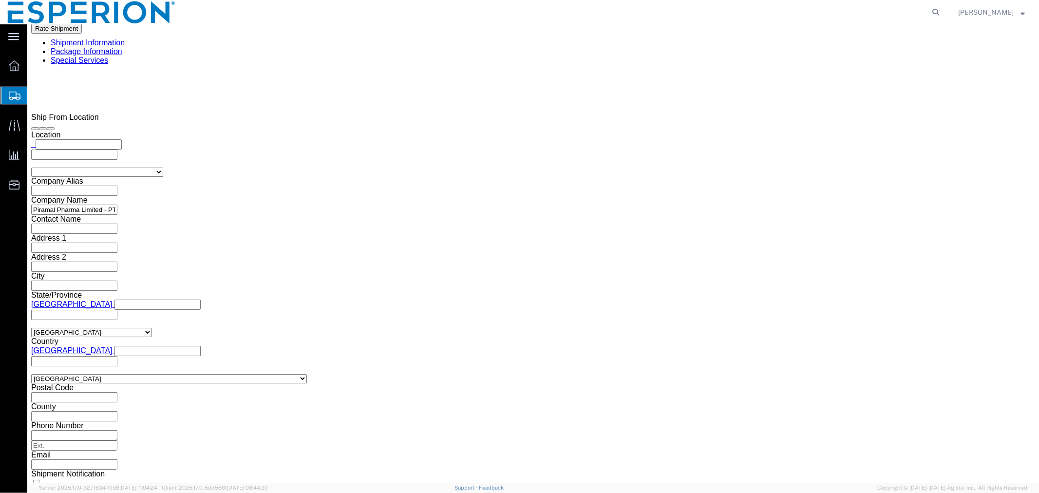
click button "Save"
click button "Continue"
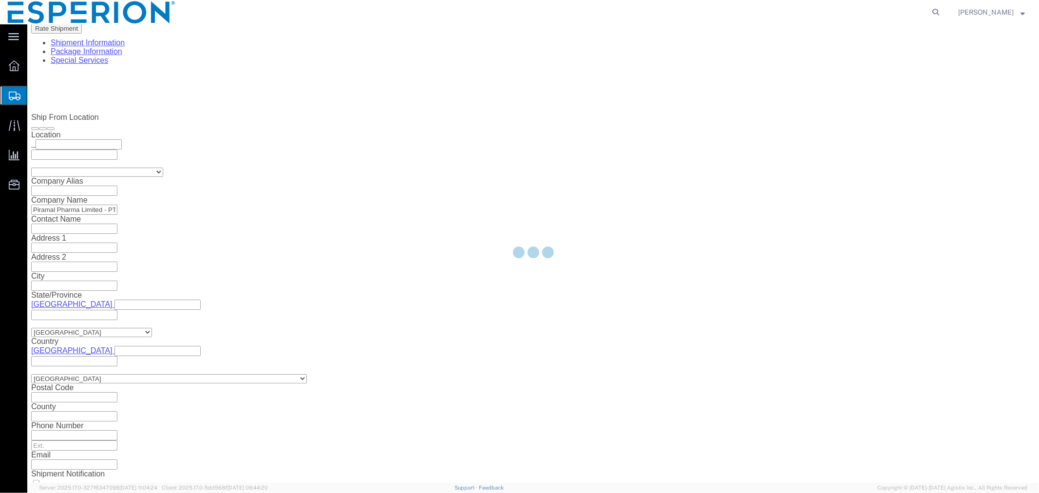
select select
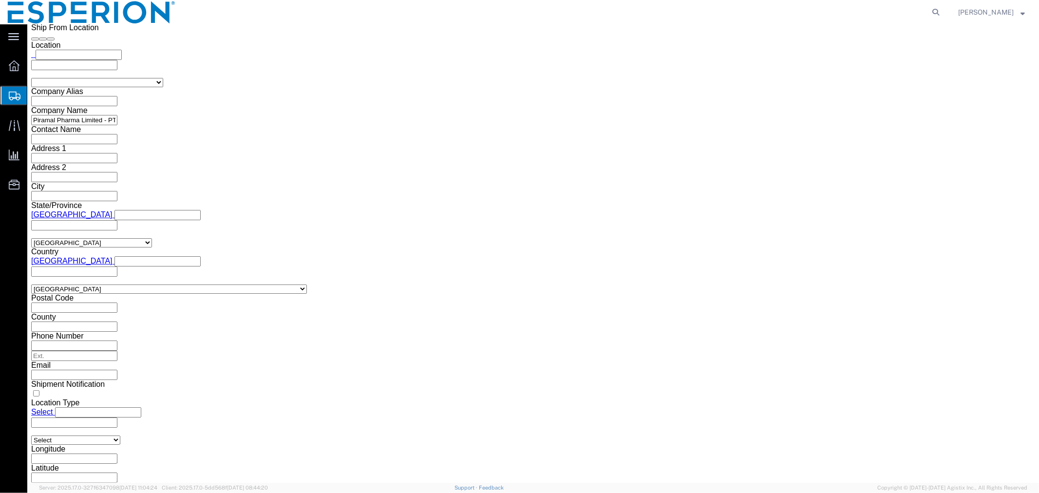
scroll to position [458, 0]
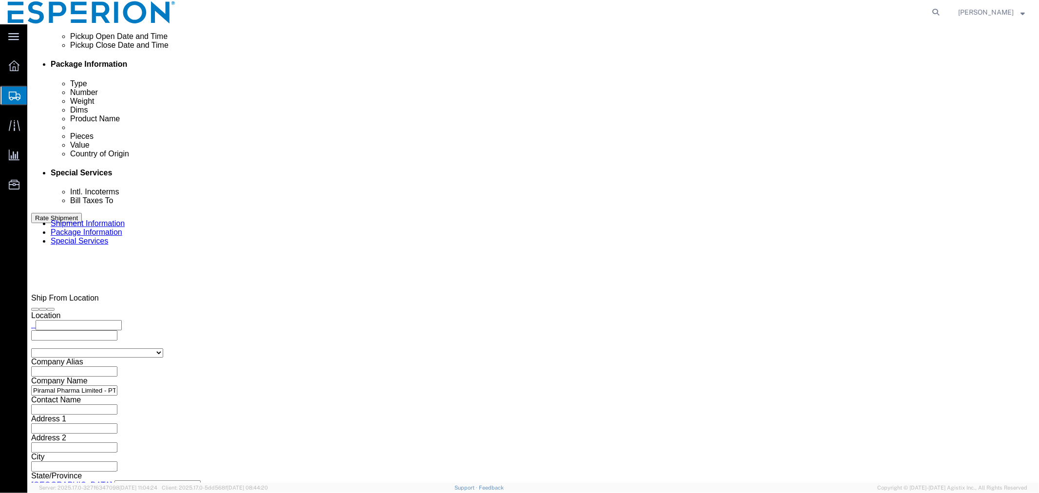
click select "Select Carriage Insurance Paid Carriage Paid To Cost and Freight Cost Insurance…"
select select "CIP"
click select "Select Carriage Insurance Paid Carriage Paid To Cost and Freight Cost Insurance…"
select select "SHIP"
select select "RCPN"
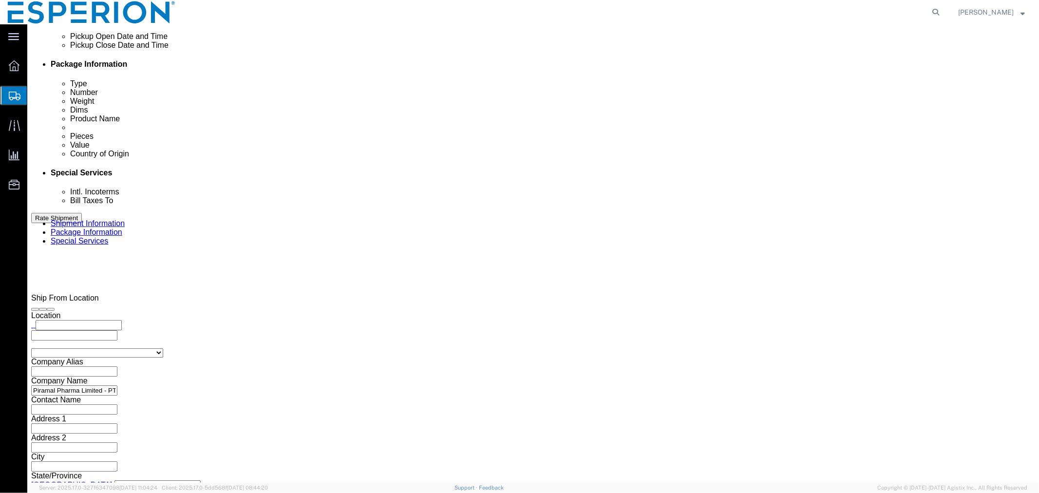
click input "text"
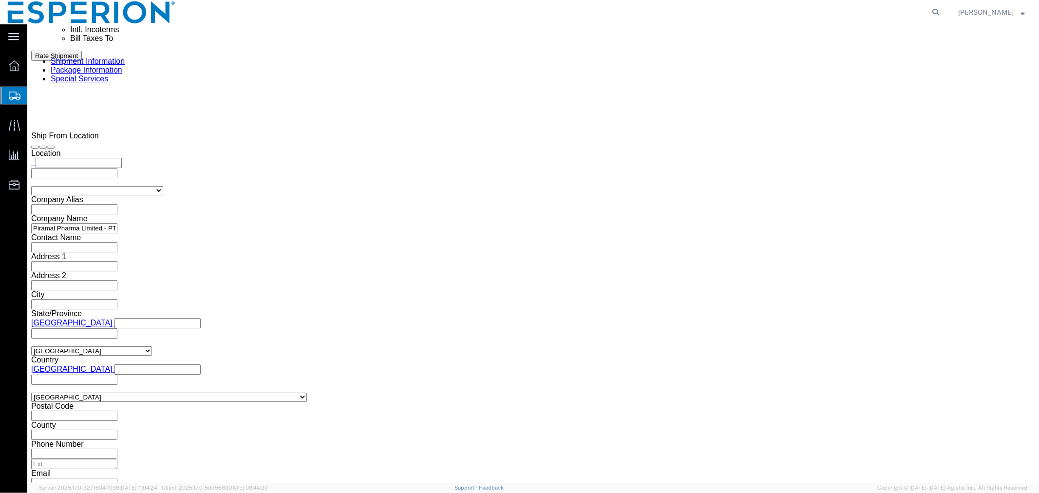
scroll to position [837, 0]
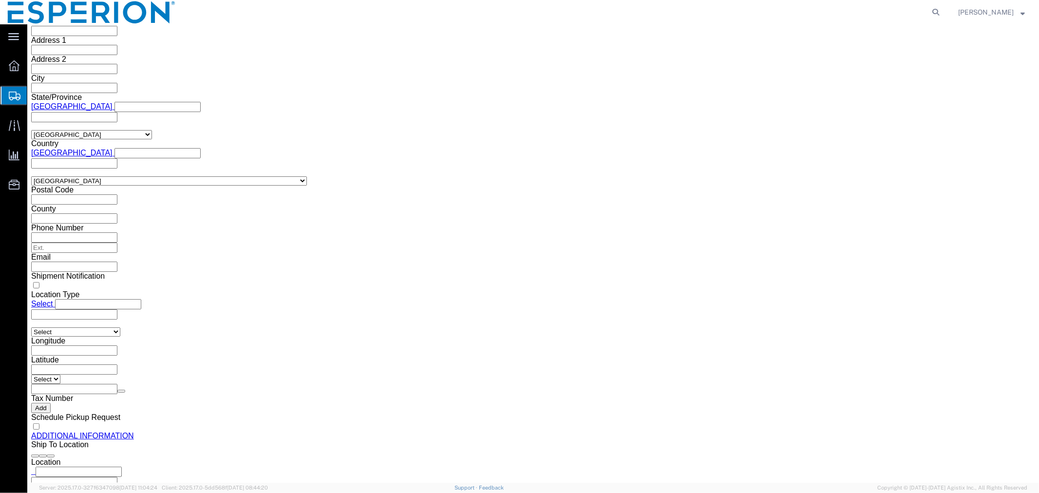
type input "Daiichi warehouse, [GEOGRAPHIC_DATA], [GEOGRAPHIC_DATA]"
click button "Rate Shipment"
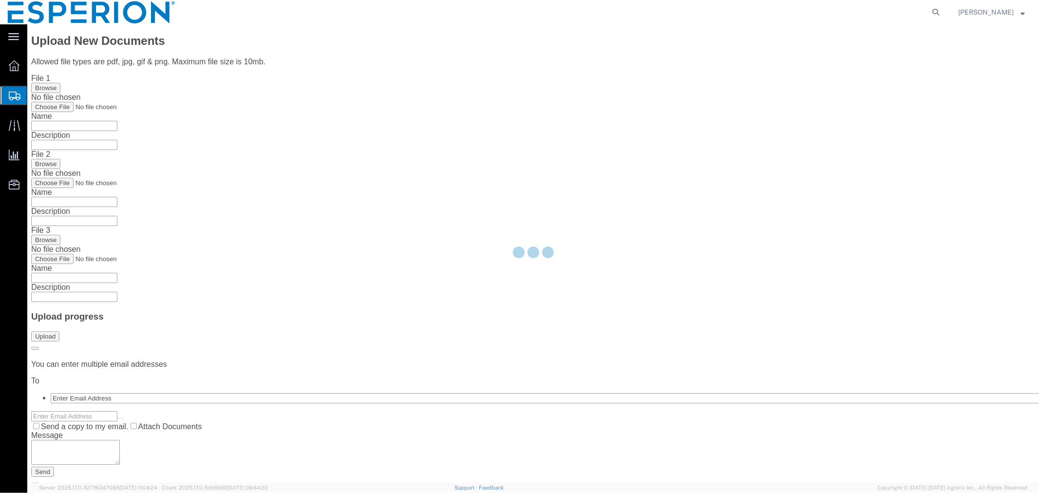
scroll to position [0, 0]
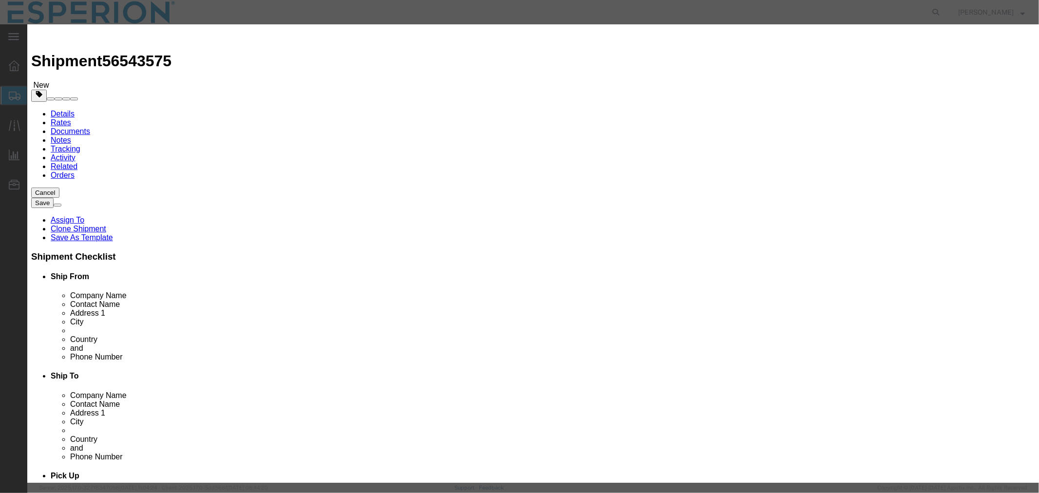
select select "59"
select select "553"
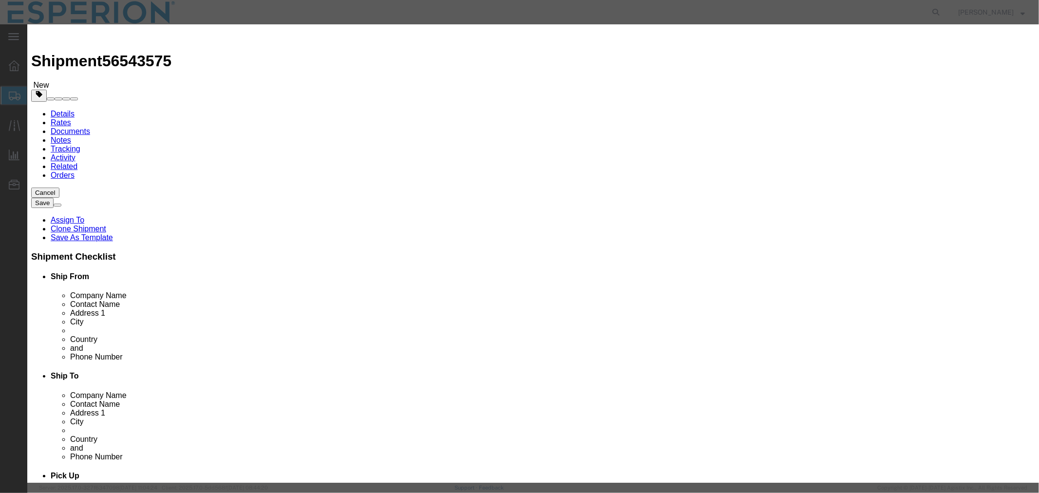
paste input "42C0057059"
type input "42C0057059-a"
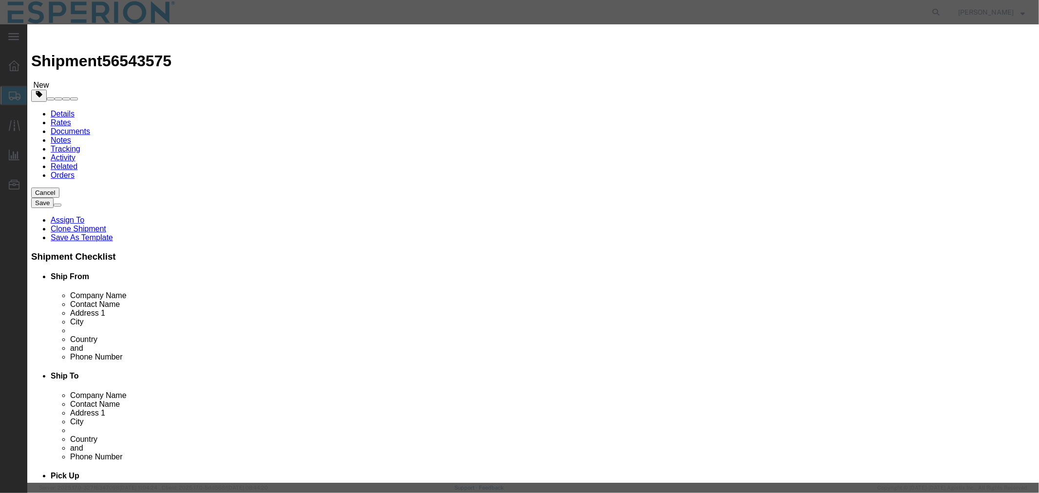
type input "ABREAUX"
type input "[PHONE_NUMBER]"
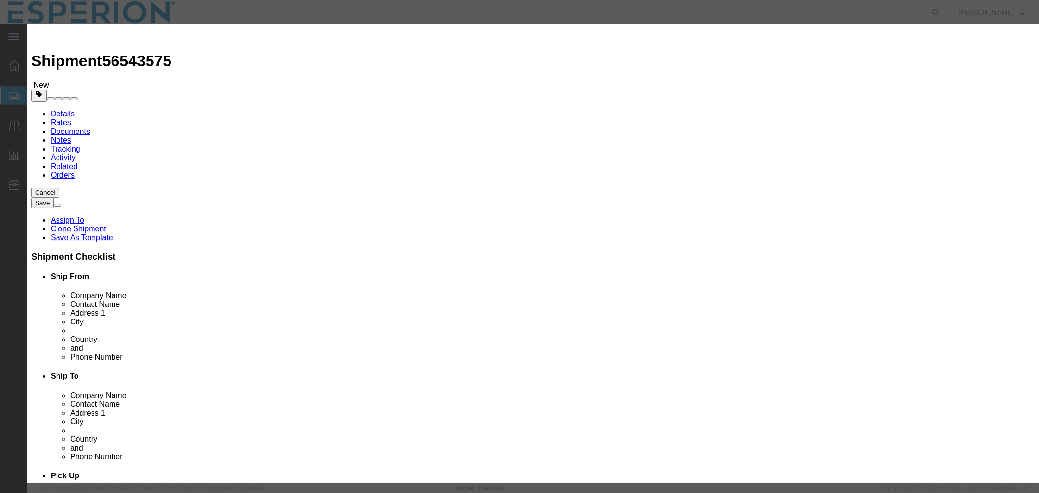
select select "INTRANST"
type input "[DATE]"
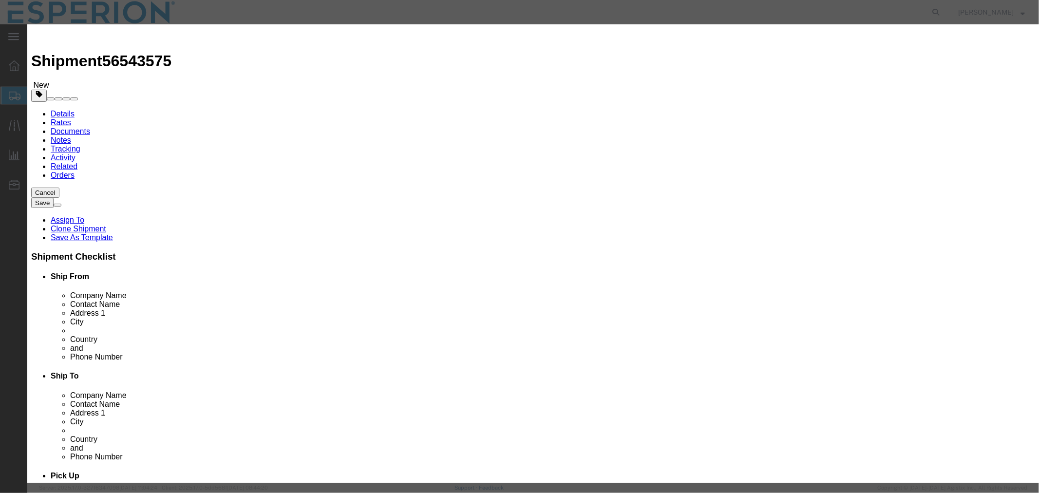
select select "0600"
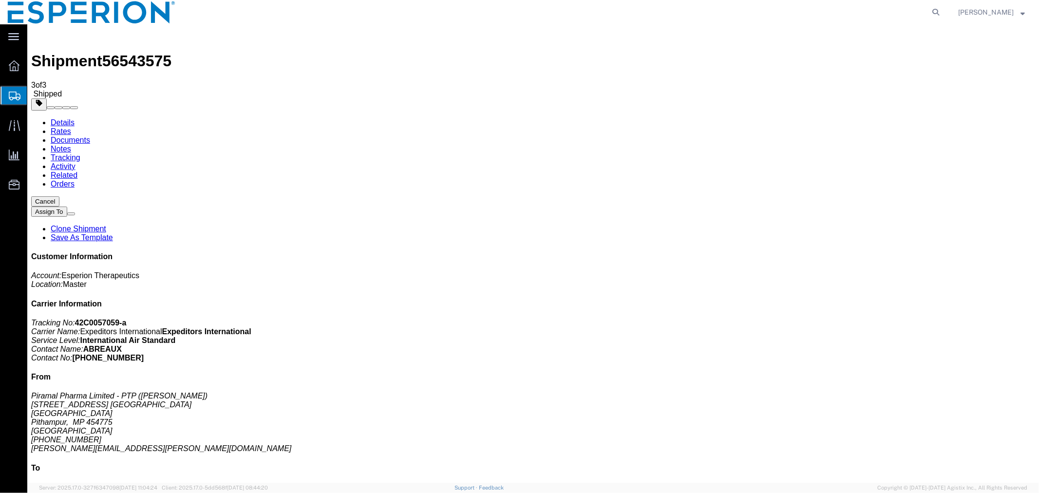
click at [132, 52] on span "56543575" at bounding box center [136, 61] width 69 height 18
copy span "56543575"
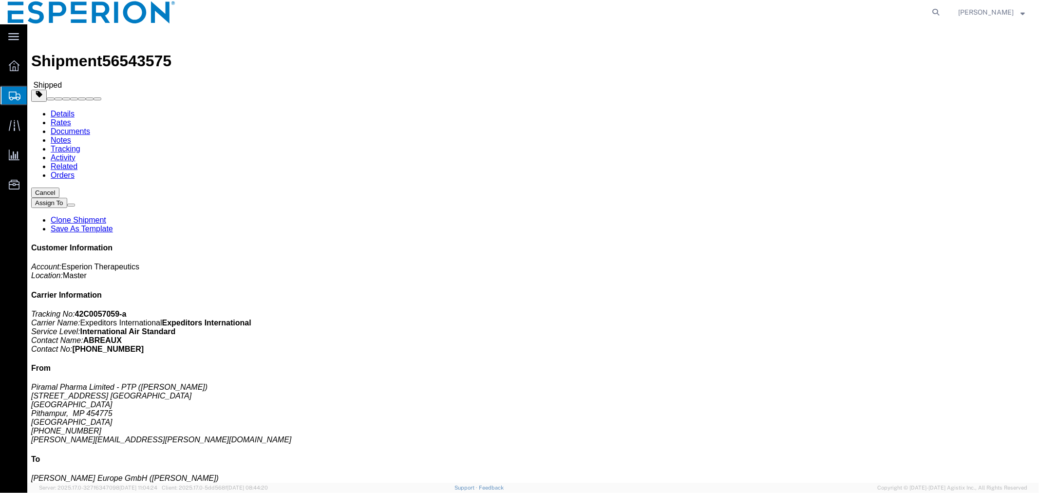
click link "Documents"
